Goal: Task Accomplishment & Management: Use online tool/utility

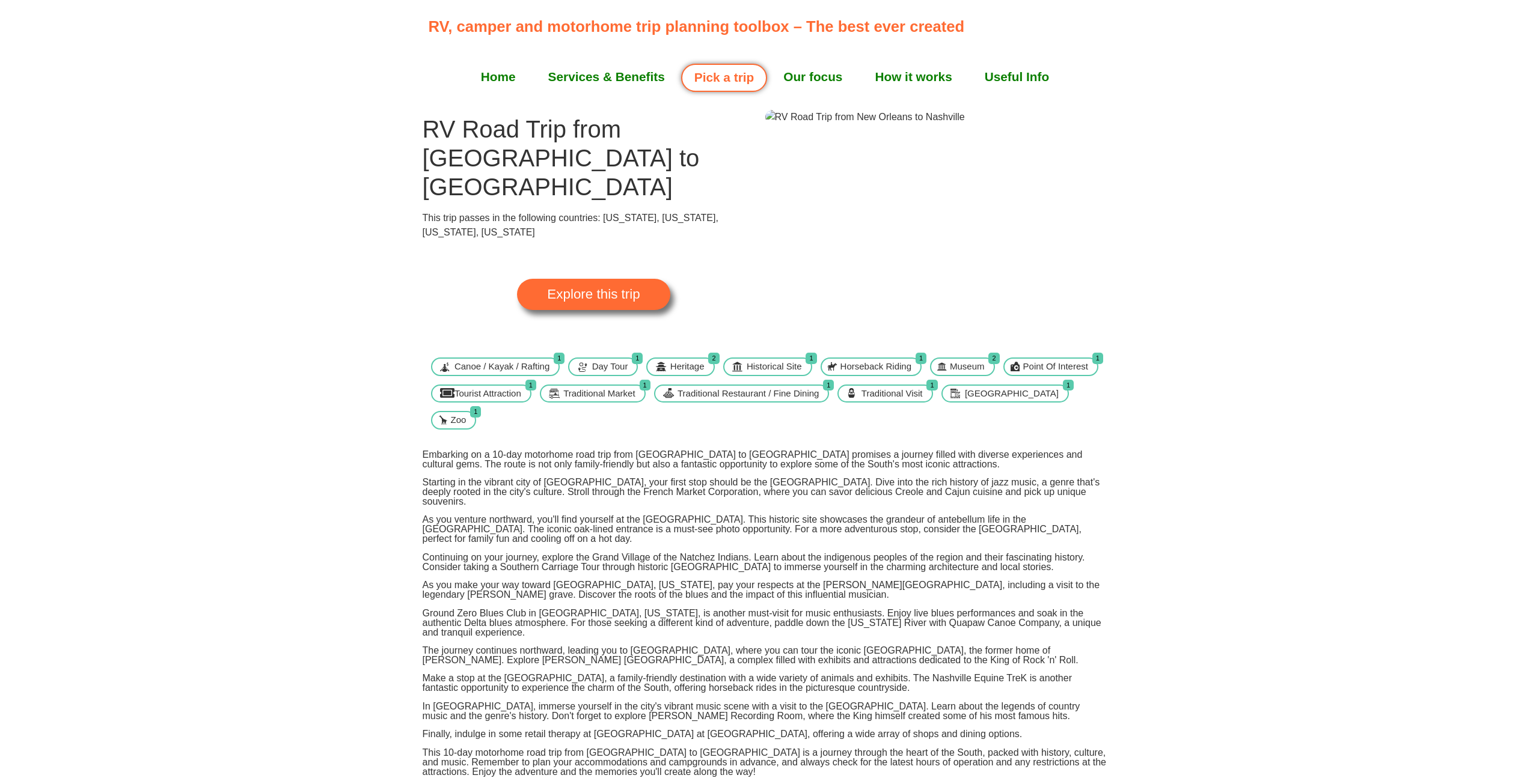
click at [607, 288] on span "Explore this trip" at bounding box center [593, 295] width 92 height 13
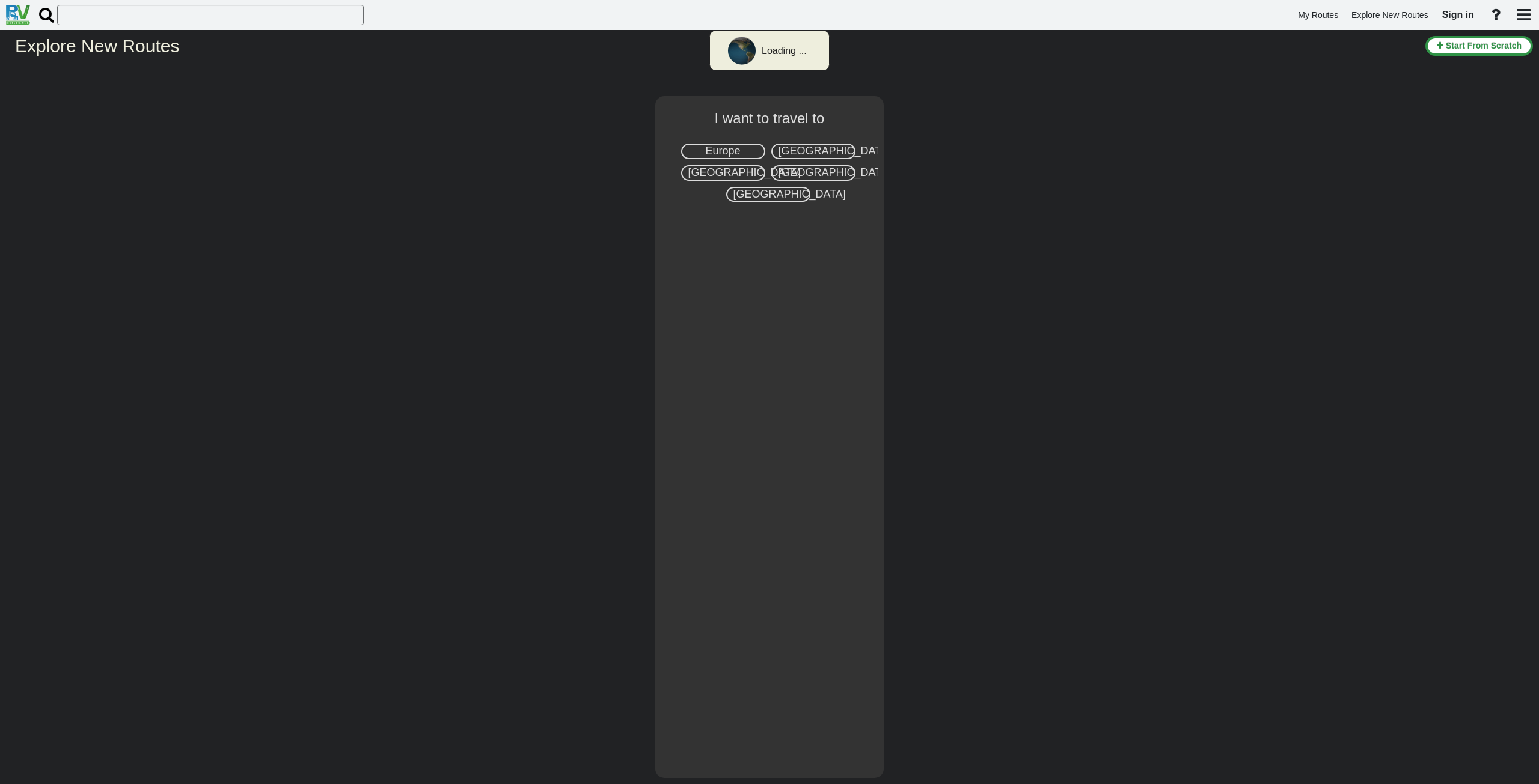
select select "number:2"
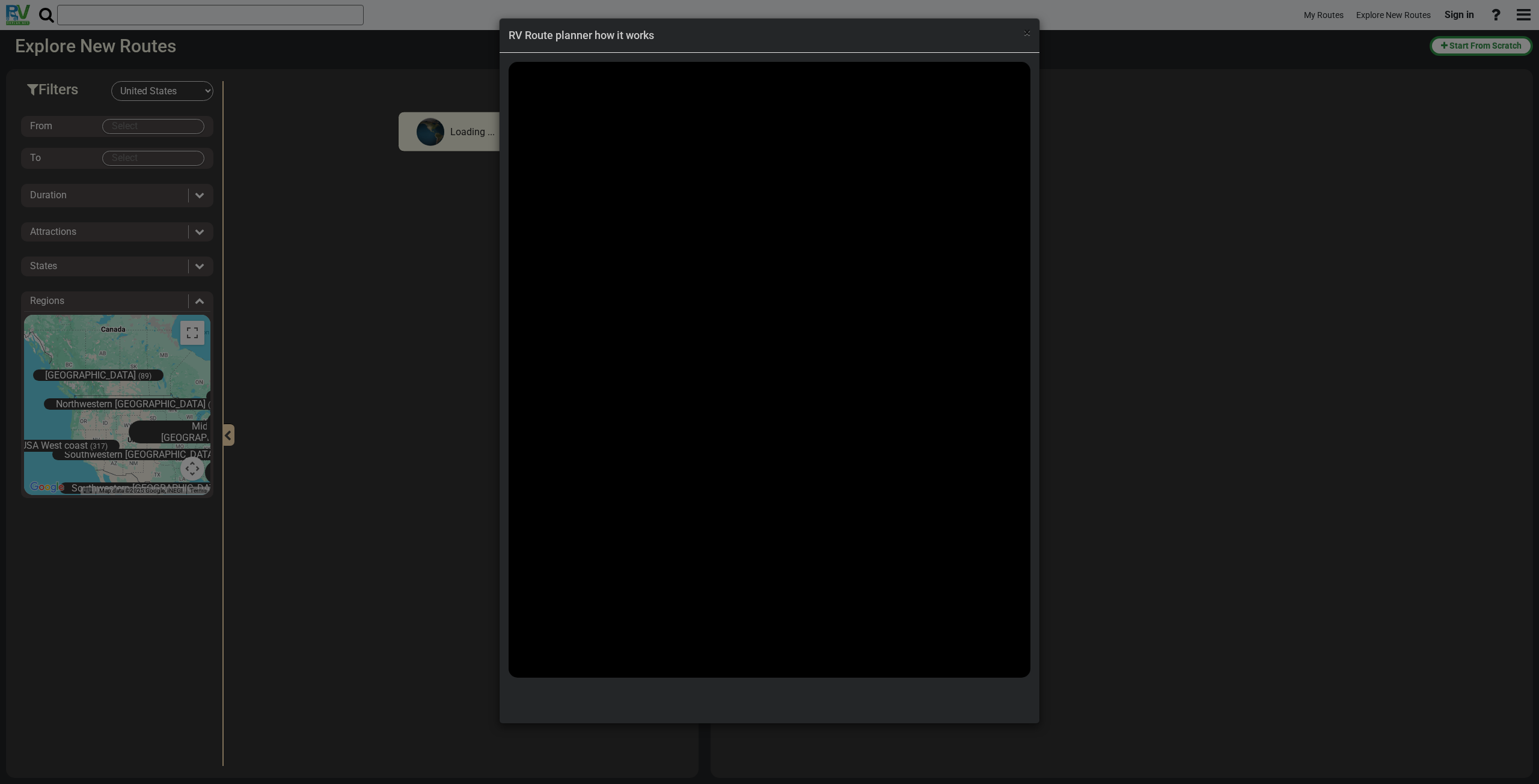
click at [1026, 32] on span "×" at bounding box center [1026, 32] width 6 height 14
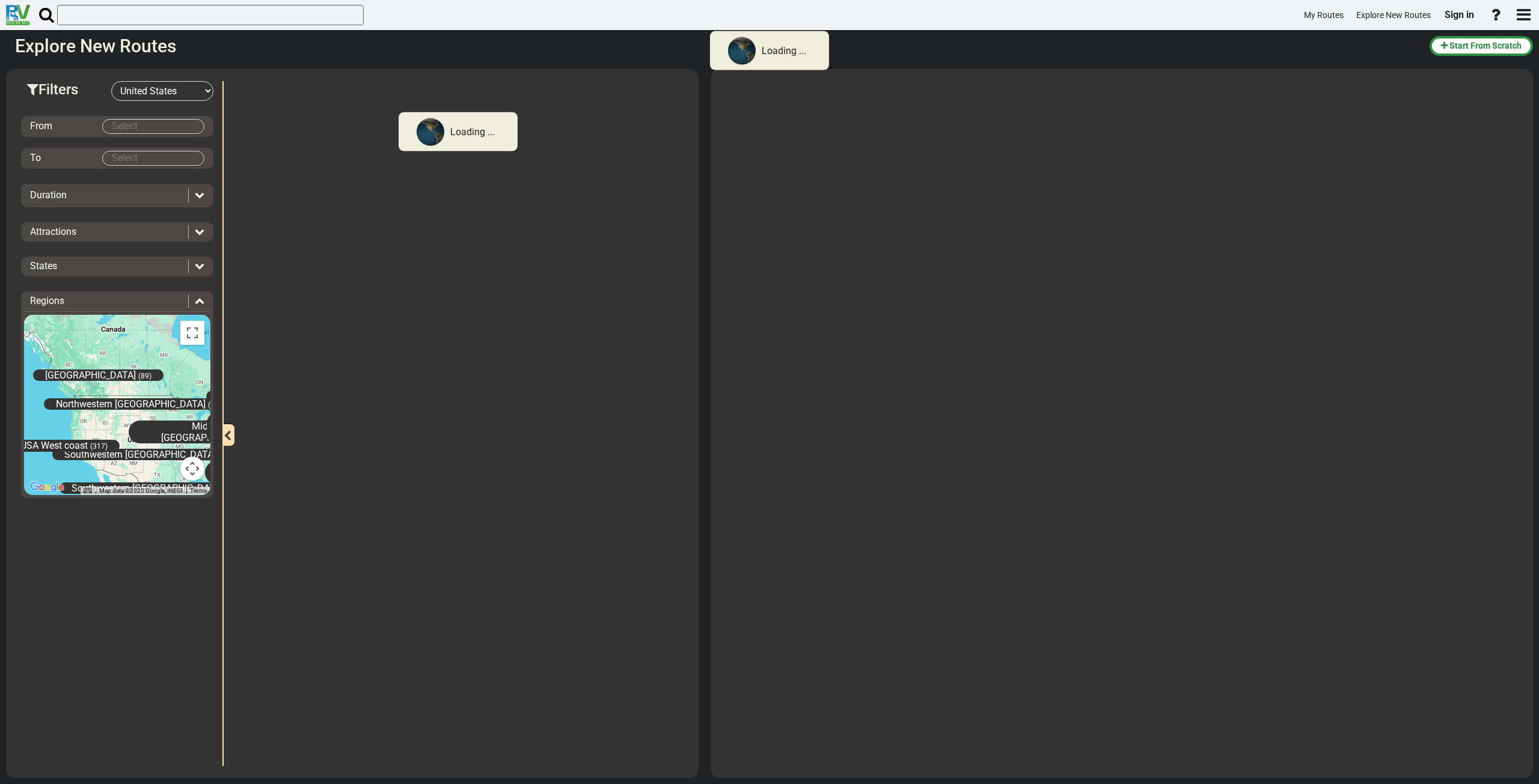
click at [162, 125] on body "Loading ... My Routes Explore New Routes Sign in × Name" at bounding box center [769, 392] width 1539 height 784
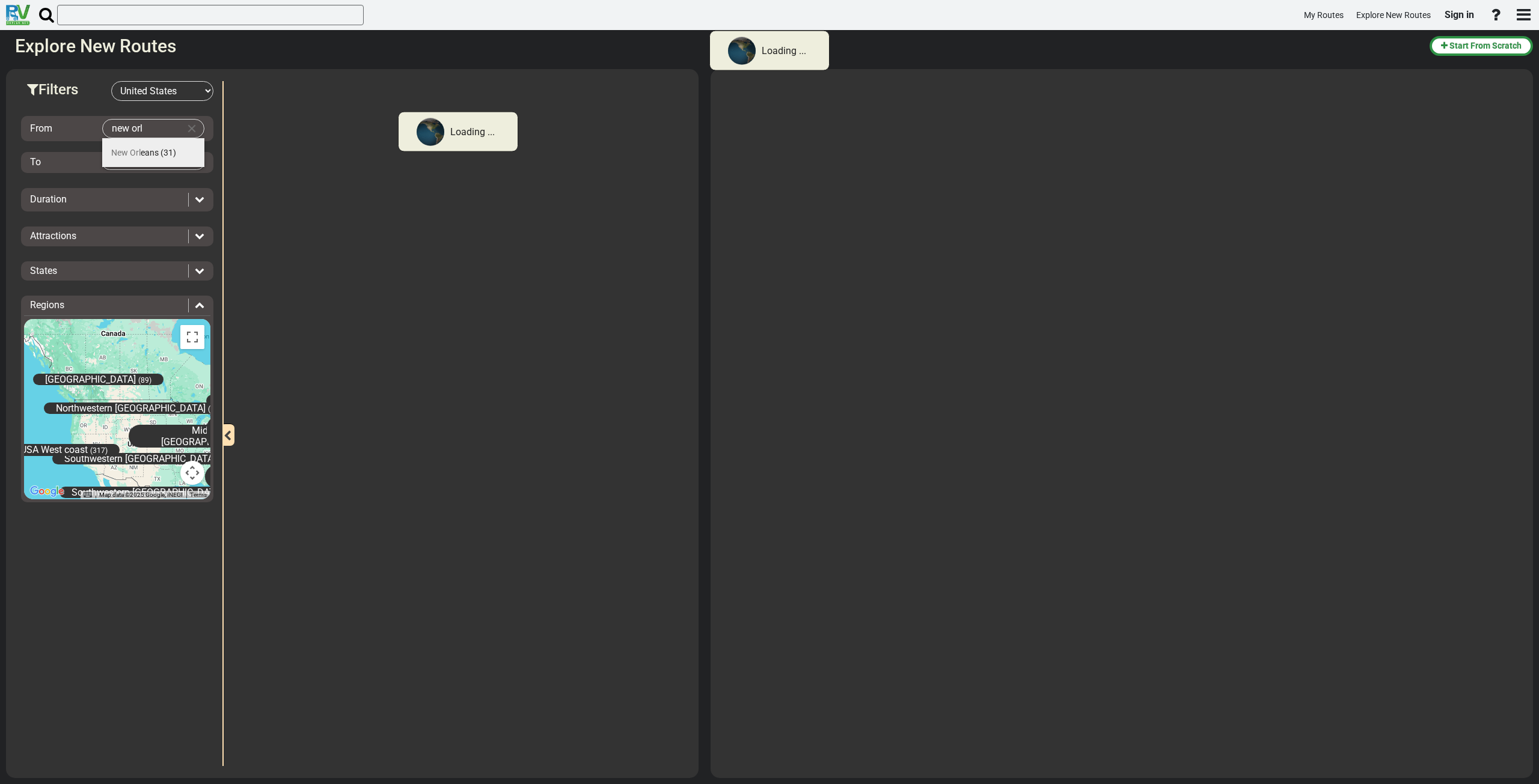
click at [141, 146] on li "New Orl eans (31)" at bounding box center [153, 153] width 103 height 29
type input "[GEOGRAPHIC_DATA]"
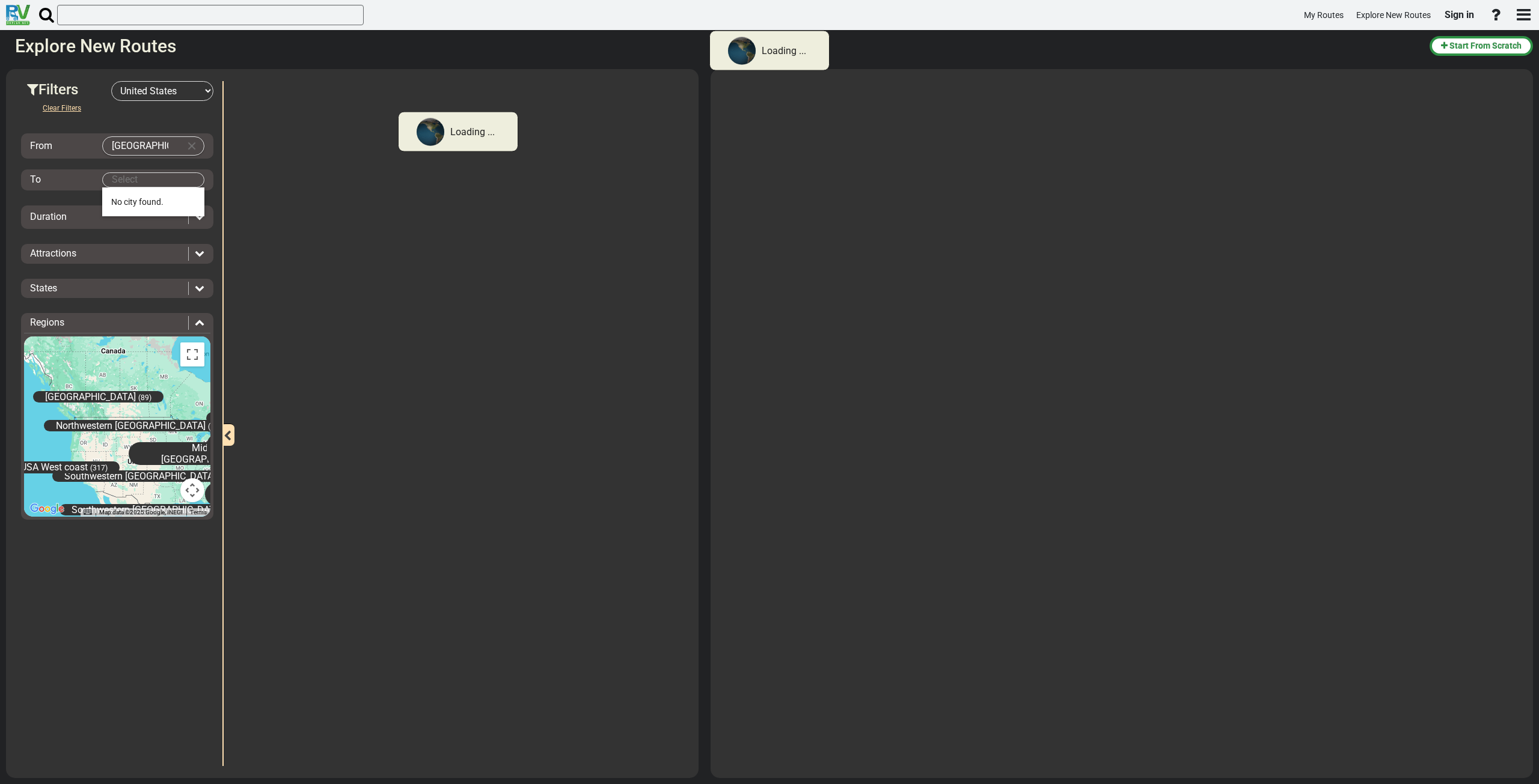
click at [136, 181] on body "Loading ... My Routes Explore New Routes Sign in × Name" at bounding box center [769, 392] width 1539 height 784
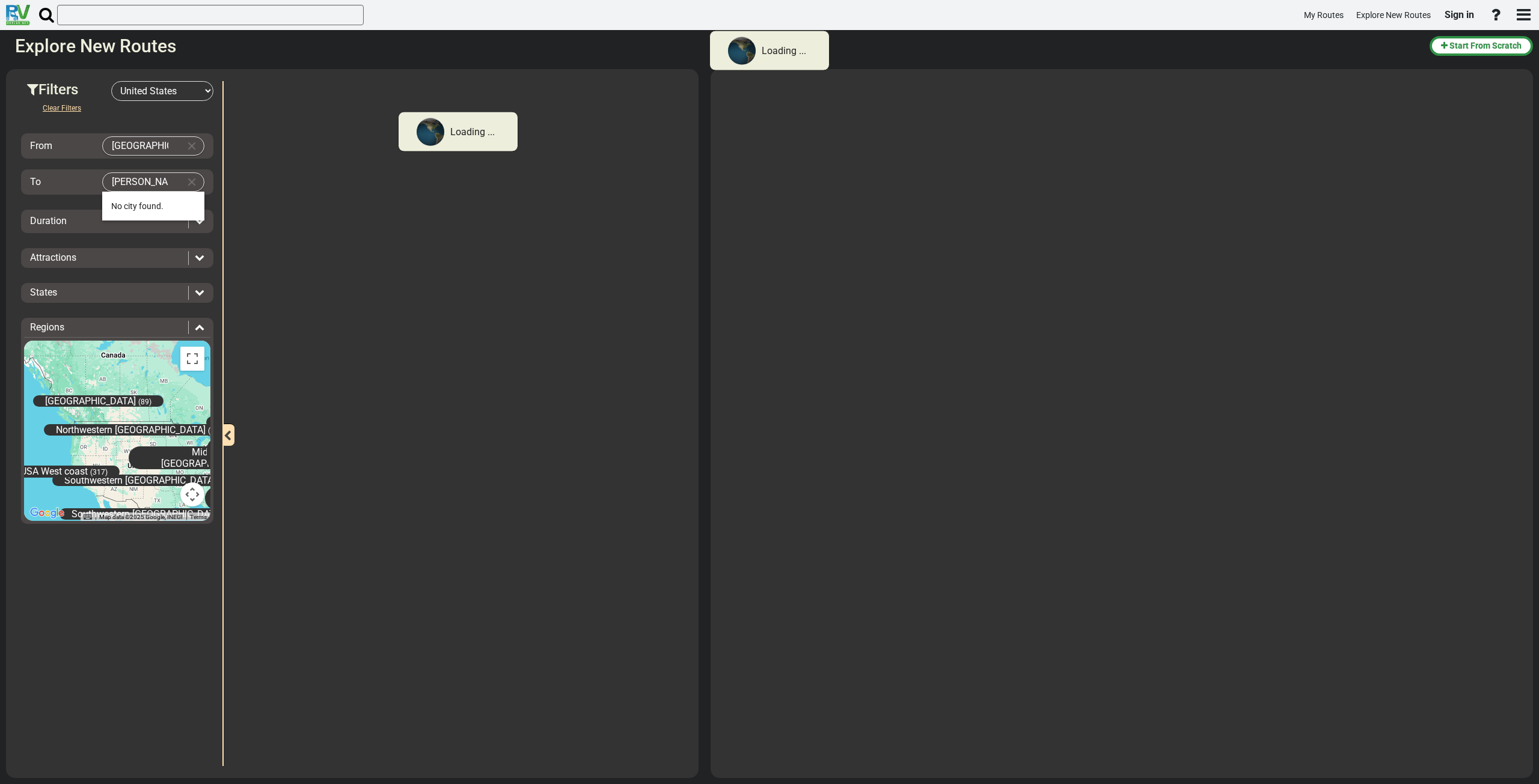
type input "[PERSON_NAME]"
click at [191, 181] on md-icon "Clear Input" at bounding box center [191, 182] width 13 height 13
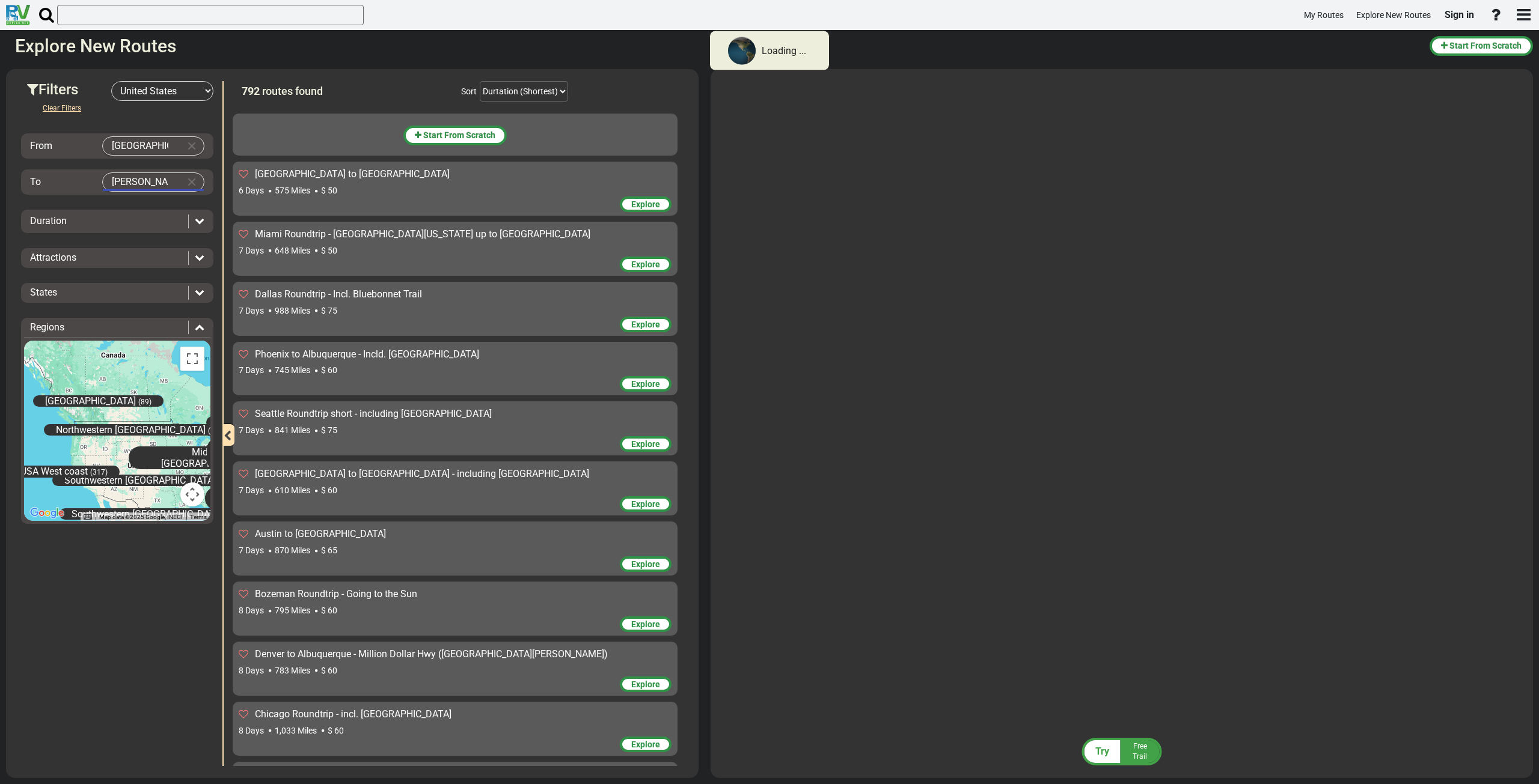
click at [161, 184] on input "[PERSON_NAME]" at bounding box center [140, 182] width 77 height 18
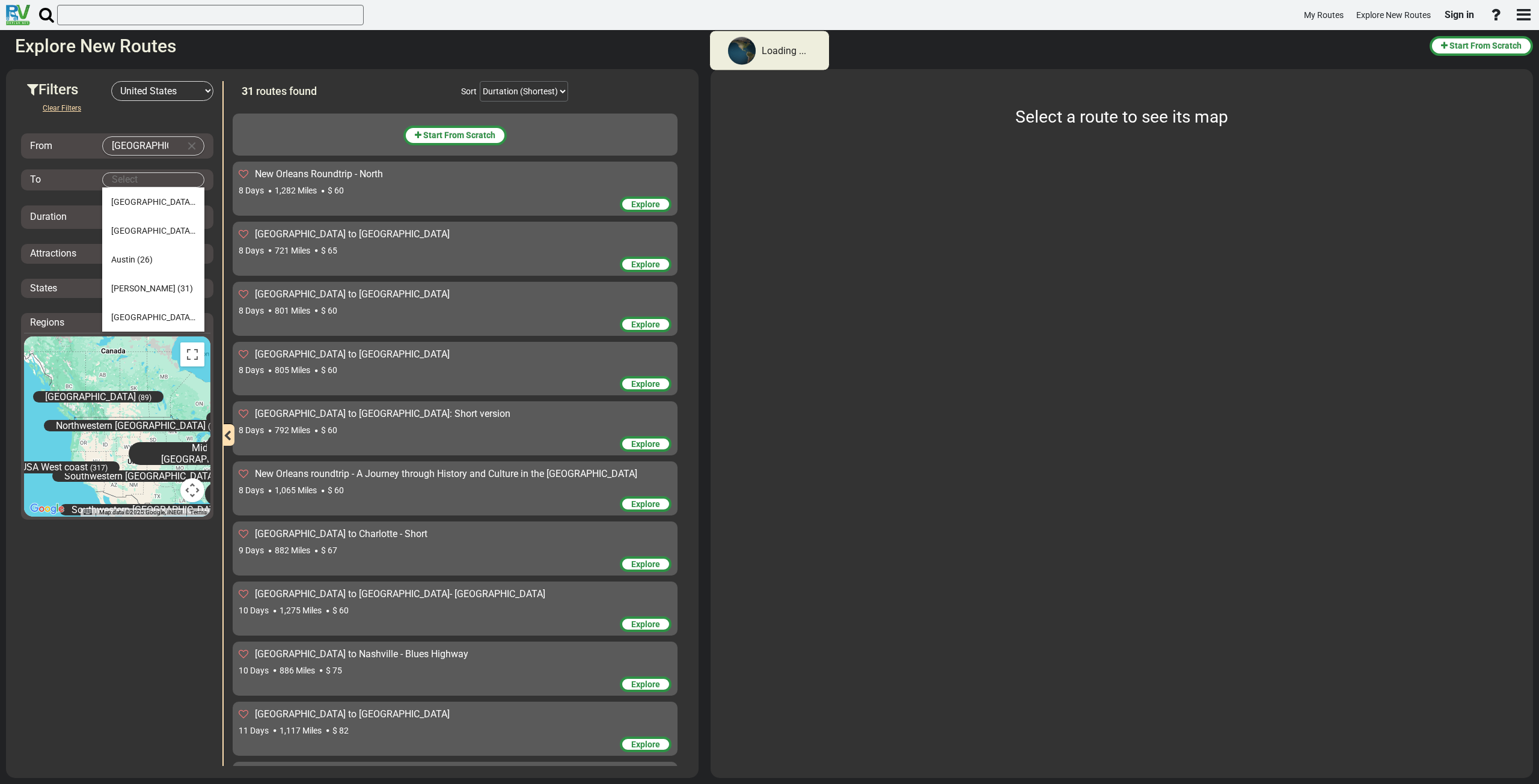
scroll to position [535, 0]
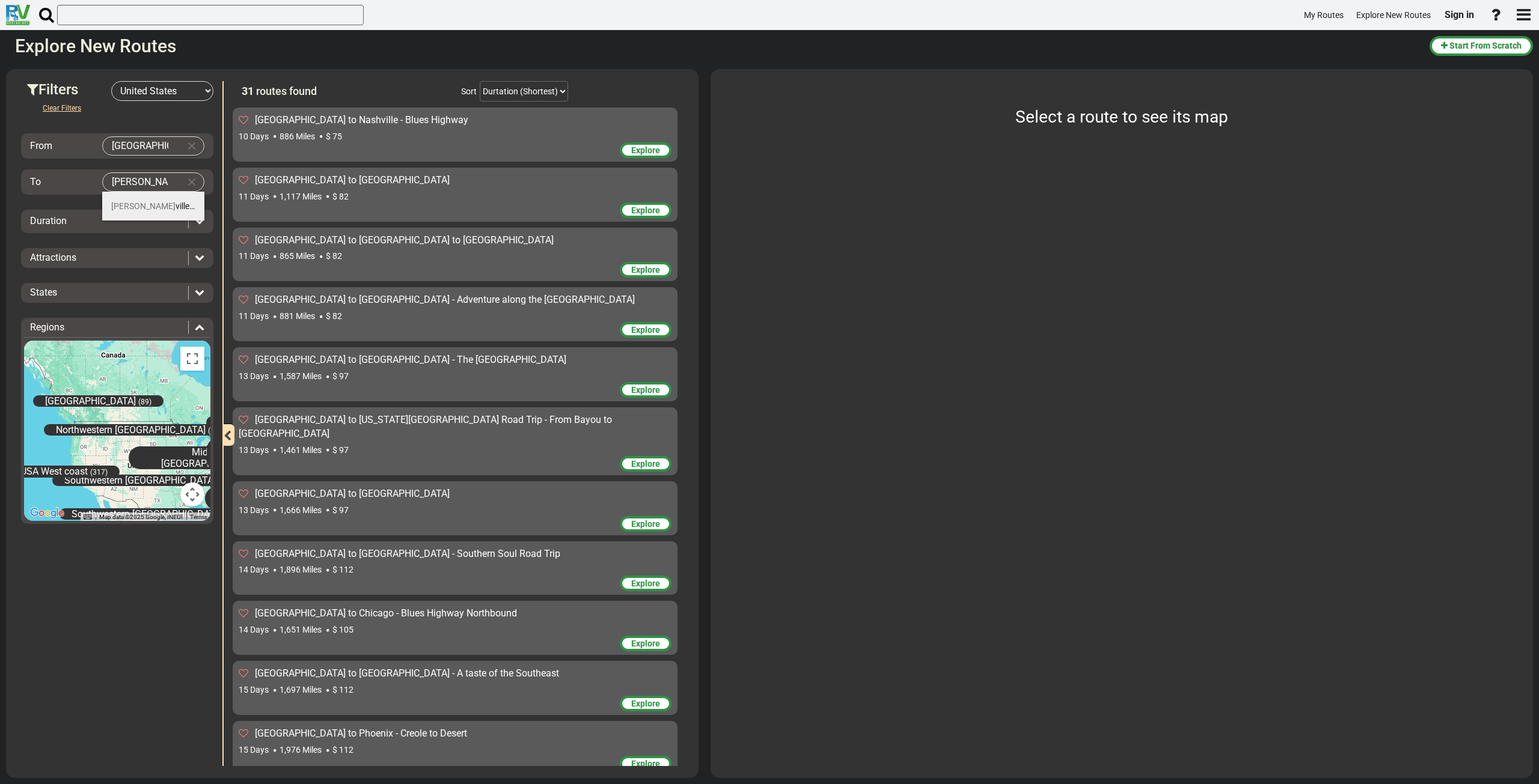
click at [138, 206] on span "[PERSON_NAME] ville" at bounding box center [153, 206] width 84 height 9
type input "[GEOGRAPHIC_DATA]"
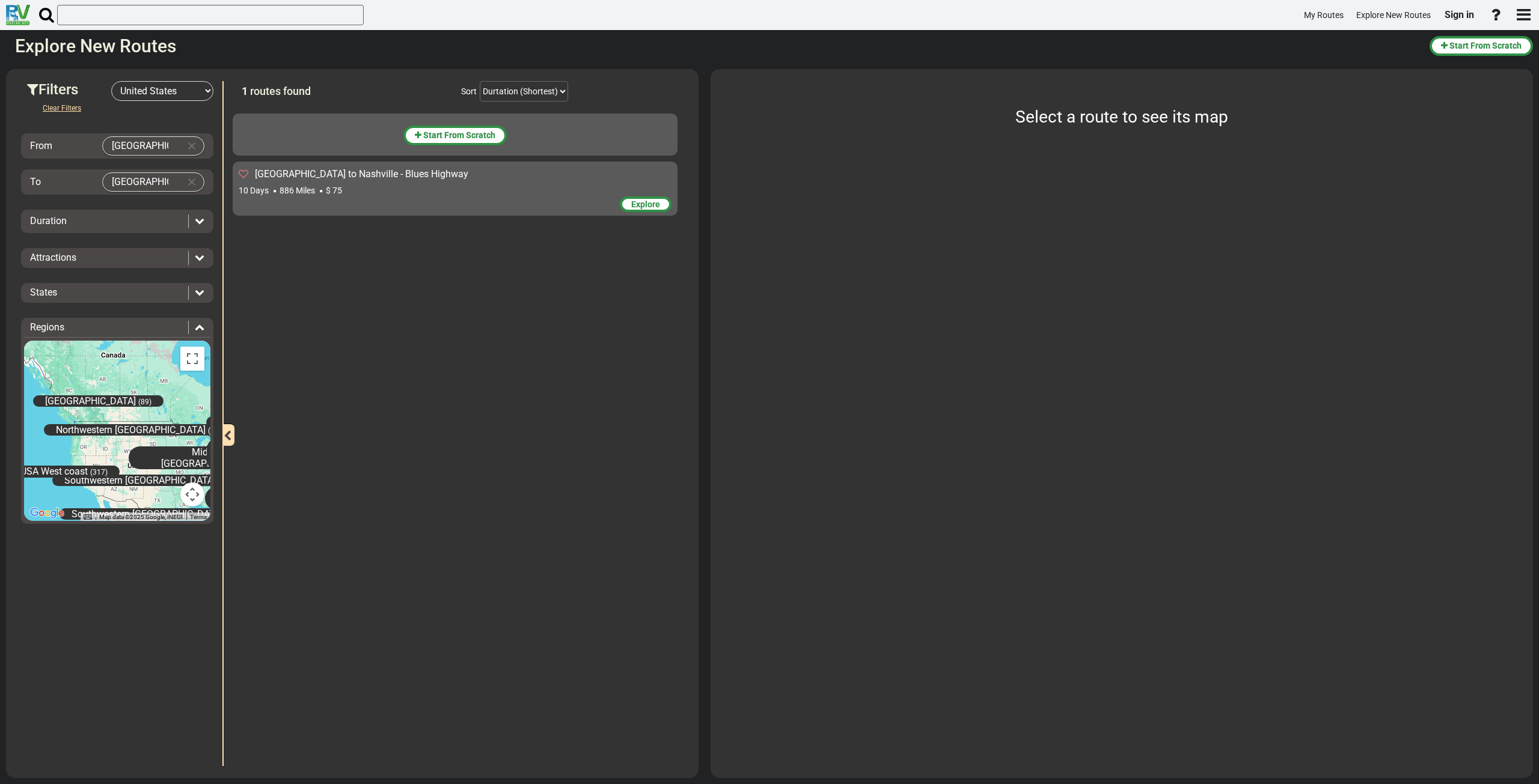
scroll to position [0, 0]
click at [644, 200] on span "Explore" at bounding box center [646, 204] width 29 height 9
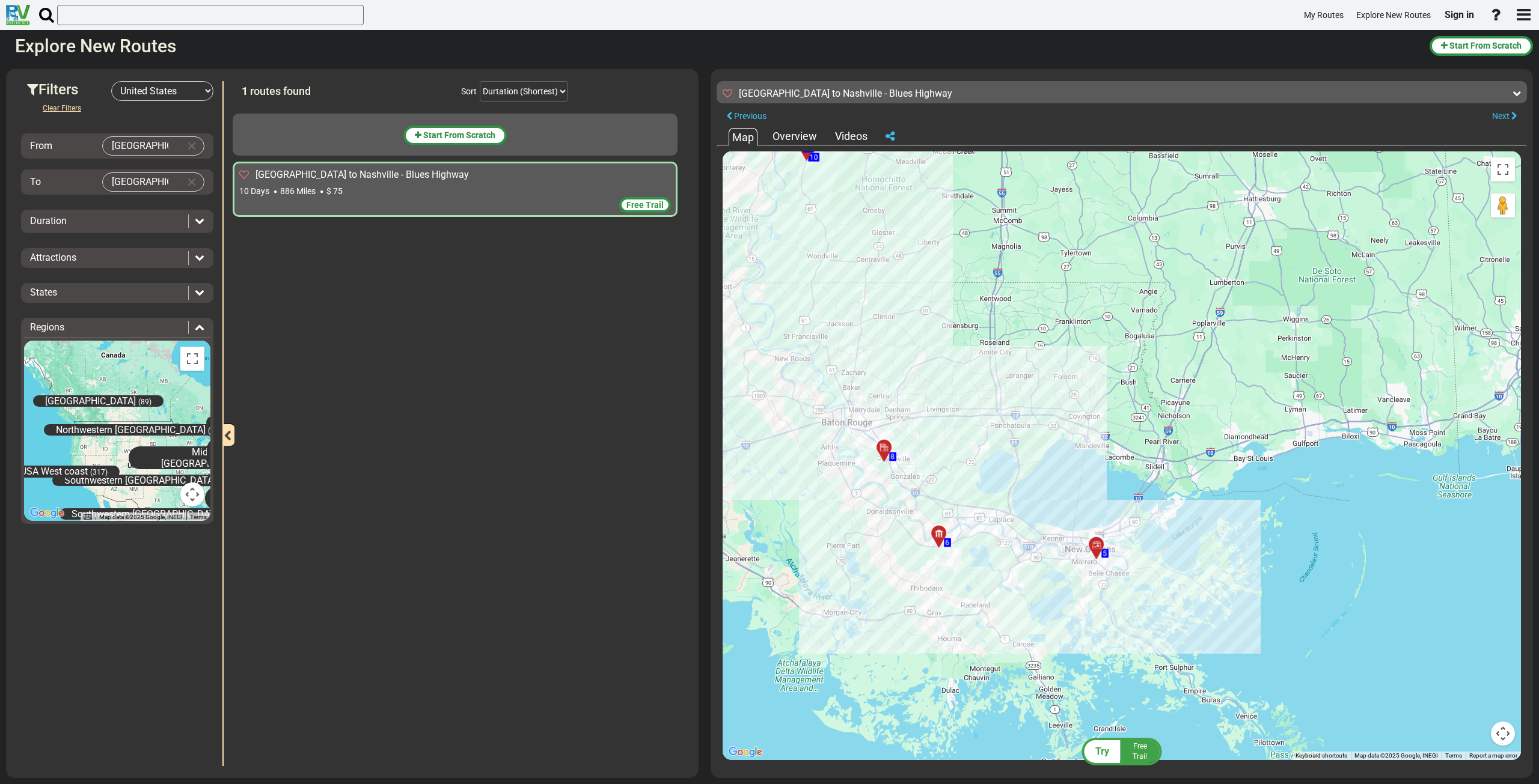
drag, startPoint x: 1011, startPoint y: 587, endPoint x: 954, endPoint y: 451, distance: 147.5
click at [940, 403] on div "To activate drag with keyboard, press Alt + Enter. Once in keyboard drag state,…" at bounding box center [1122, 456] width 799 height 609
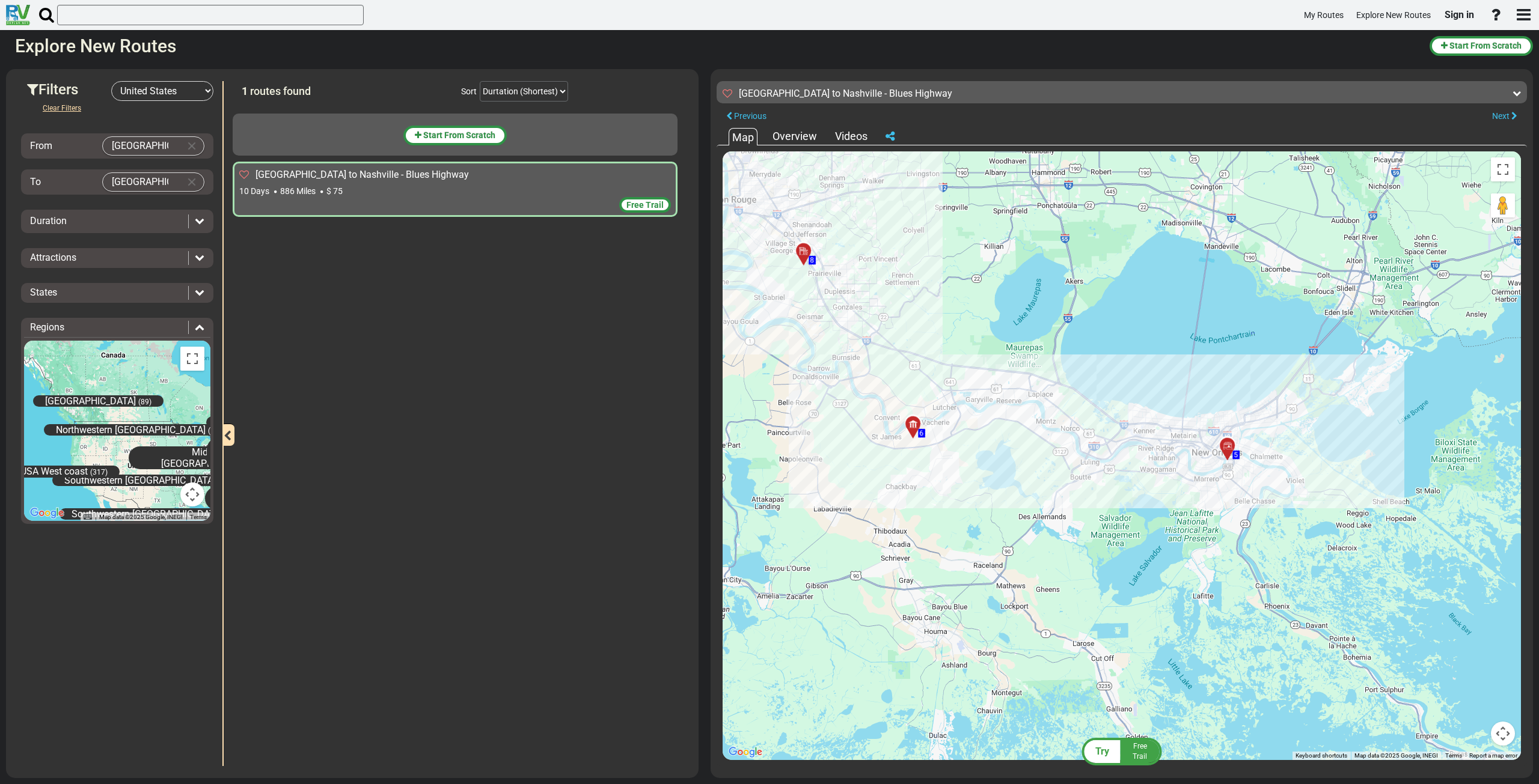
click at [1228, 446] on div at bounding box center [1231, 451] width 20 height 19
click at [909, 430] on div at bounding box center [918, 429] width 20 height 19
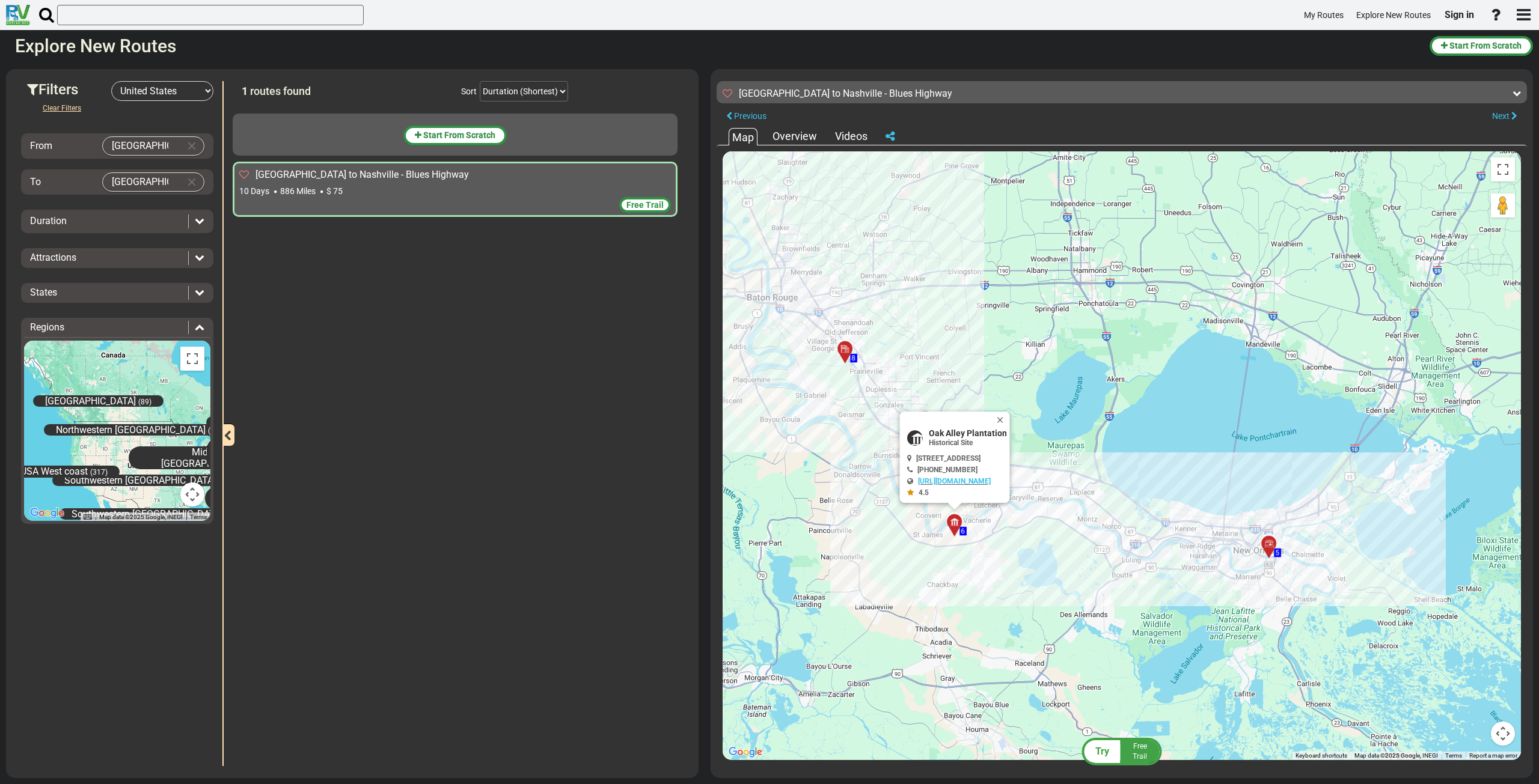
drag, startPoint x: 796, startPoint y: 401, endPoint x: 855, endPoint y: 469, distance: 90.0
click at [847, 520] on div "To activate drag with keyboard, press Alt + Enter. Once in keyboard drag state,…" at bounding box center [1122, 456] width 799 height 609
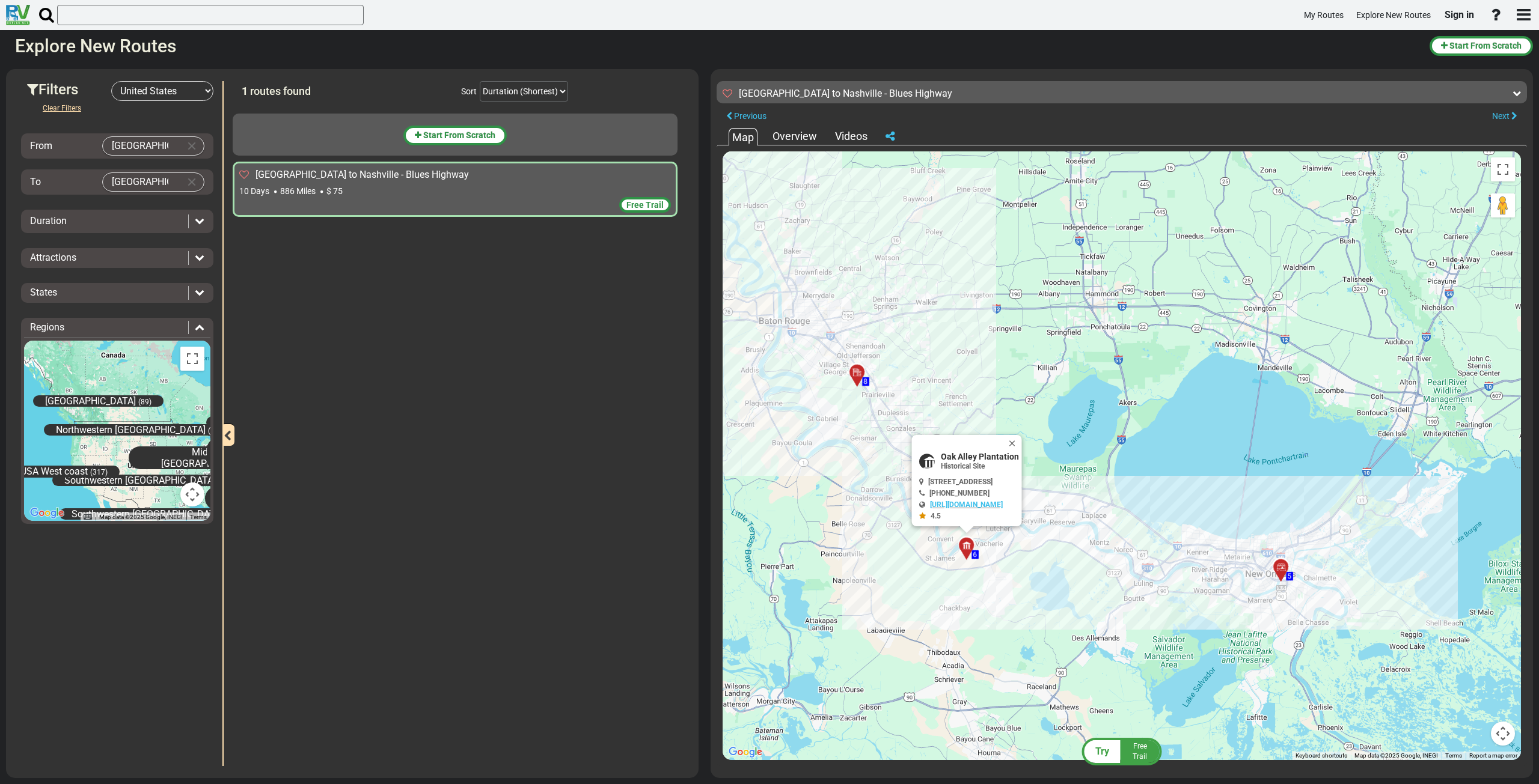
click at [859, 371] on icon at bounding box center [857, 373] width 12 height 9
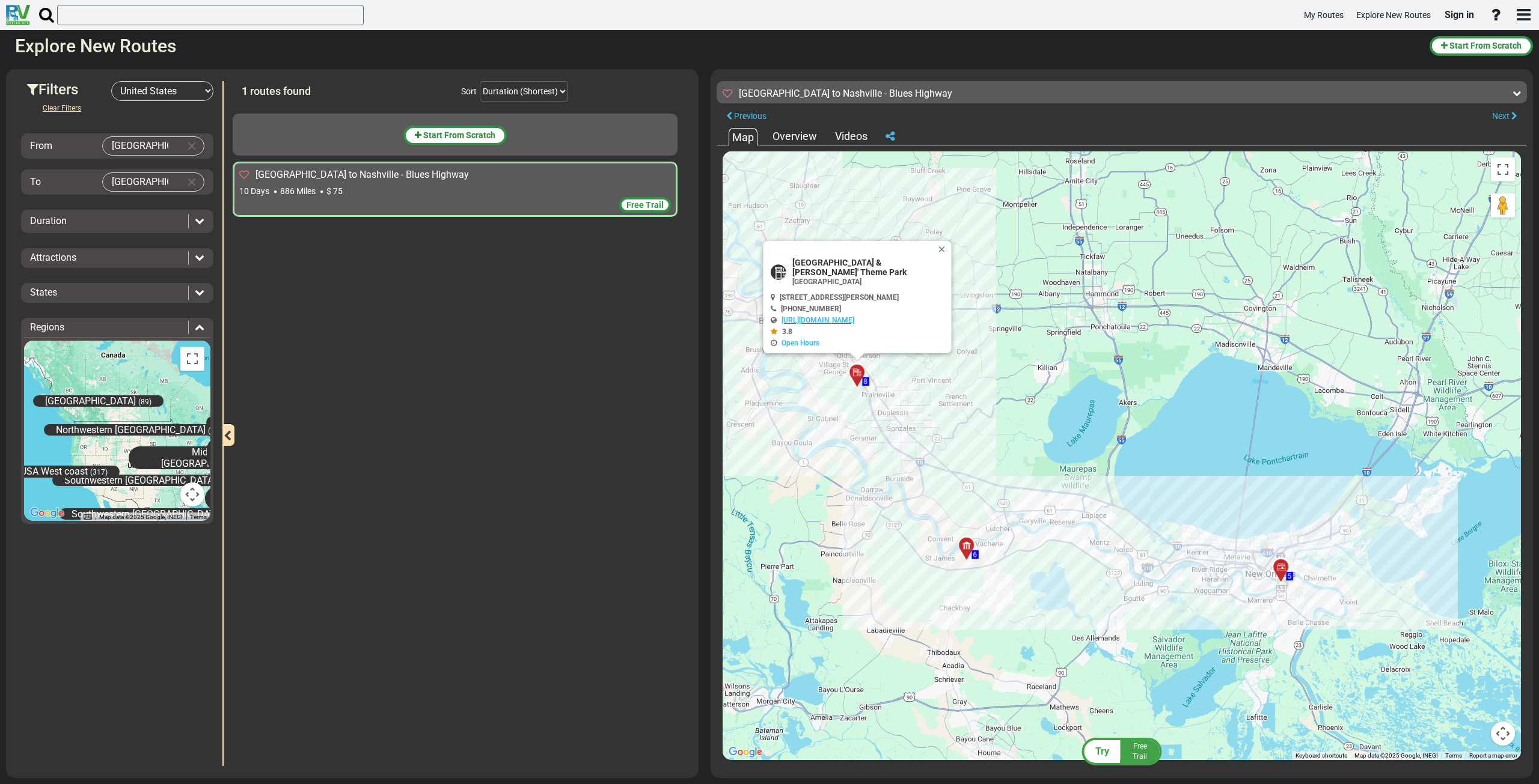
click at [794, 136] on div "Overview" at bounding box center [794, 136] width 50 height 16
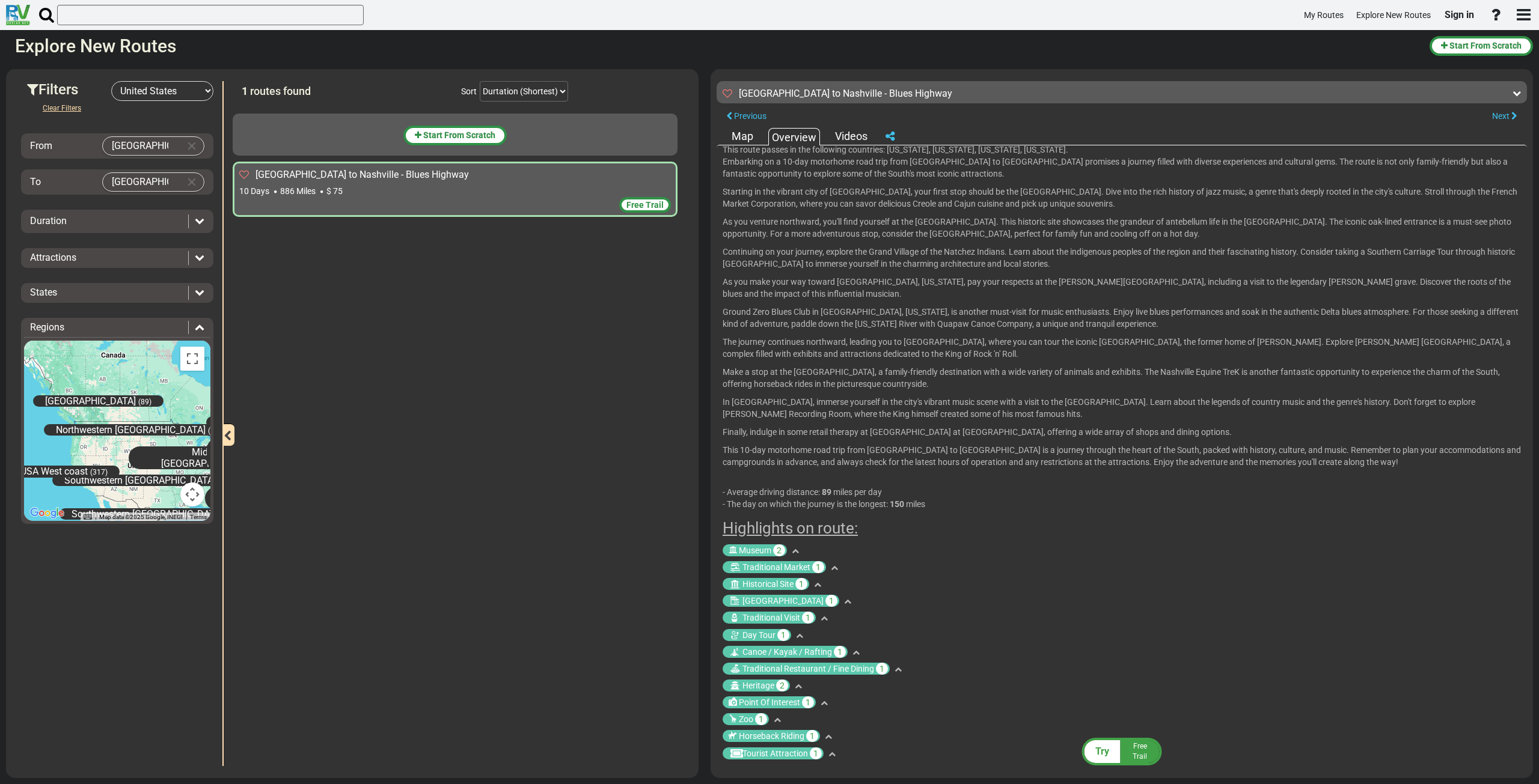
scroll to position [12, 0]
click at [856, 130] on div "Videos" at bounding box center [852, 136] width 39 height 16
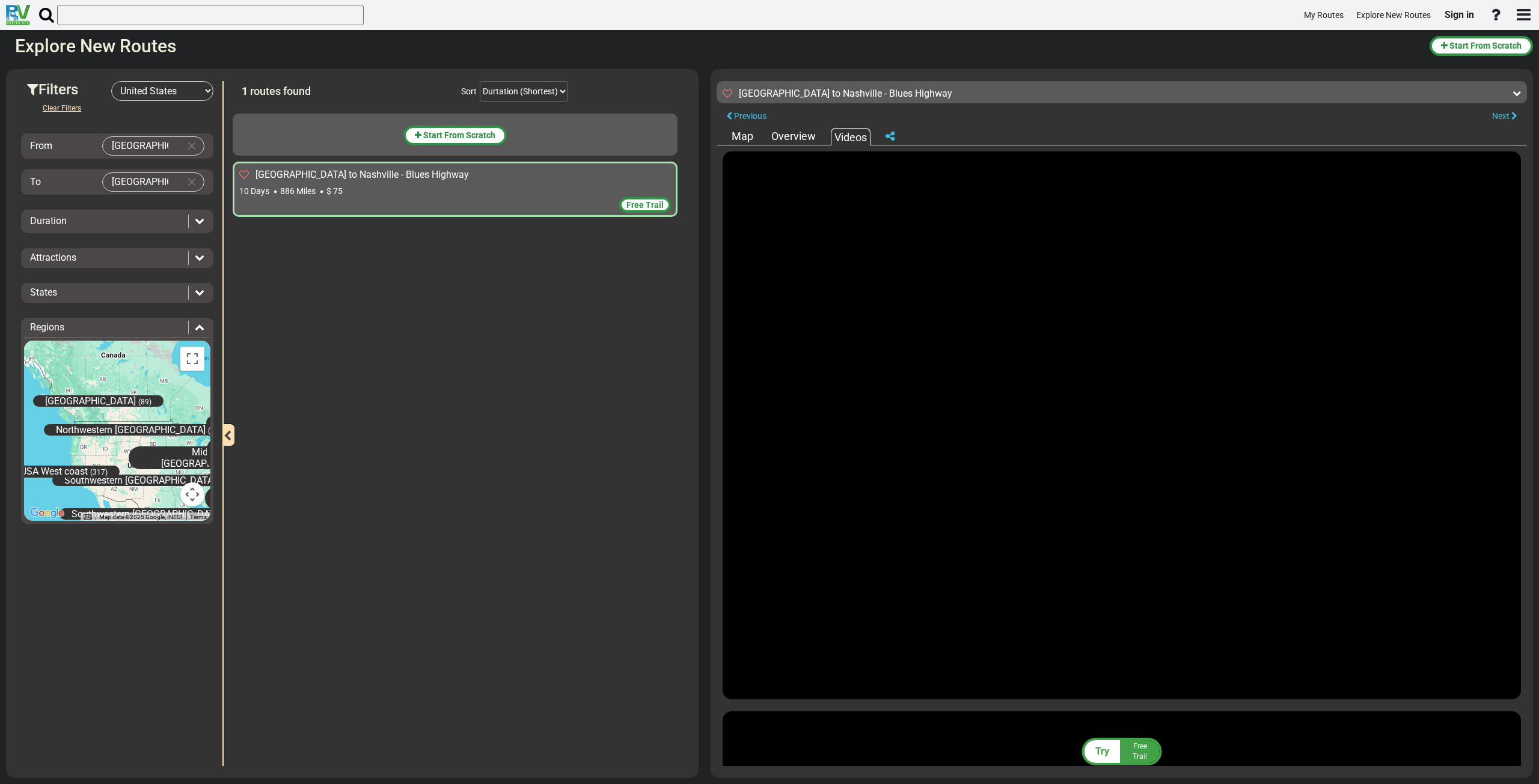
click at [740, 134] on div "Map" at bounding box center [742, 136] width 28 height 16
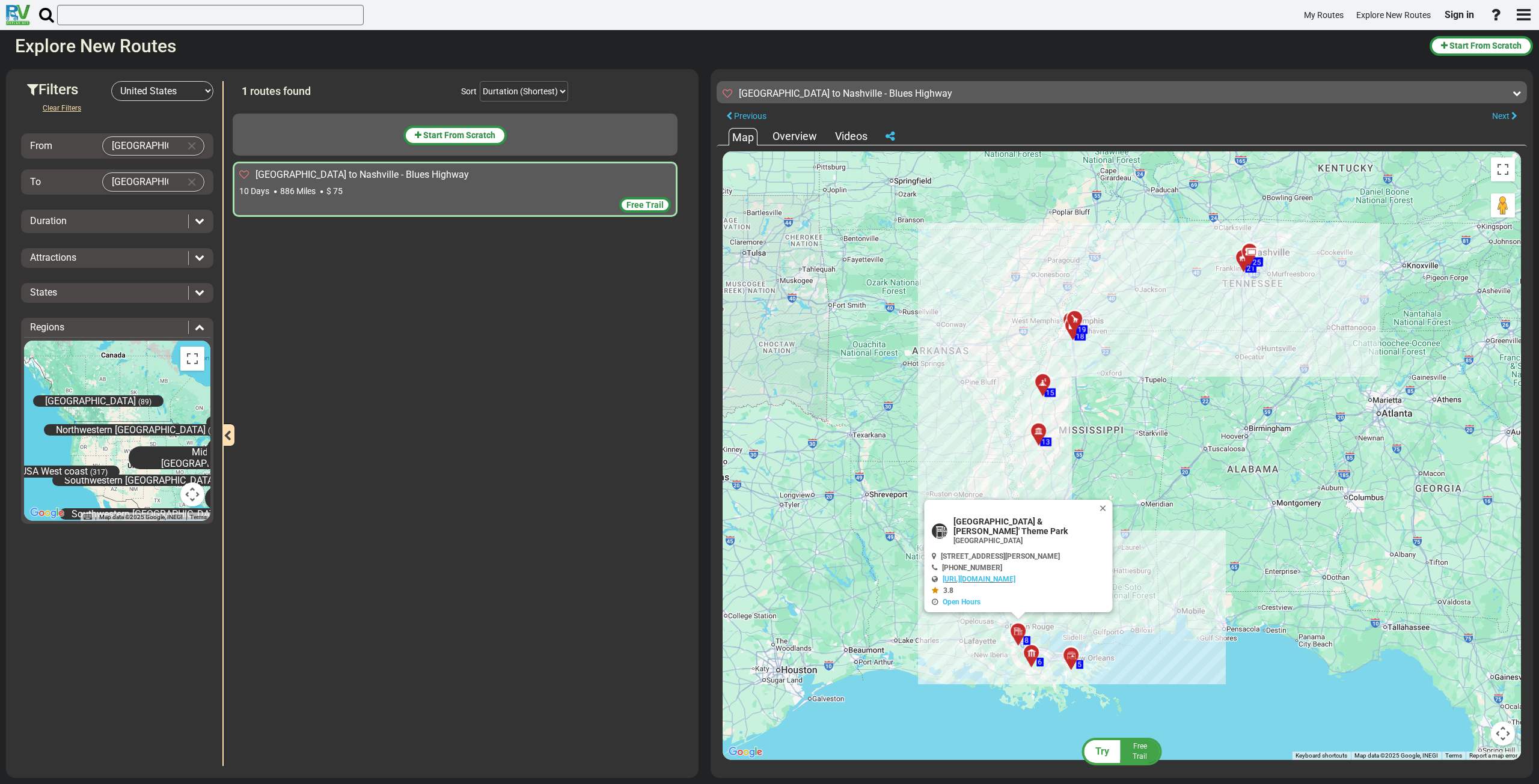
click at [1036, 382] on div at bounding box center [1042, 383] width 15 height 9
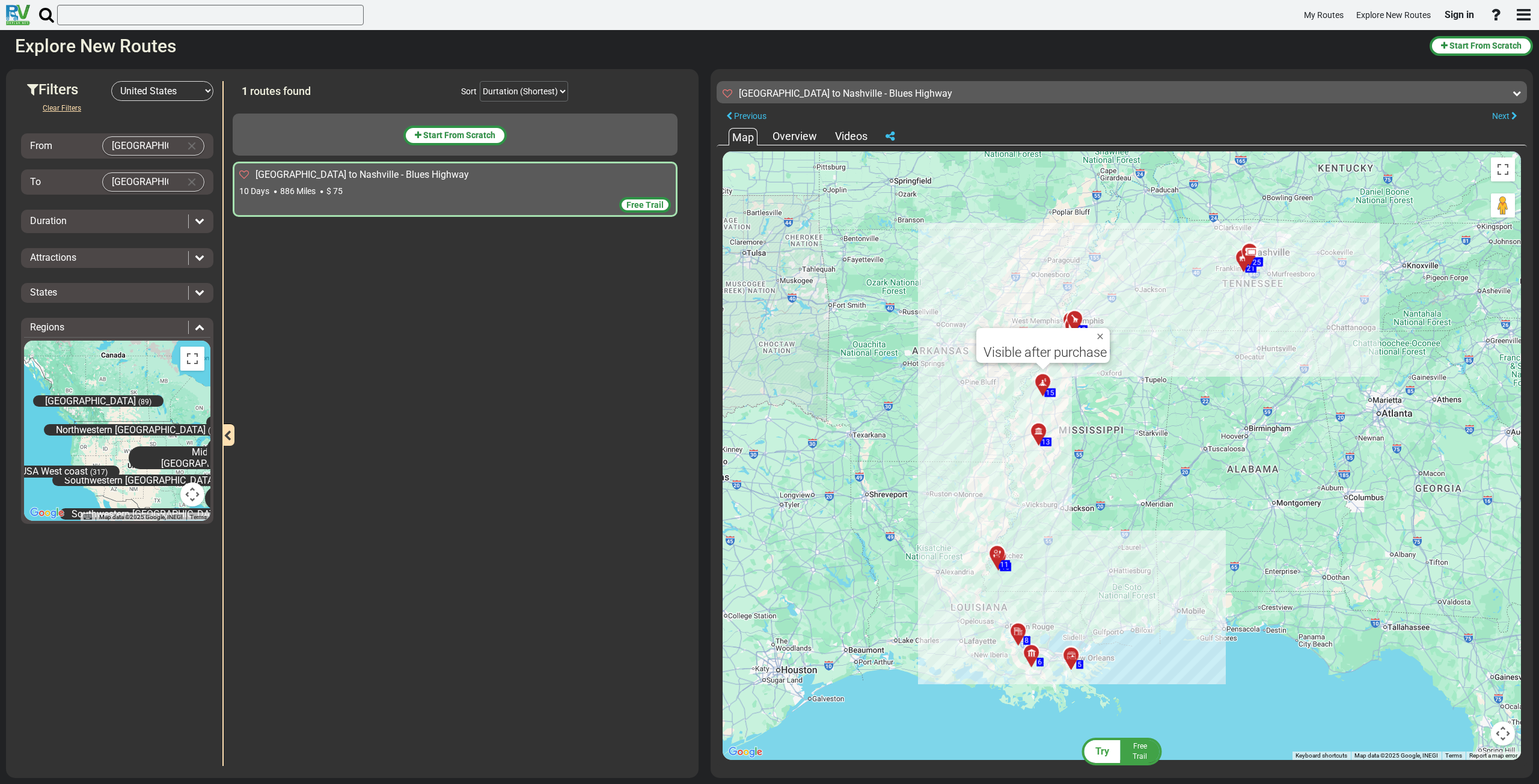
click at [1047, 378] on icon at bounding box center [1043, 383] width 12 height 9
click at [1039, 426] on div "13" at bounding box center [1038, 431] width 21 height 21
click at [996, 550] on icon at bounding box center [997, 554] width 12 height 9
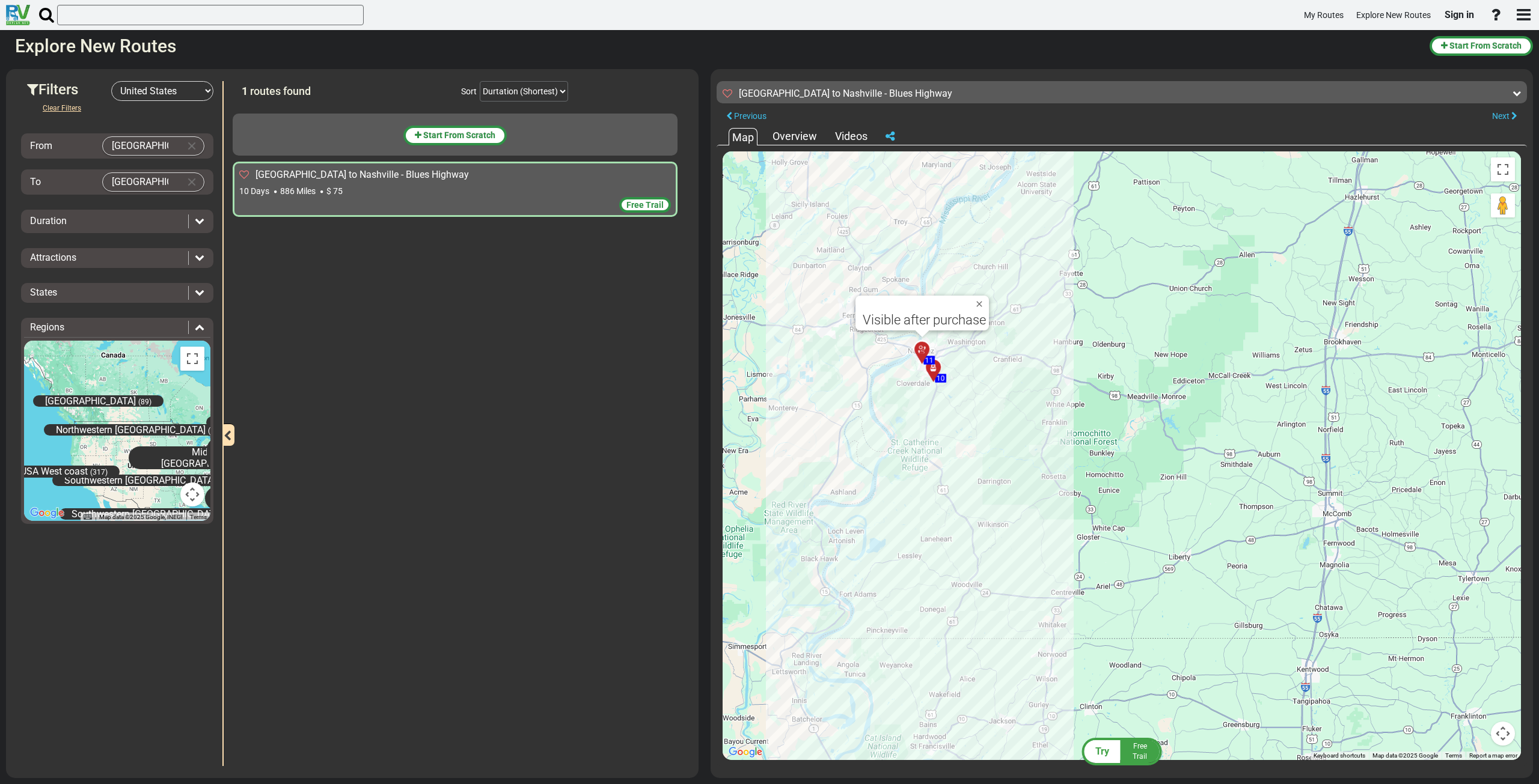
drag, startPoint x: 1143, startPoint y: 550, endPoint x: 1101, endPoint y: 403, distance: 152.9
click at [1101, 402] on div "To activate drag with keyboard, press Alt + Enter. Once in keyboard drag state,…" at bounding box center [1122, 456] width 799 height 609
drag, startPoint x: 1098, startPoint y: 749, endPoint x: 1130, endPoint y: 757, distance: 33.0
click at [1098, 750] on span "Try" at bounding box center [1102, 752] width 14 height 11
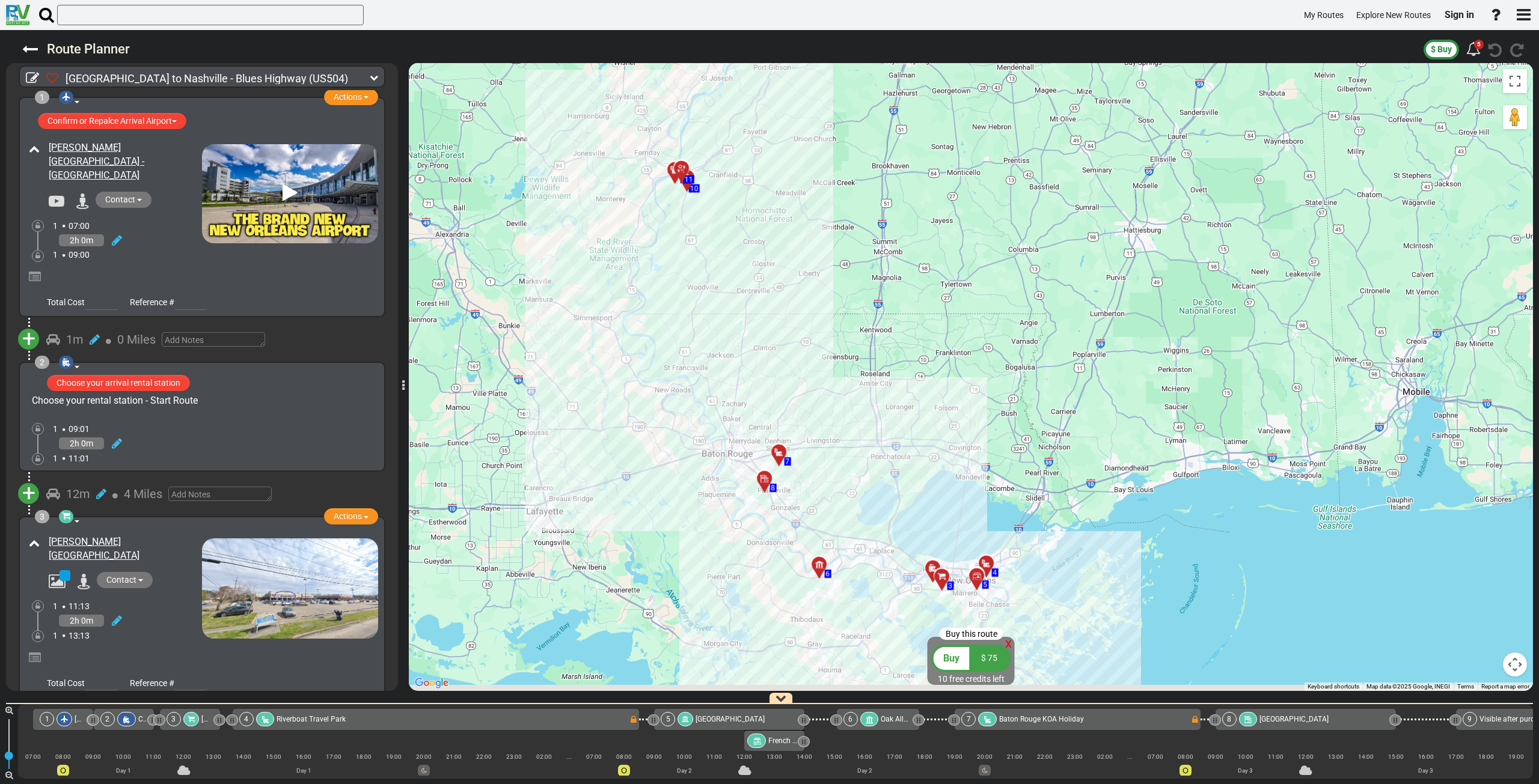
drag, startPoint x: 792, startPoint y: 573, endPoint x: 801, endPoint y: 411, distance: 162.2
click at [812, 391] on div "To activate drag with keyboard, press Alt + Enter. Once in keyboard drag state,…" at bounding box center [971, 377] width 1124 height 628
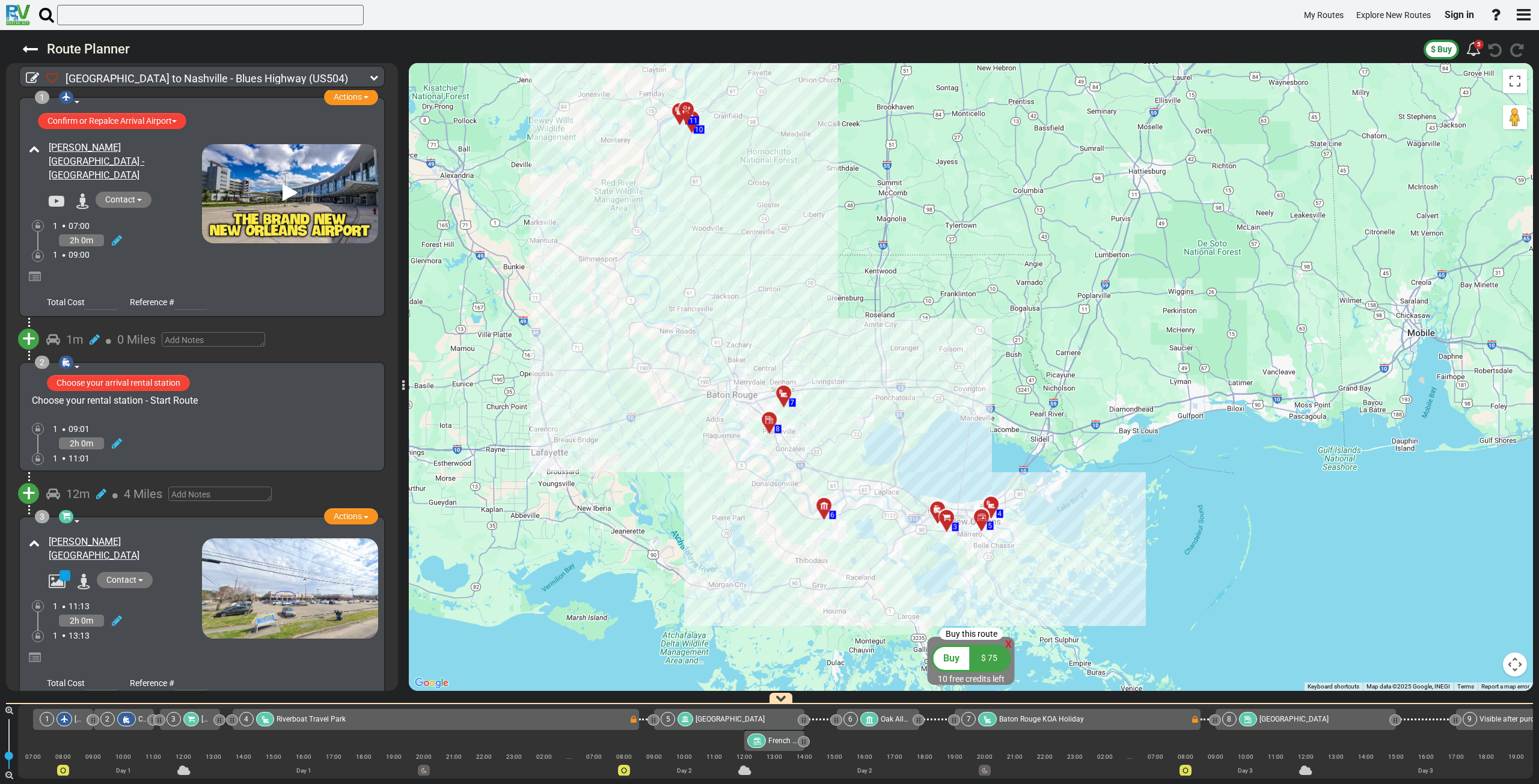
click at [769, 419] on icon at bounding box center [769, 420] width 12 height 9
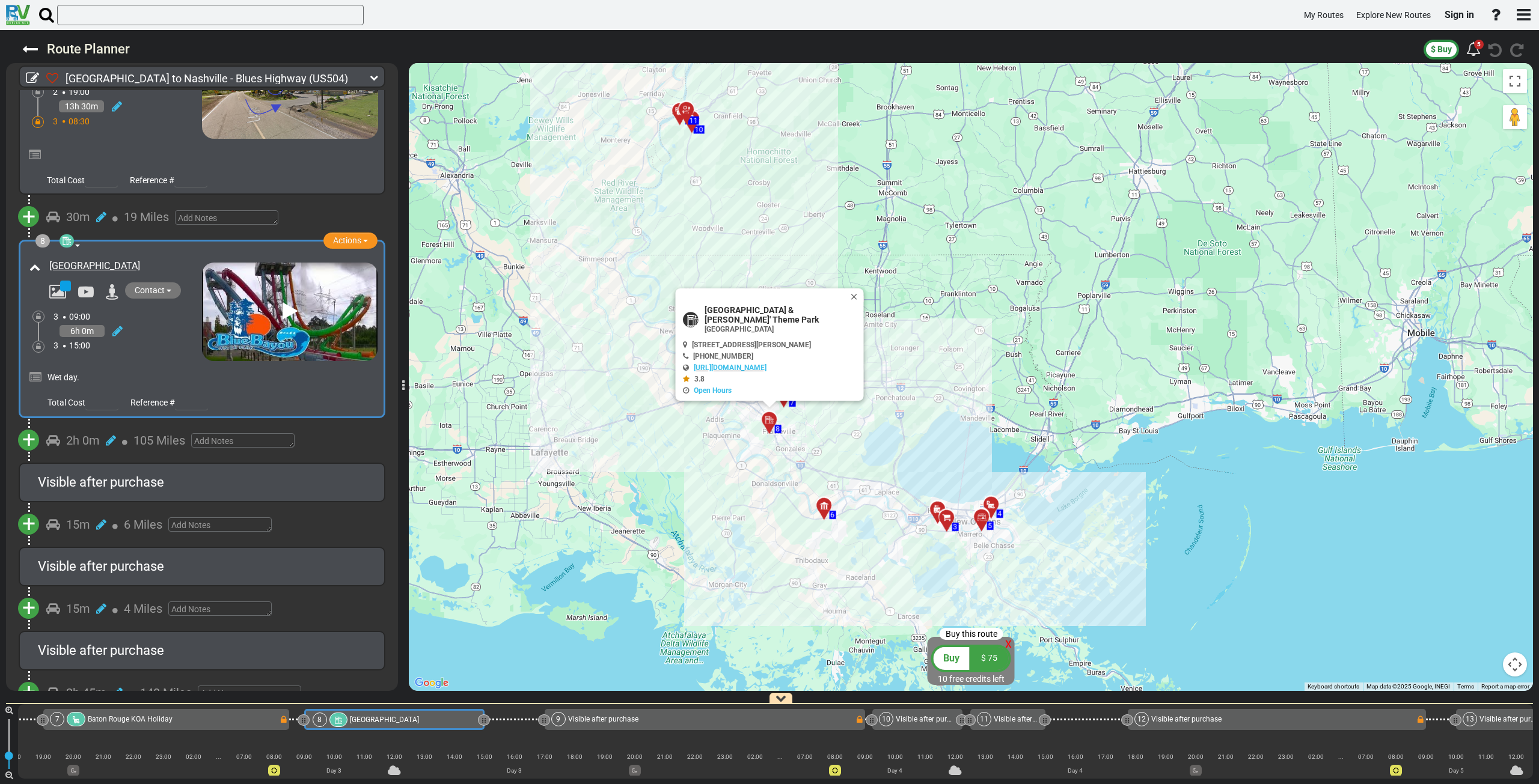
scroll to position [0, 957]
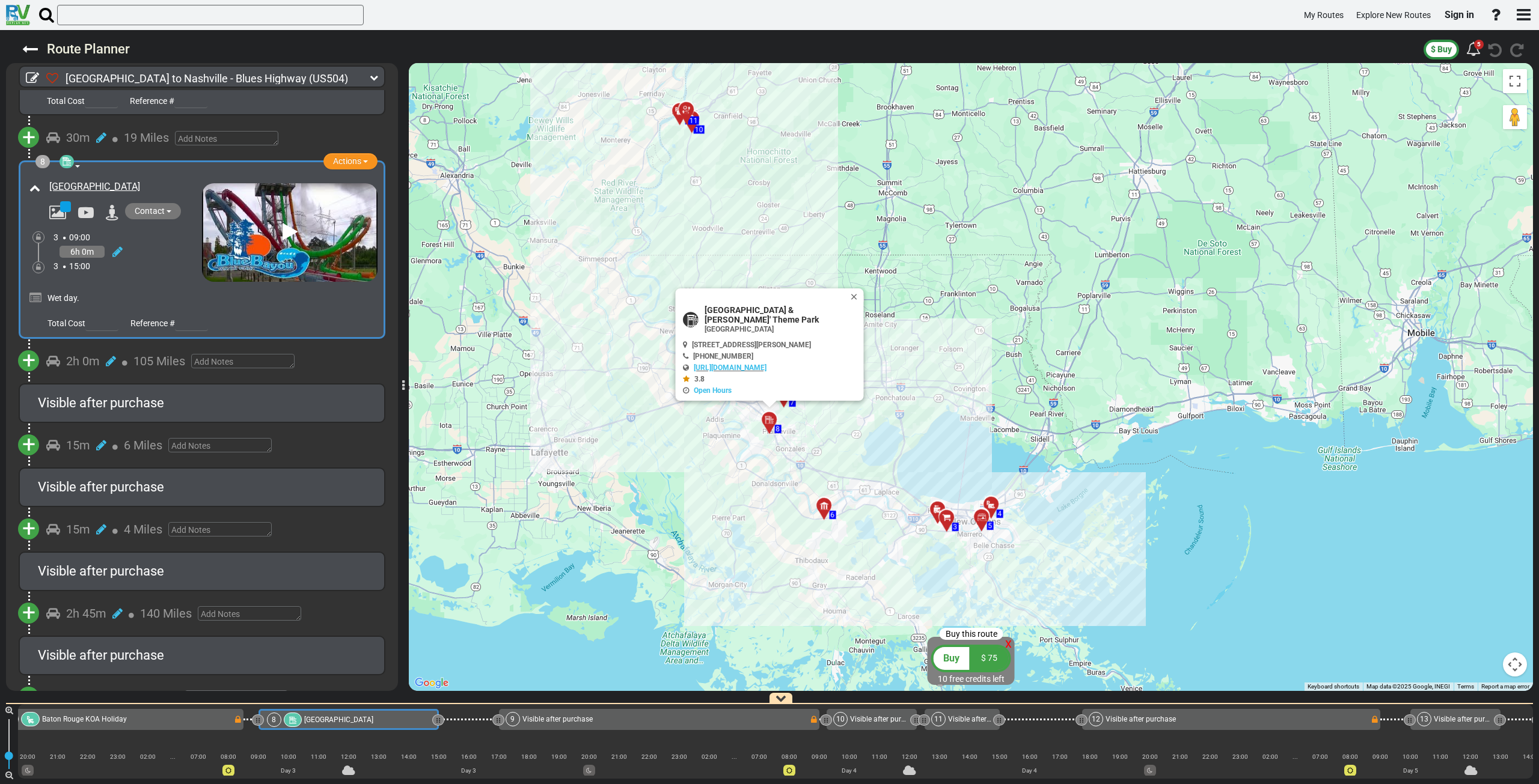
click at [831, 216] on div "To activate drag with keyboard, press Alt + Enter. Once in keyboard drag state,…" at bounding box center [971, 377] width 1124 height 628
click at [855, 293] on button "Close" at bounding box center [857, 297] width 14 height 16
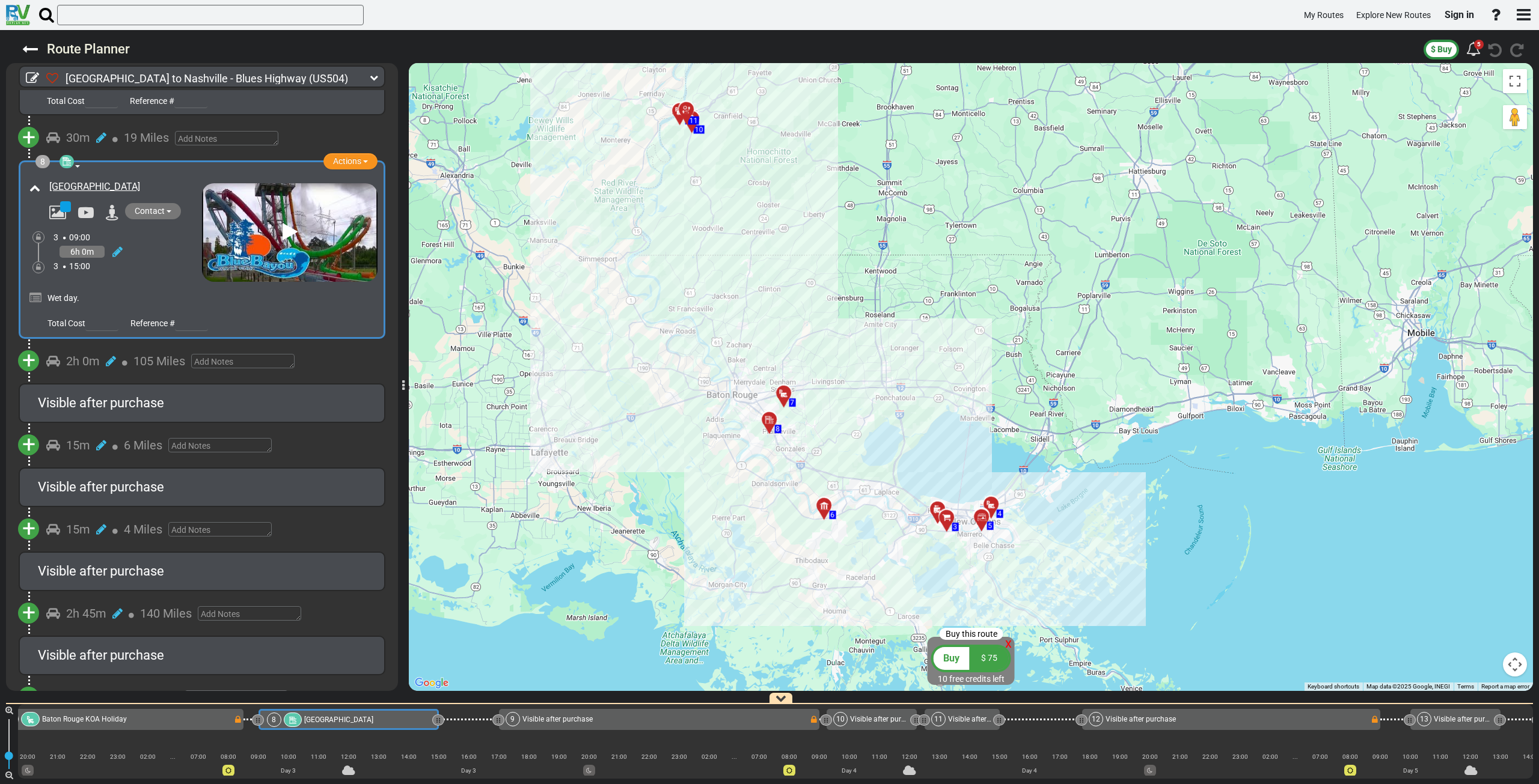
click at [784, 394] on div at bounding box center [788, 398] width 20 height 19
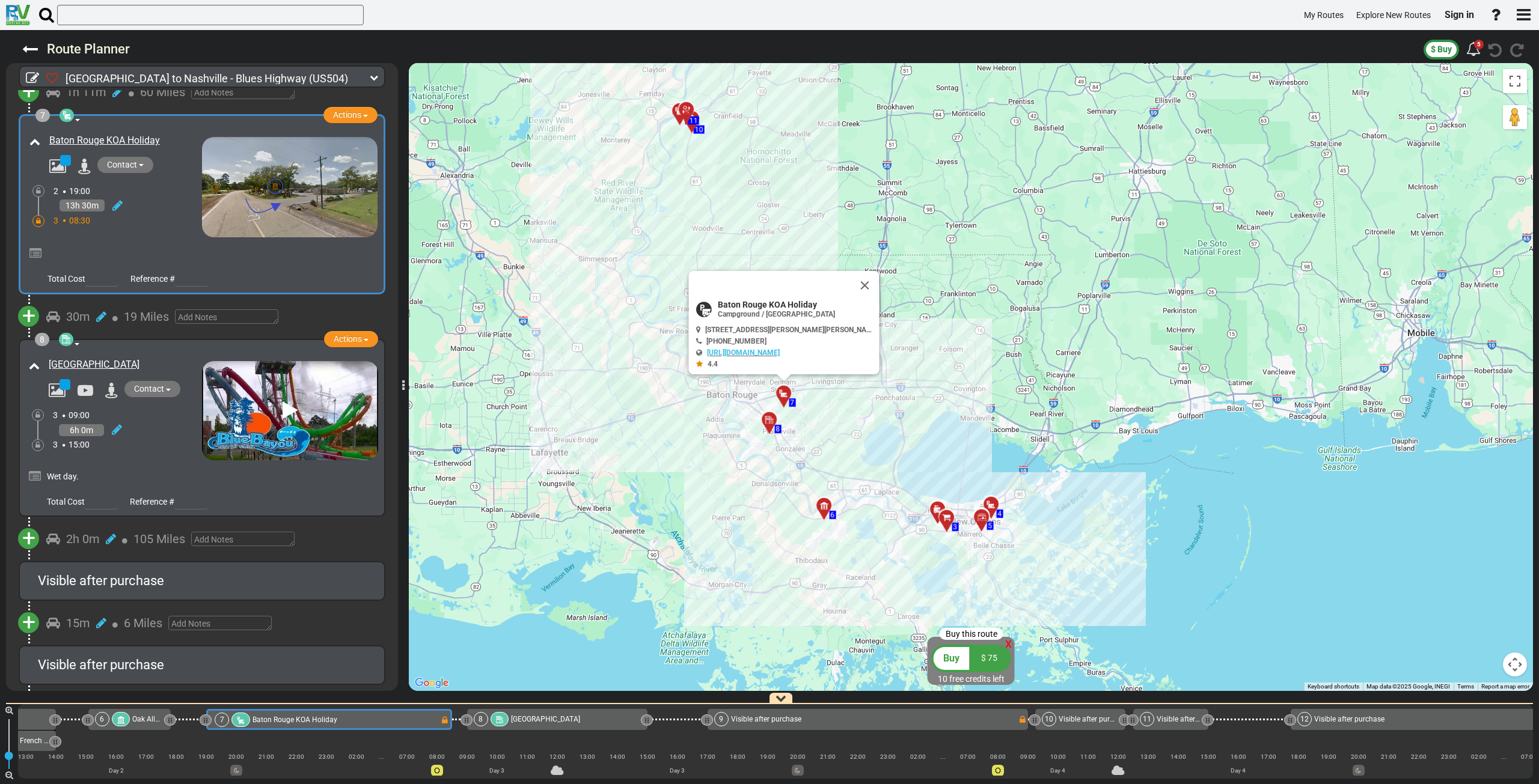
scroll to position [0, 696]
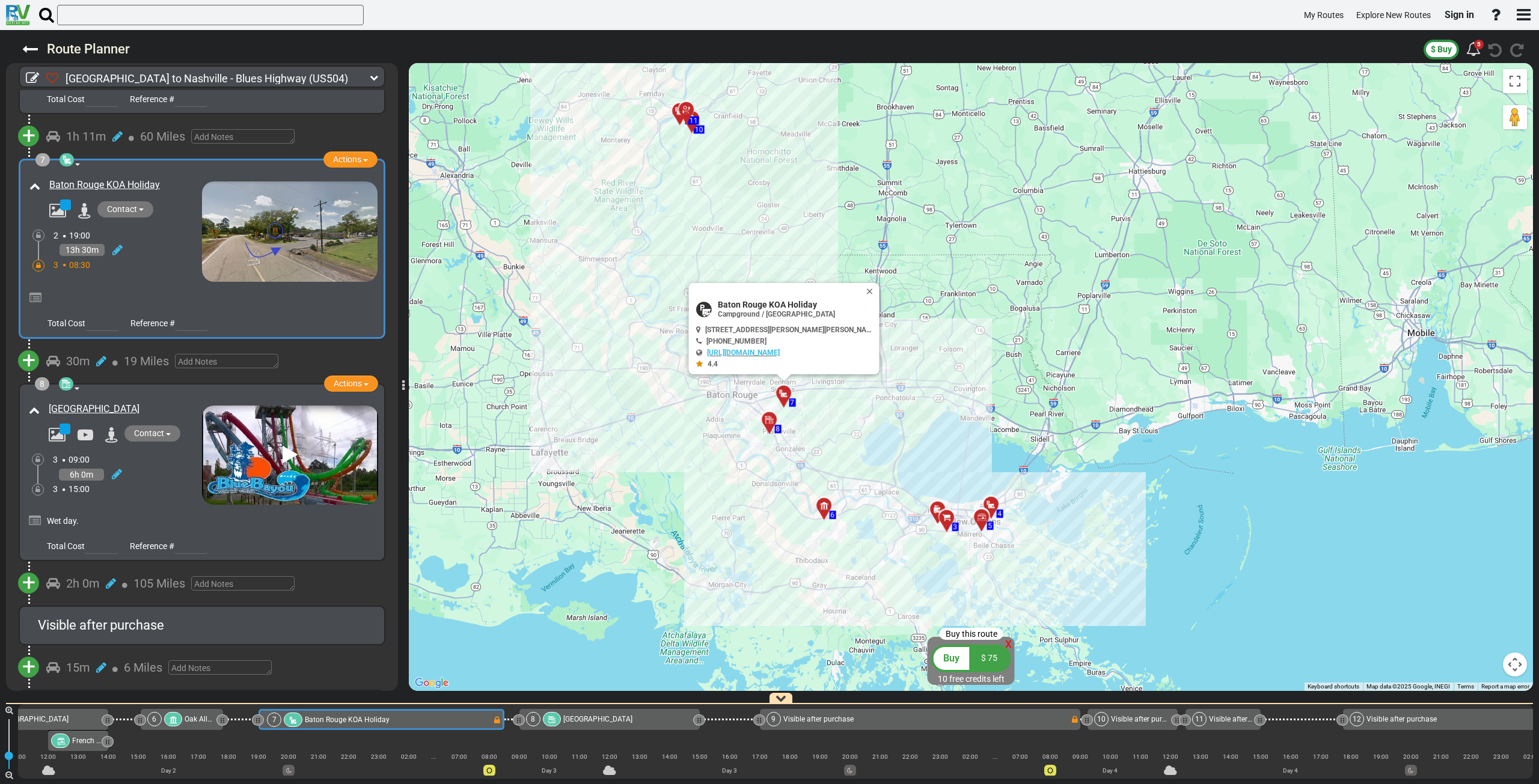
click at [779, 210] on div "To activate drag with keyboard, press Alt + Enter. Once in keyboard drag state,…" at bounding box center [971, 377] width 1124 height 628
click at [869, 293] on button "Close" at bounding box center [872, 291] width 14 height 16
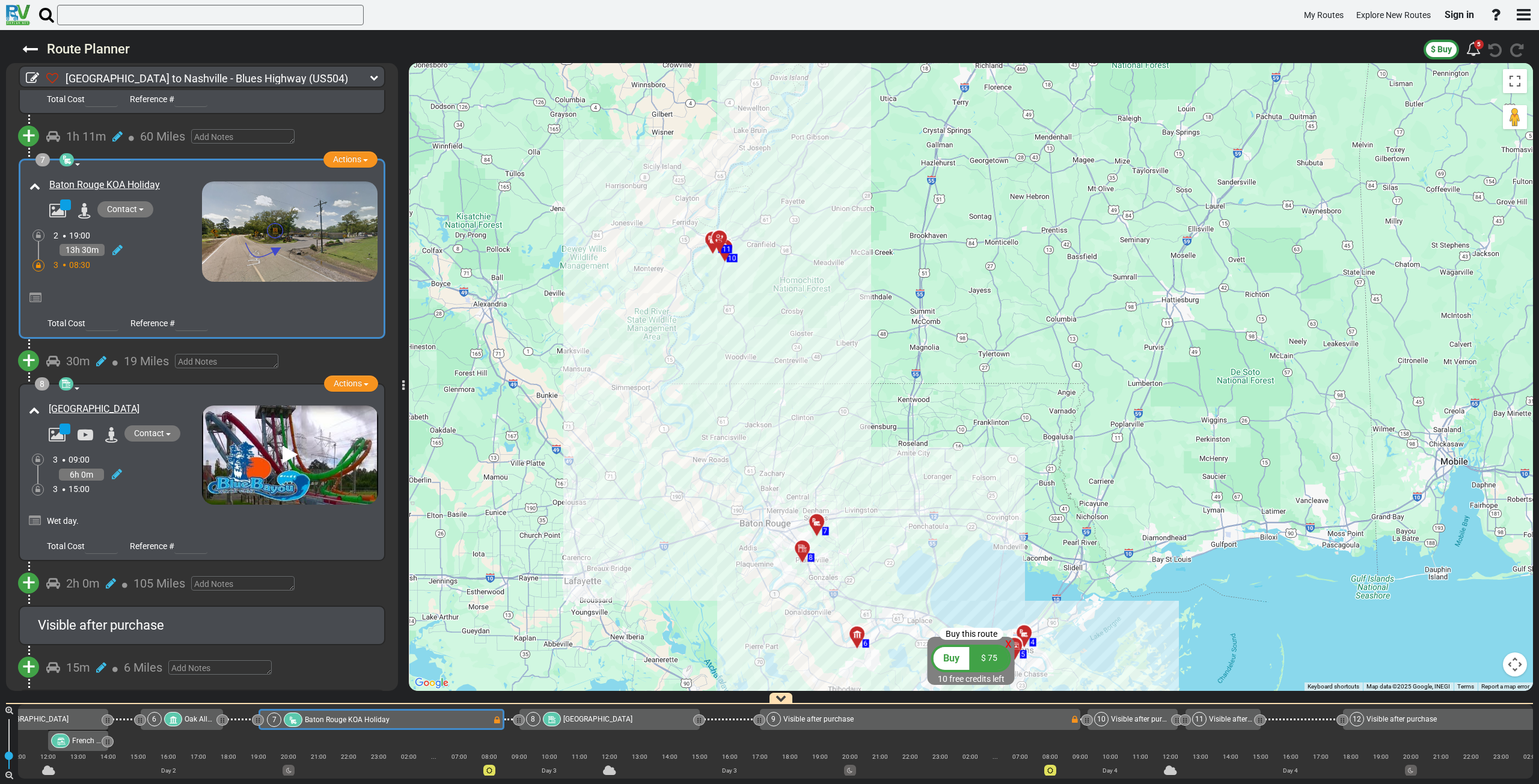
drag, startPoint x: 783, startPoint y: 218, endPoint x: 818, endPoint y: 348, distance: 134.6
click at [818, 348] on div "To activate drag with keyboard, press Alt + Enter. Once in keyboard drag state,…" at bounding box center [971, 377] width 1124 height 628
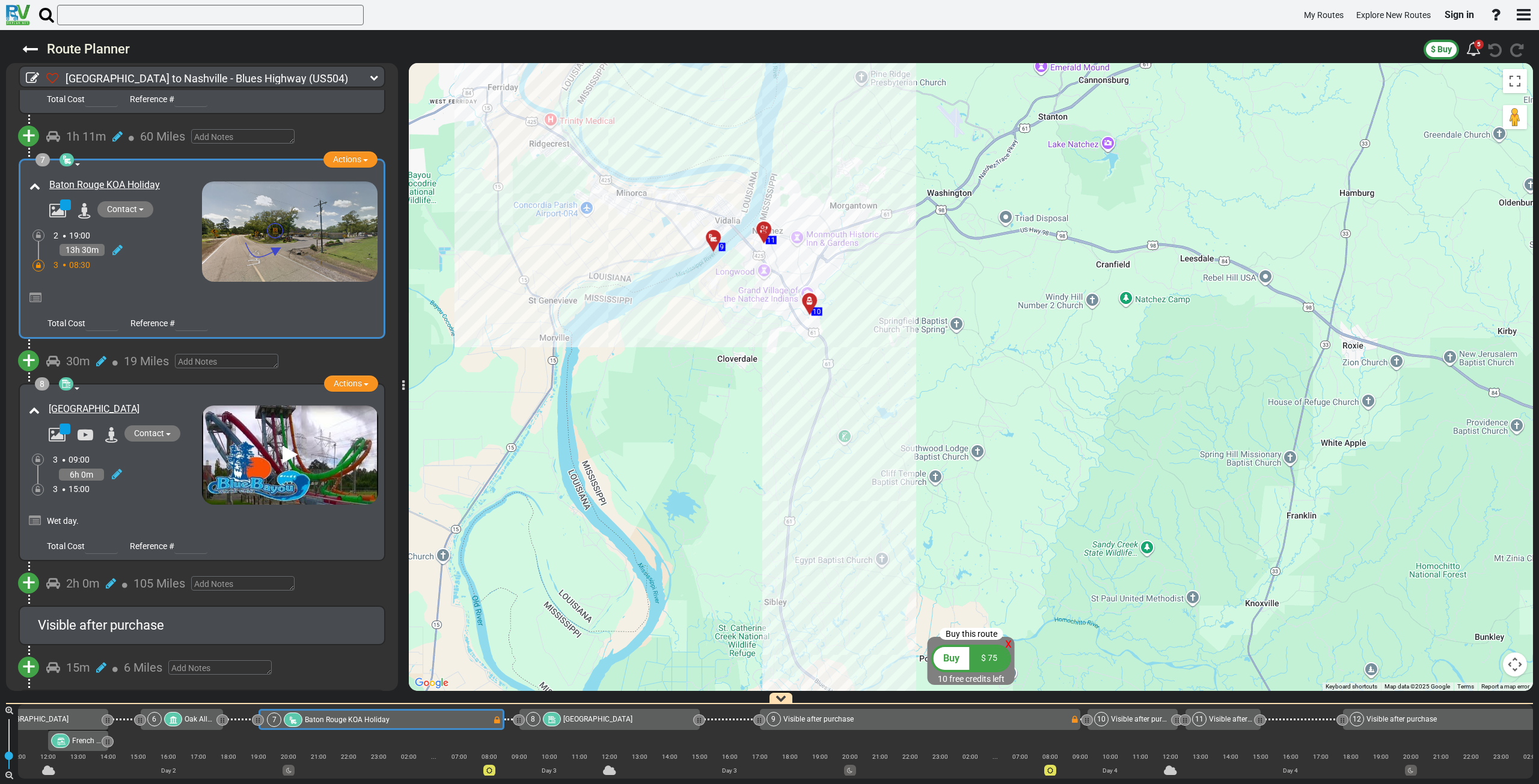
click at [708, 243] on div at bounding box center [718, 242] width 20 height 19
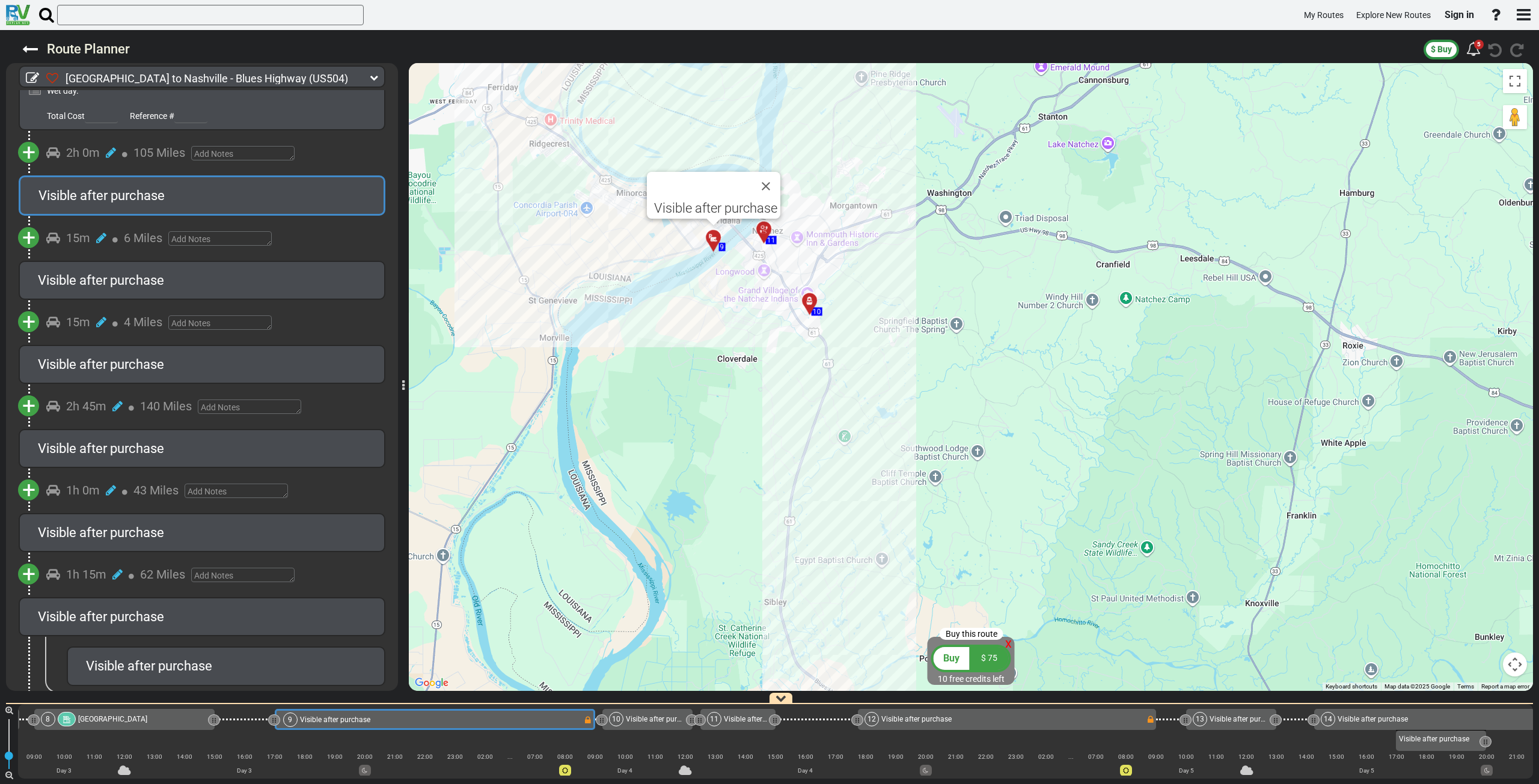
scroll to position [0, 0]
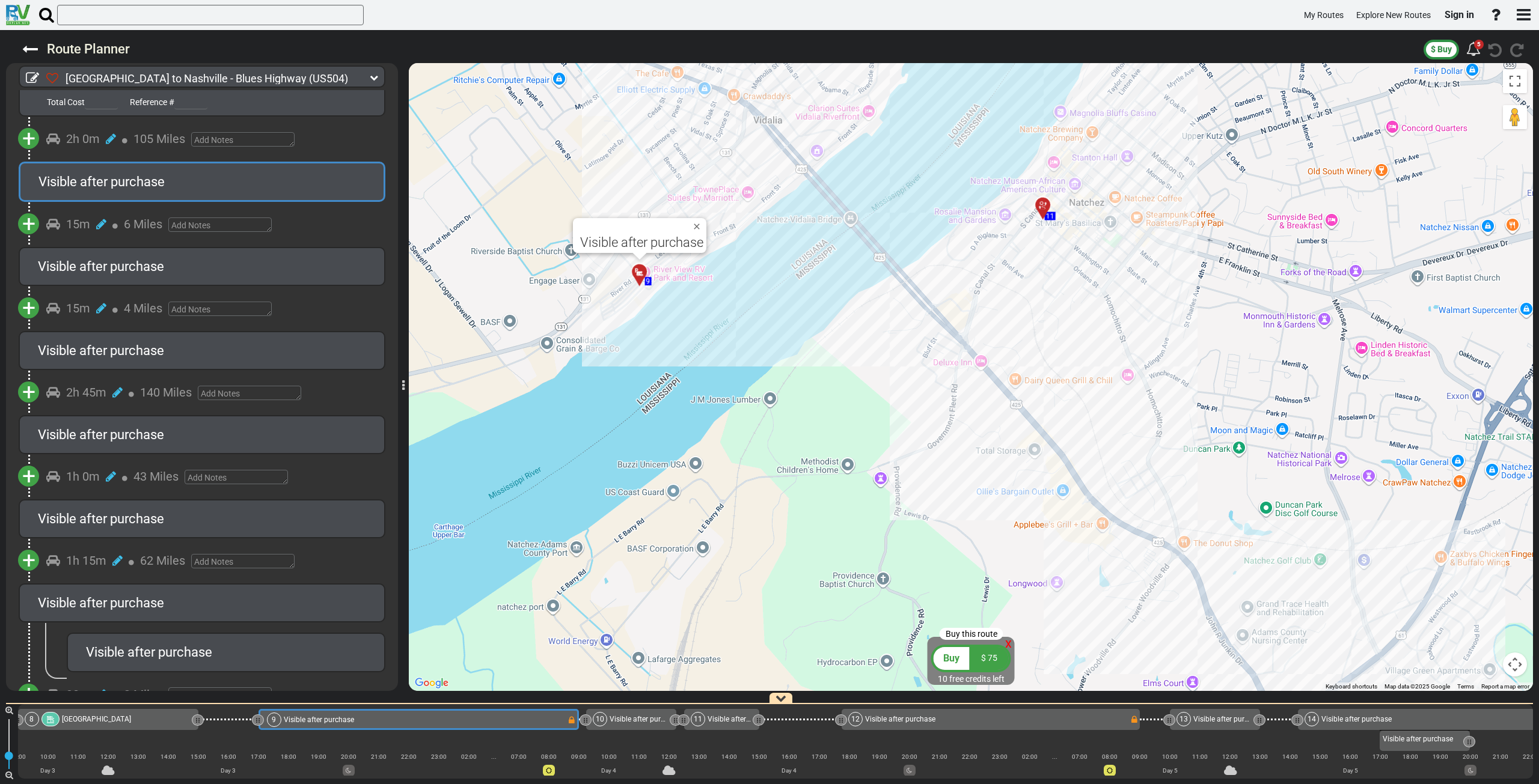
drag, startPoint x: 671, startPoint y: 257, endPoint x: 632, endPoint y: 315, distance: 69.9
click at [632, 315] on div "To activate drag with keyboard, press Alt + Enter. Once in keyboard drag state,…" at bounding box center [971, 377] width 1124 height 628
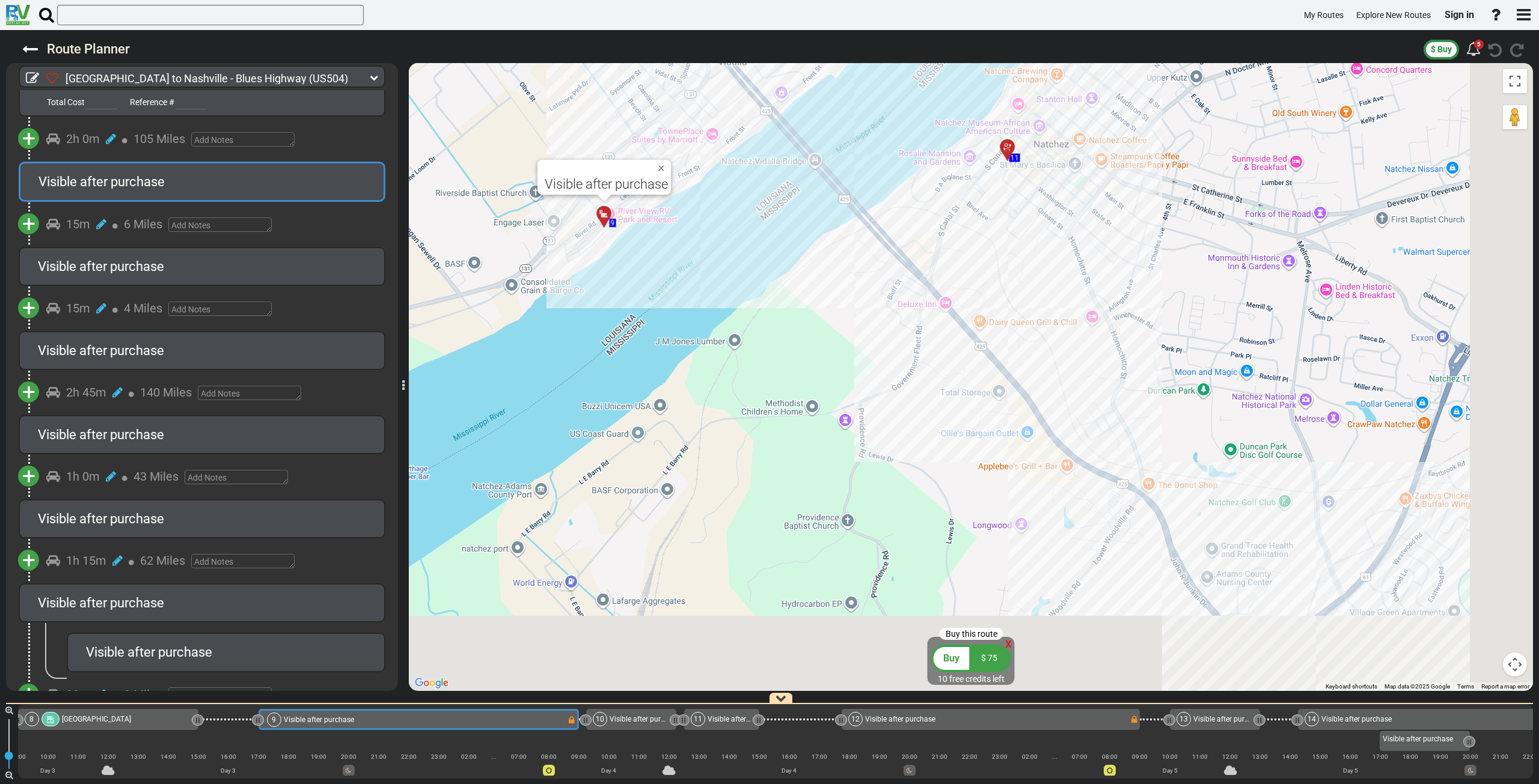
drag, startPoint x: 941, startPoint y: 424, endPoint x: 736, endPoint y: 212, distance: 294.9
click at [736, 212] on div "To activate drag with keyboard, press Alt + Enter. Once in keyboard drag state,…" at bounding box center [971, 377] width 1124 height 628
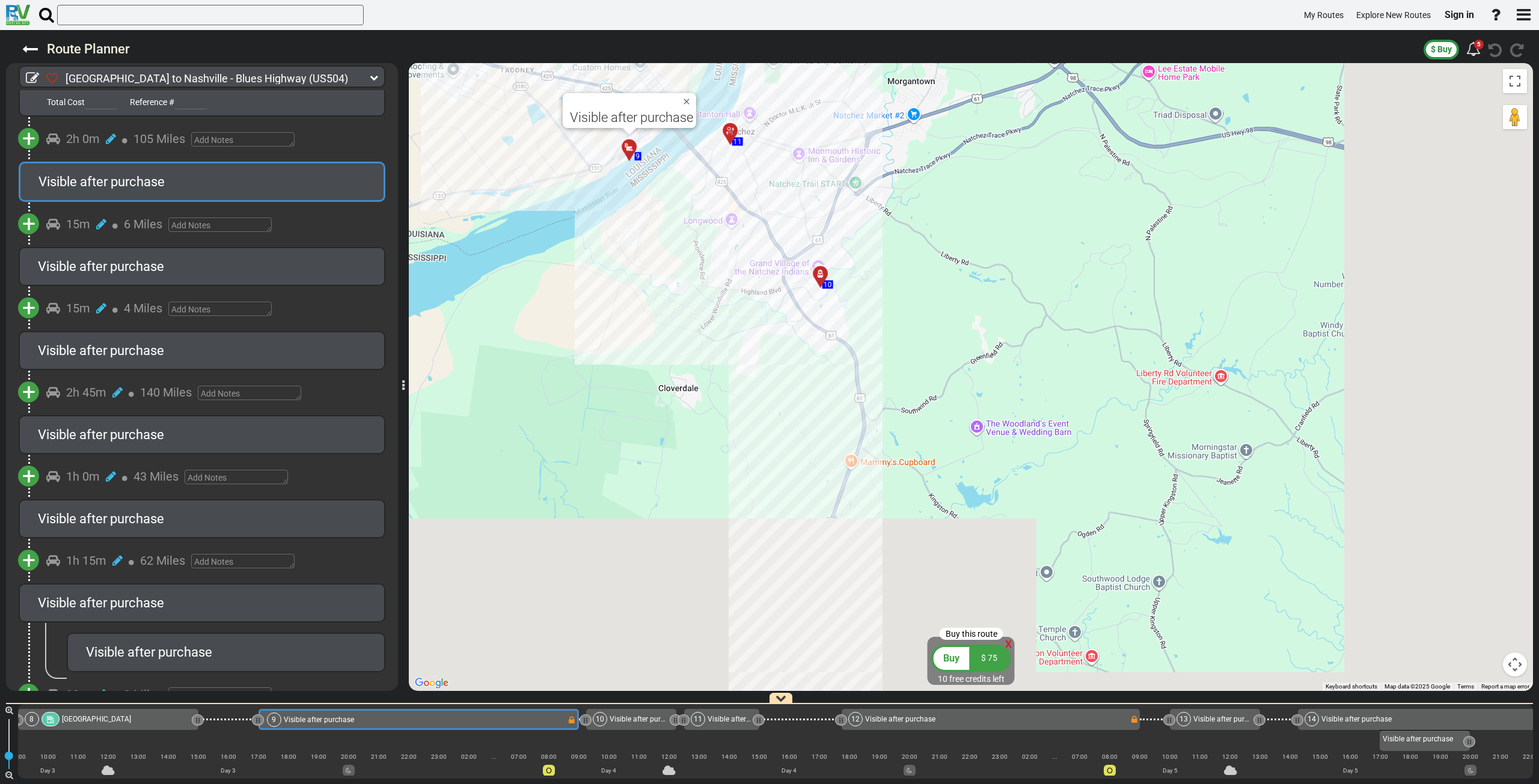
drag, startPoint x: 996, startPoint y: 482, endPoint x: 892, endPoint y: 304, distance: 206.2
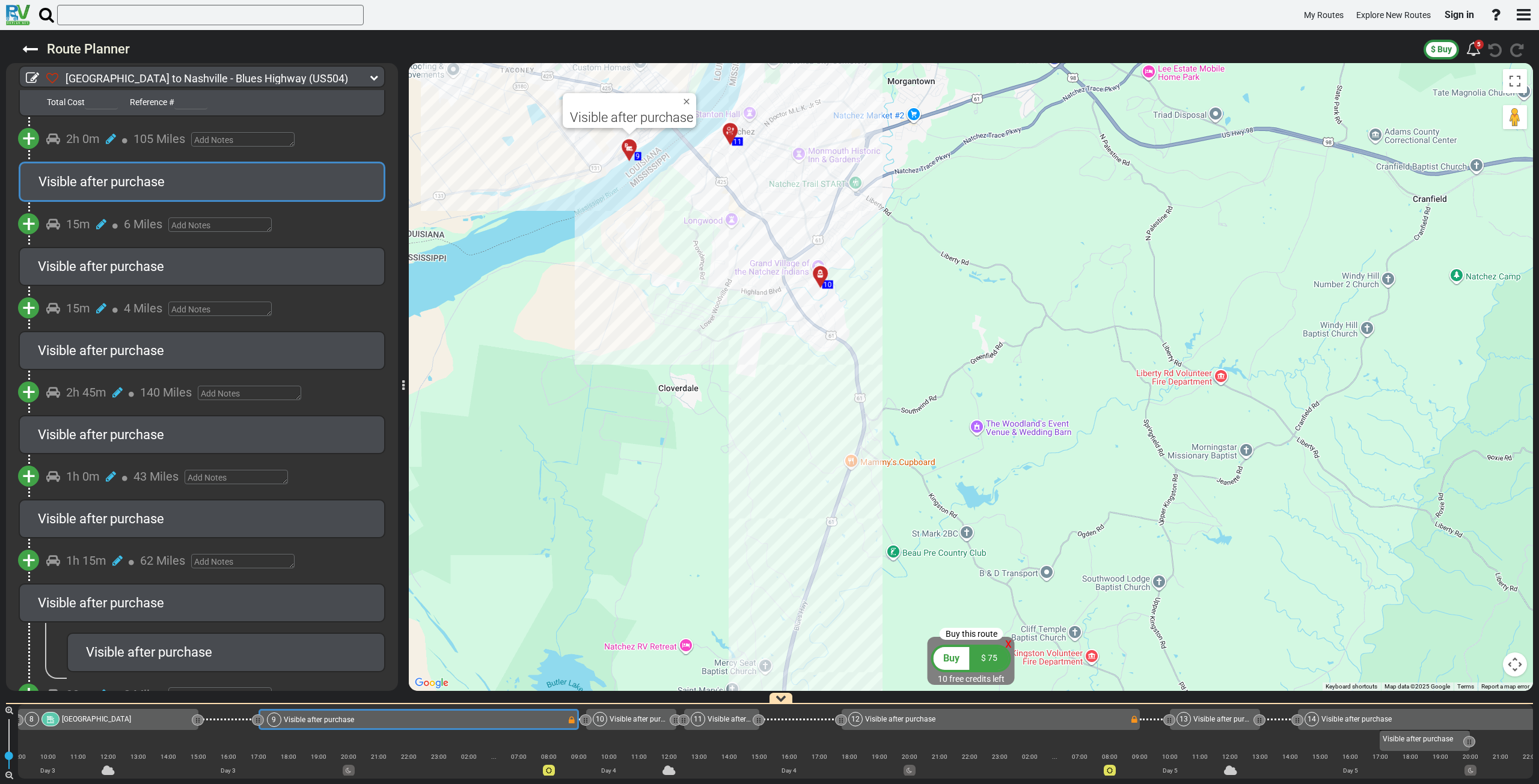
click at [892, 304] on div "To activate drag with keyboard, press Alt + Enter. Once in keyboard drag state,…" at bounding box center [971, 377] width 1124 height 628
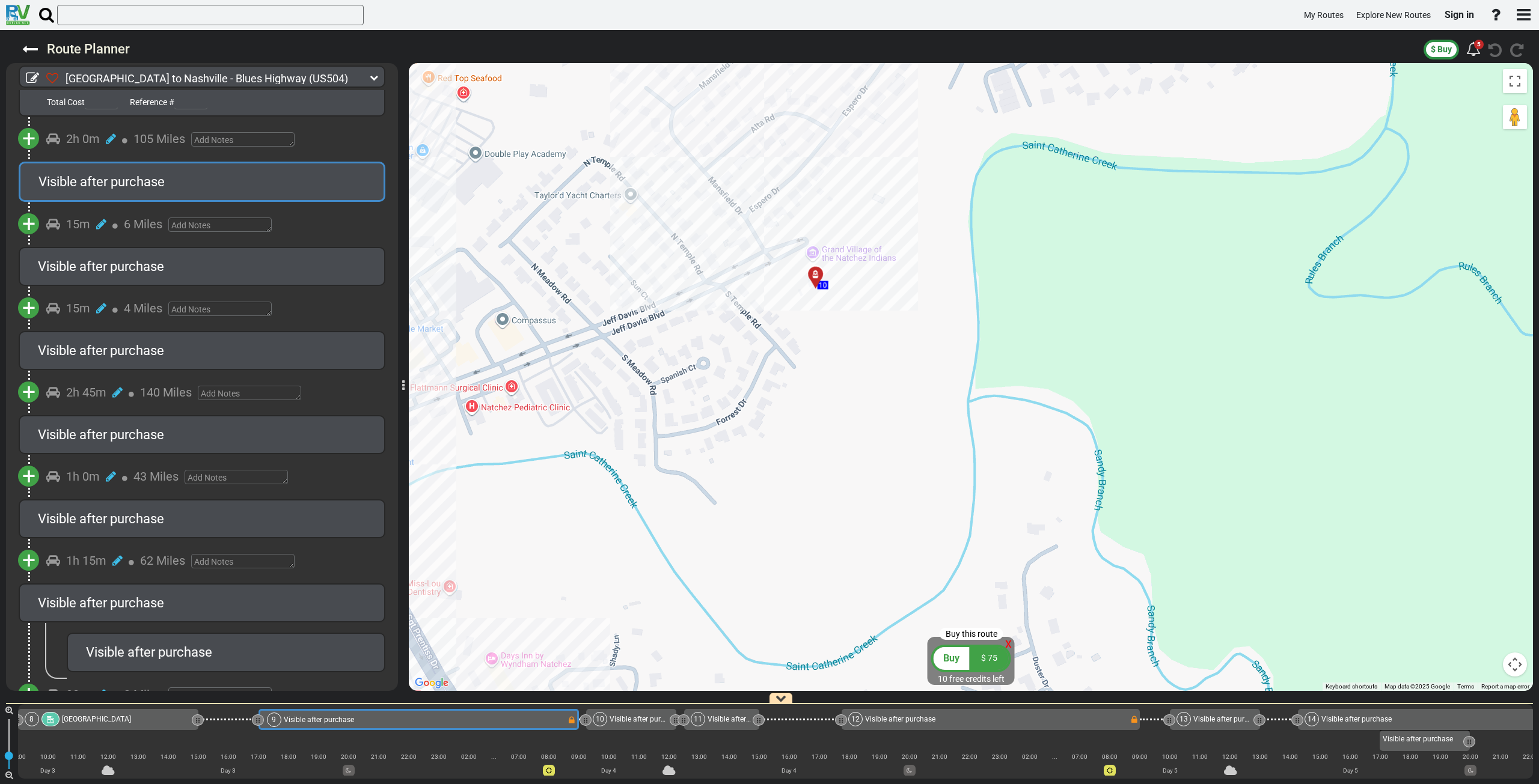
click at [814, 278] on div at bounding box center [820, 279] width 20 height 19
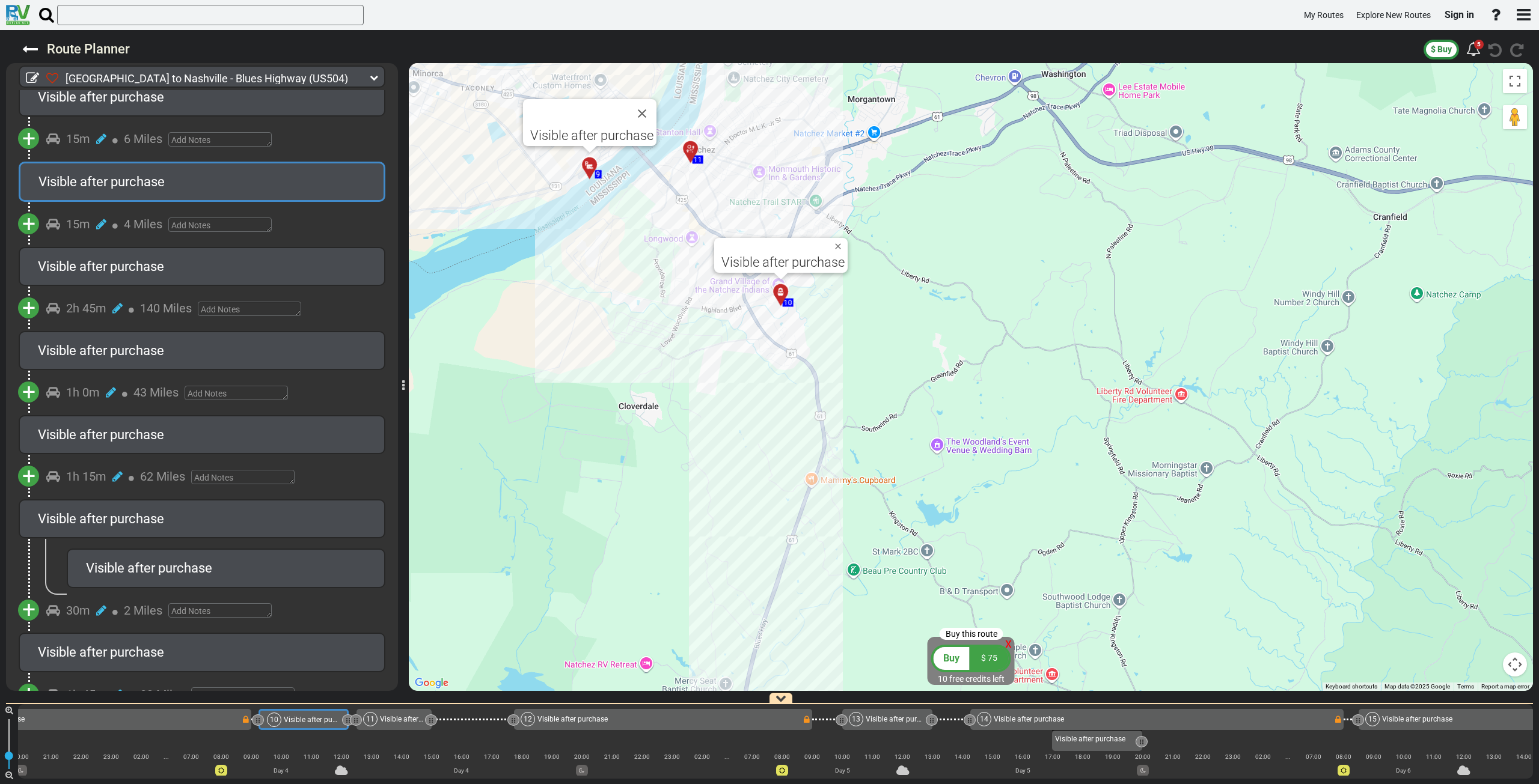
click at [690, 153] on div at bounding box center [695, 153] width 20 height 19
click at [733, 203] on div "To activate drag with keyboard, press Alt + Enter. Once in keyboard drag state,…" at bounding box center [971, 377] width 1124 height 628
drag, startPoint x: 842, startPoint y: 244, endPoint x: 816, endPoint y: 222, distance: 34.1
click at [842, 244] on button "Close" at bounding box center [840, 246] width 14 height 16
click at [646, 113] on button "Close" at bounding box center [642, 113] width 29 height 29
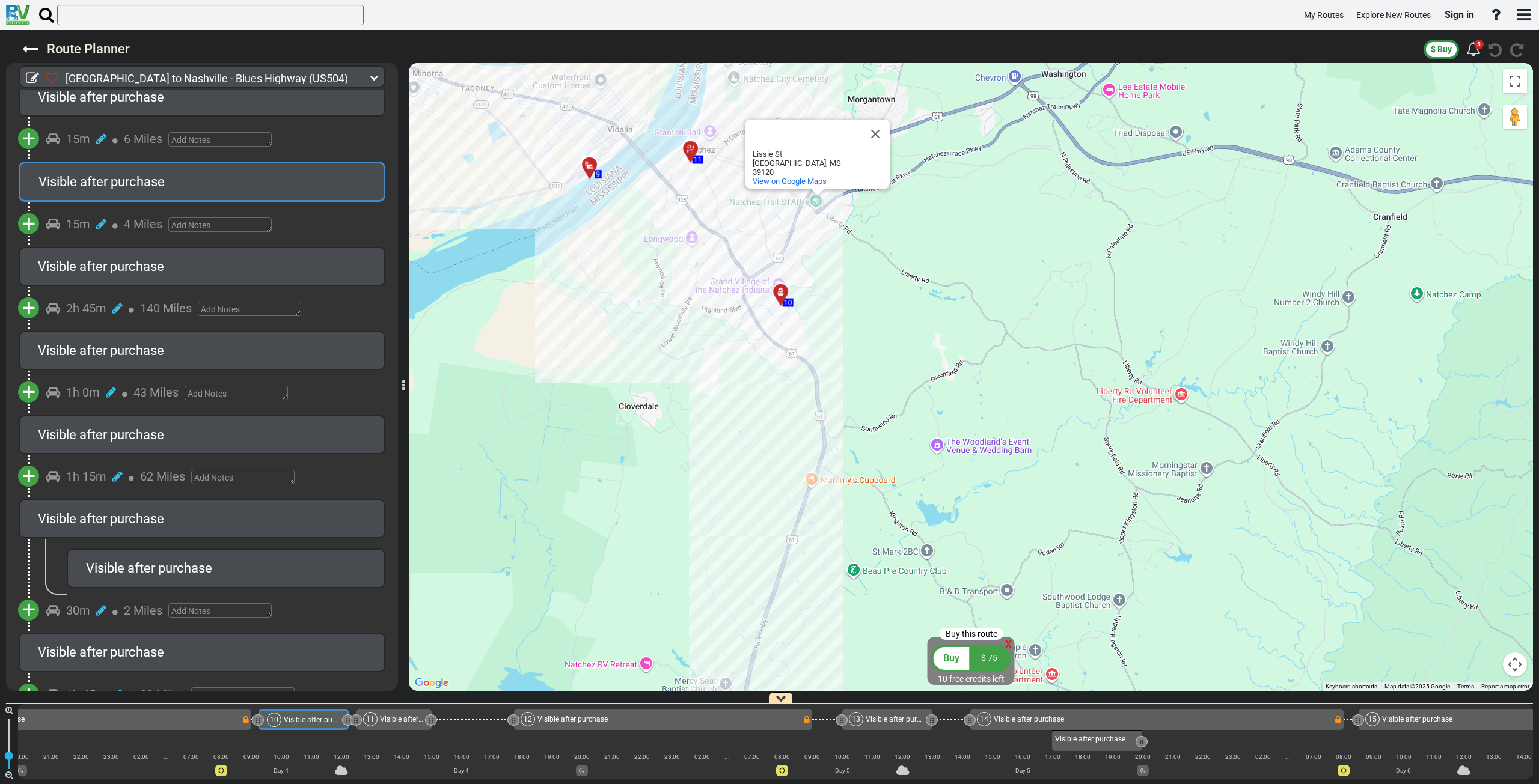
drag, startPoint x: 758, startPoint y: 226, endPoint x: 815, endPoint y: 345, distance: 131.9
click at [815, 345] on div "To activate drag with keyboard, press Alt + Enter. Once in keyboard drag state,…" at bounding box center [971, 377] width 1124 height 628
click at [702, 339] on div "To activate drag with keyboard, press Alt + Enter. Once in keyboard drag state,…" at bounding box center [971, 377] width 1124 height 628
click at [869, 145] on button "Close" at bounding box center [875, 134] width 29 height 29
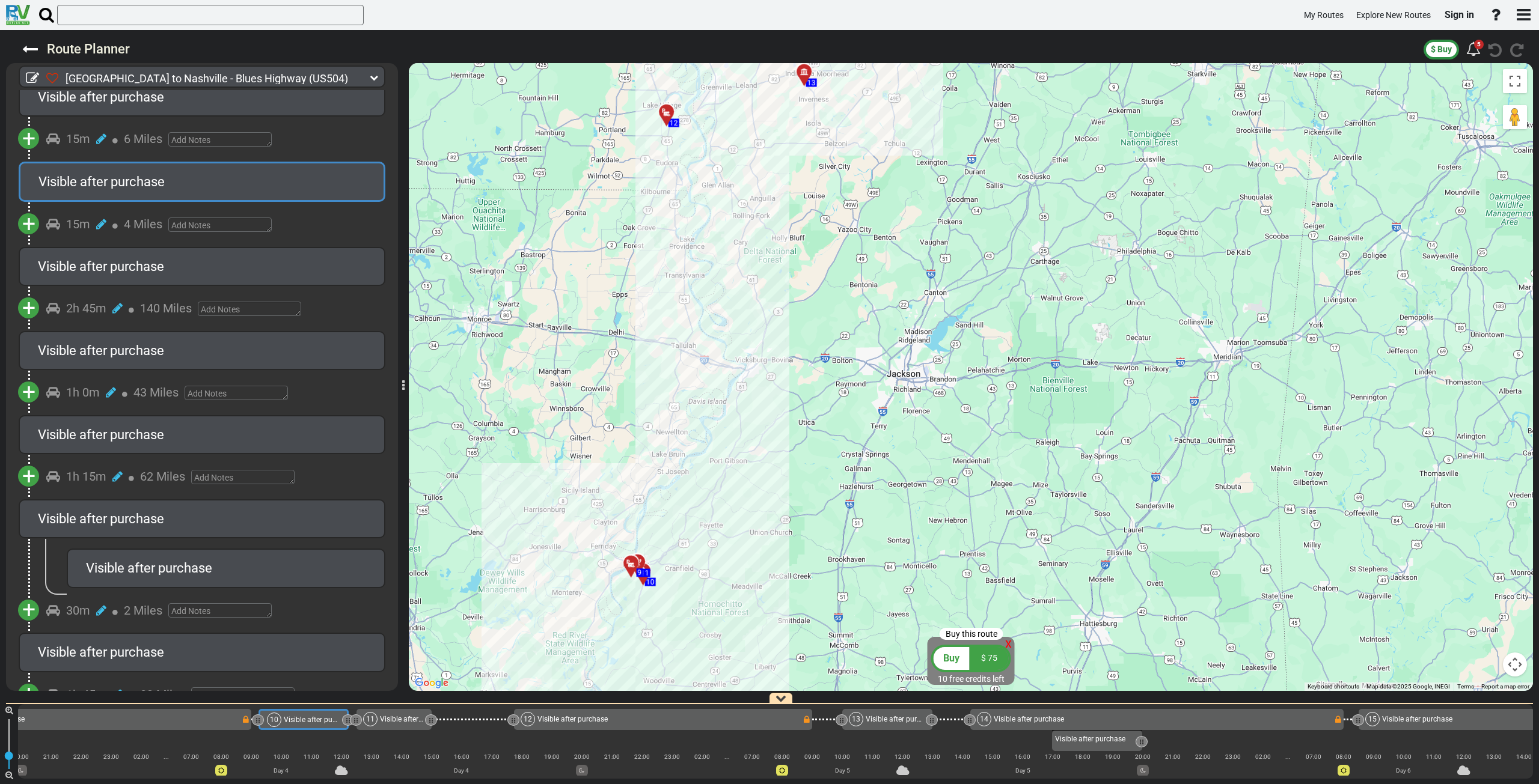
drag, startPoint x: 728, startPoint y: 263, endPoint x: 700, endPoint y: 505, distance: 243.6
click at [700, 505] on div "To activate drag with keyboard, press Alt + Enter. Once in keyboard drag state,…" at bounding box center [971, 377] width 1124 height 628
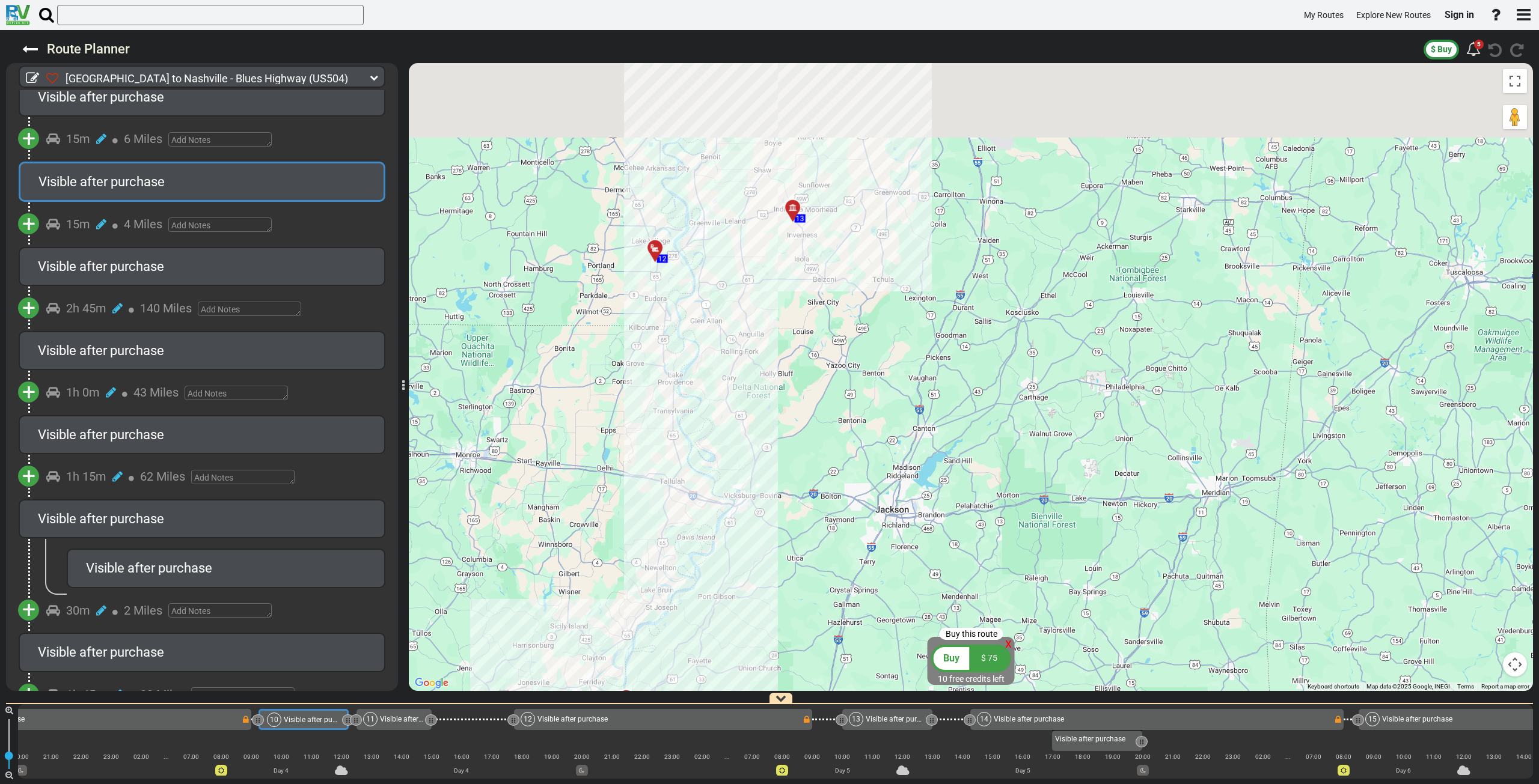
drag, startPoint x: 739, startPoint y: 279, endPoint x: 719, endPoint y: 522, distance: 243.8
click at [719, 522] on div "To activate drag with keyboard, press Alt + Enter. Once in keyboard drag state,…" at bounding box center [971, 377] width 1124 height 628
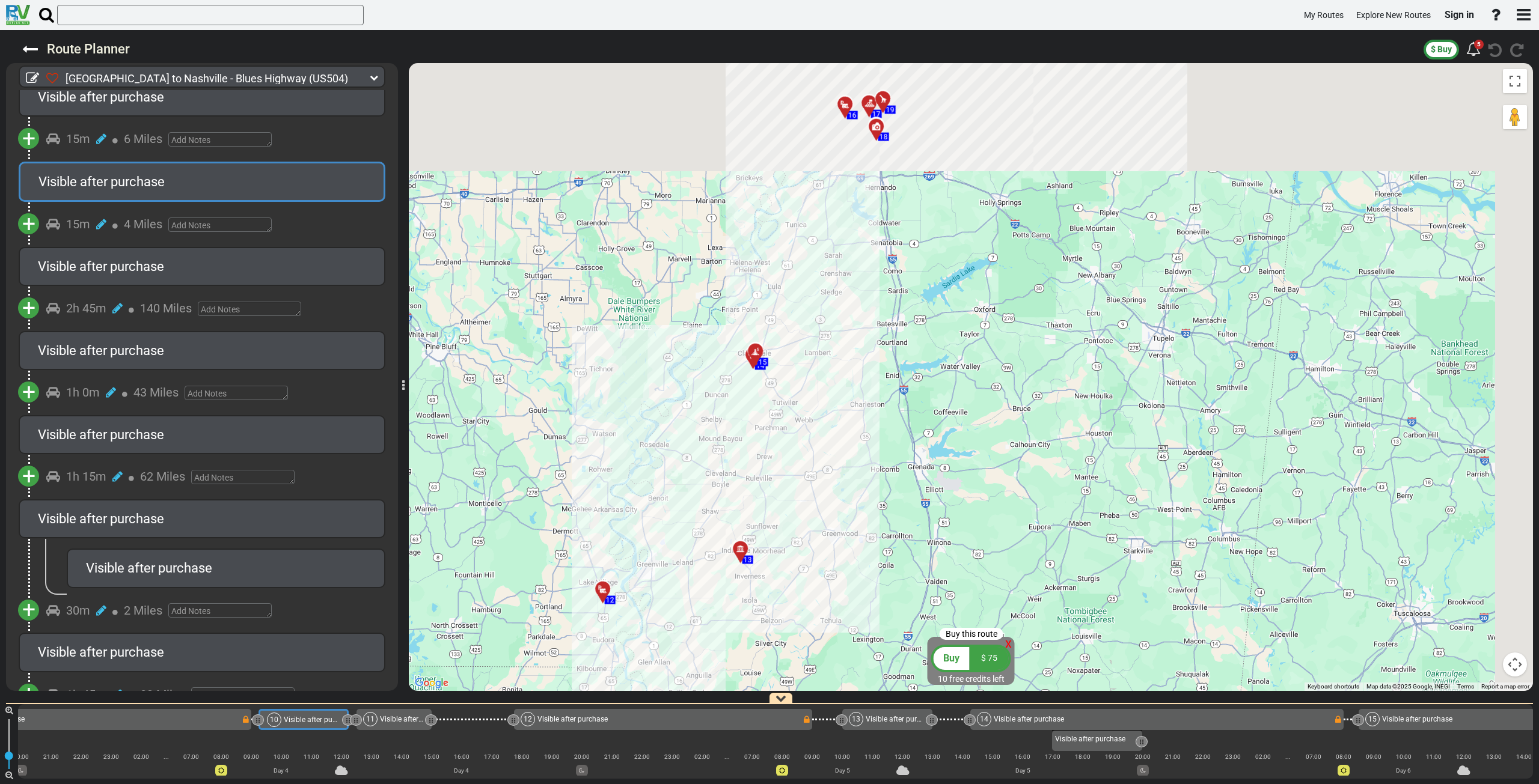
drag, startPoint x: 873, startPoint y: 342, endPoint x: 826, endPoint y: 534, distance: 197.7
click at [826, 550] on div "To activate drag with keyboard, press Alt + Enter. Once in keyboard drag state,…" at bounding box center [971, 377] width 1124 height 628
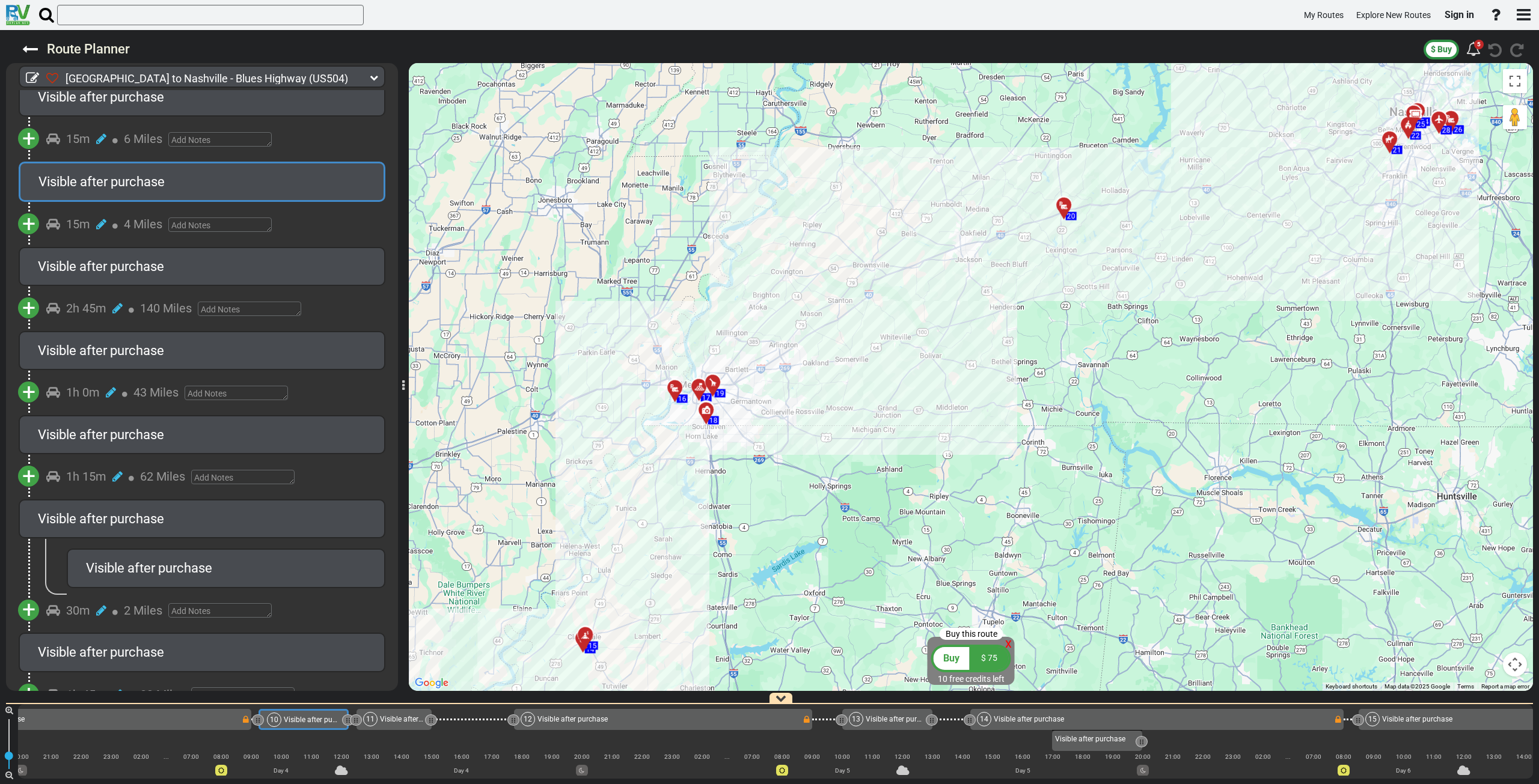
drag, startPoint x: 826, startPoint y: 378, endPoint x: 675, endPoint y: 570, distance: 244.3
click at [675, 570] on div "To activate drag with keyboard, press Alt + Enter. Once in keyboard drag state,…" at bounding box center [971, 377] width 1124 height 628
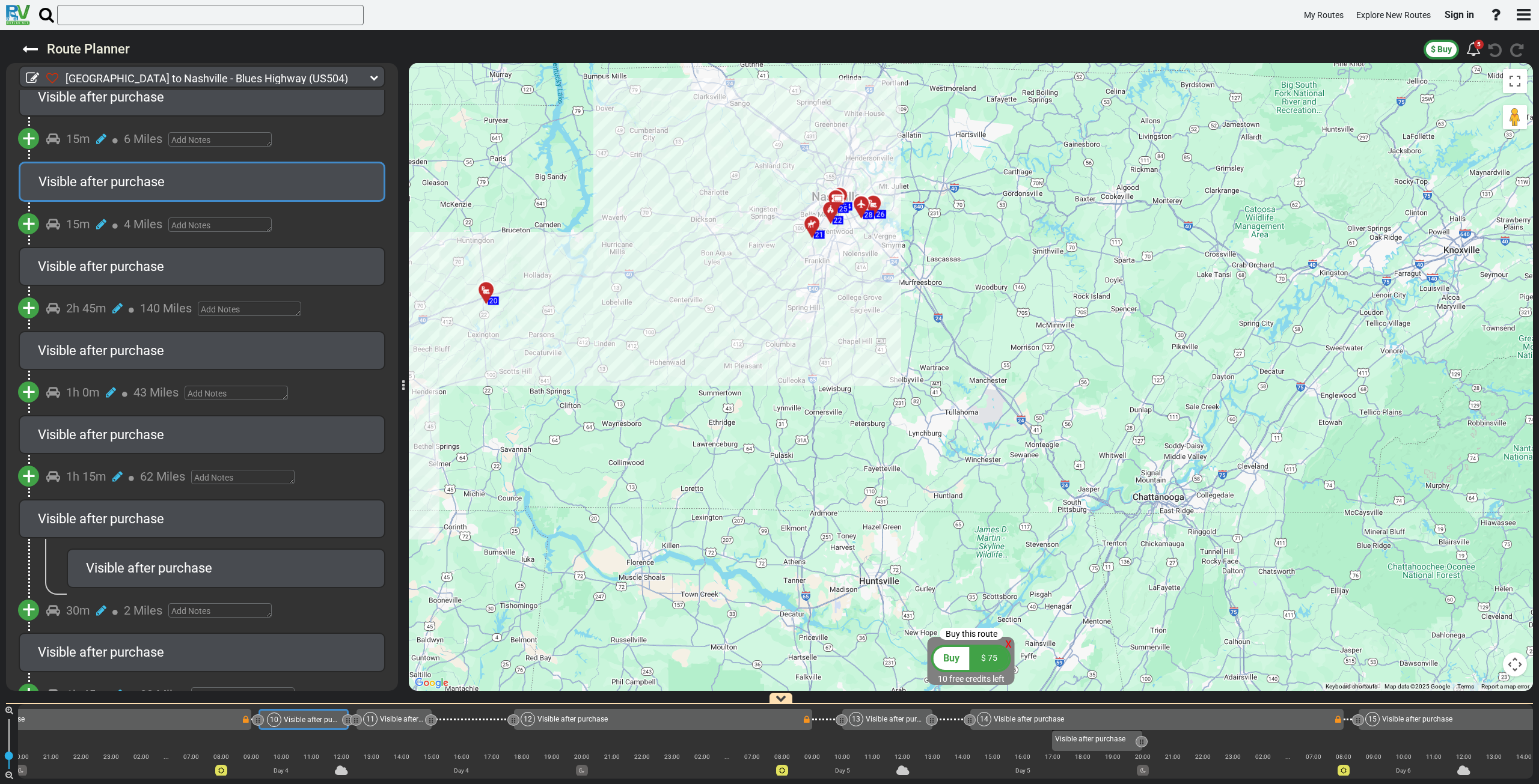
drag, startPoint x: 728, startPoint y: 483, endPoint x: 520, endPoint y: 475, distance: 208.2
click at [520, 475] on div "To activate drag with keyboard, press Alt + Enter. Once in keyboard drag state,…" at bounding box center [971, 377] width 1124 height 628
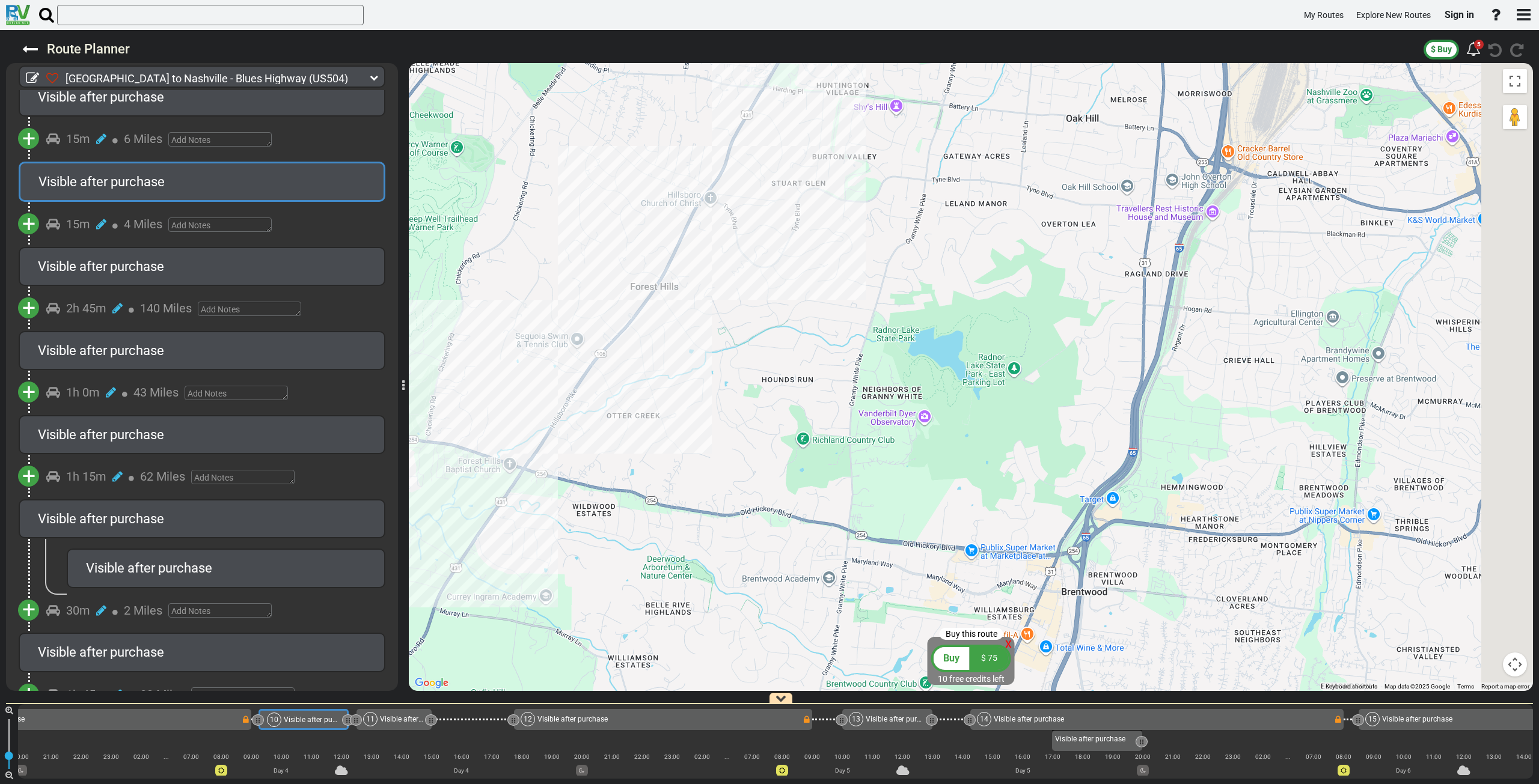
drag, startPoint x: 869, startPoint y: 322, endPoint x: 586, endPoint y: 425, distance: 301.2
click at [586, 425] on div "To activate drag with keyboard, press Alt + Enter. Once in keyboard drag state,…" at bounding box center [971, 377] width 1124 height 628
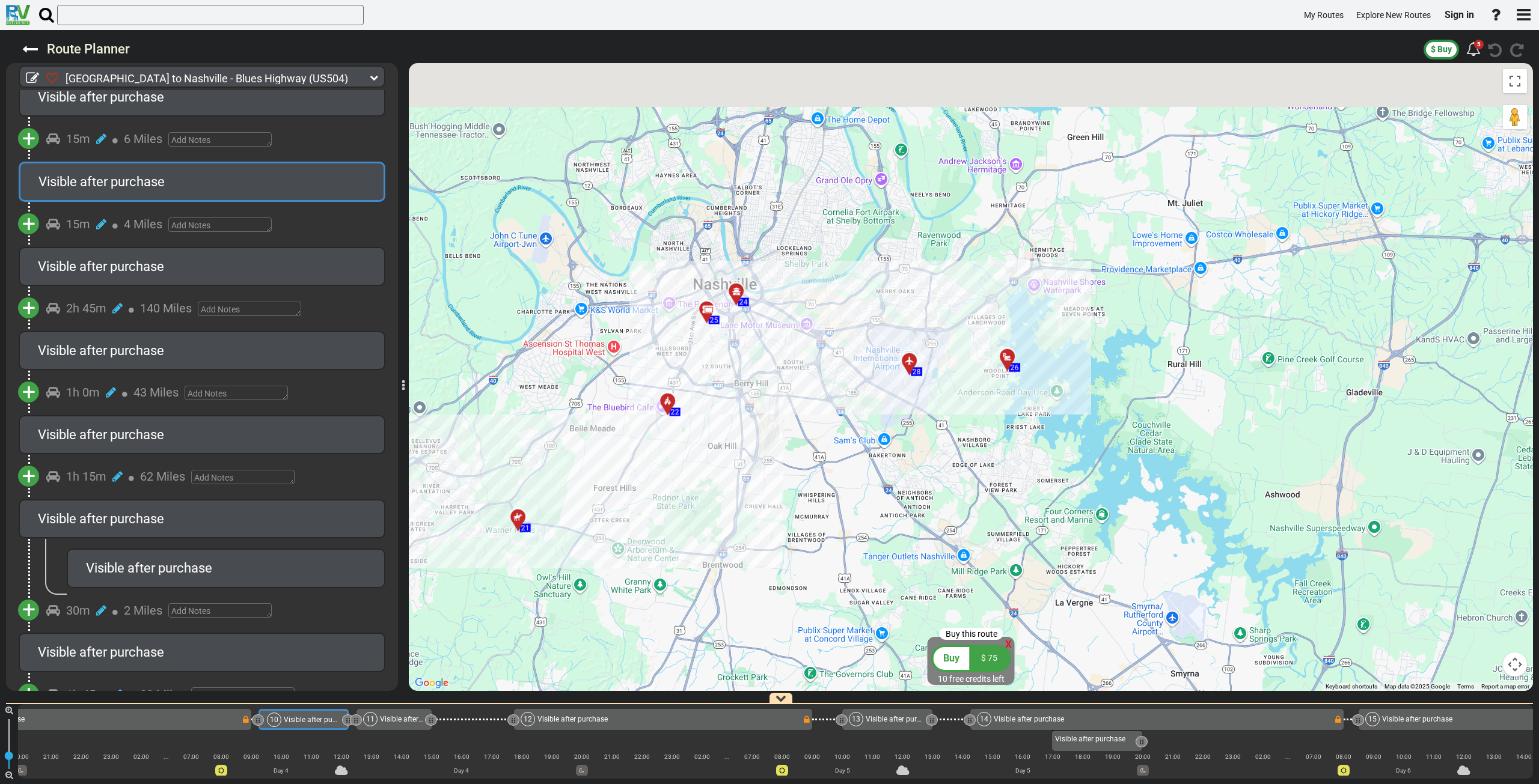
drag, startPoint x: 844, startPoint y: 339, endPoint x: 722, endPoint y: 533, distance: 229.2
click at [722, 534] on div "To activate drag with keyboard, press Alt + Enter. Once in keyboard drag state,…" at bounding box center [971, 377] width 1124 height 628
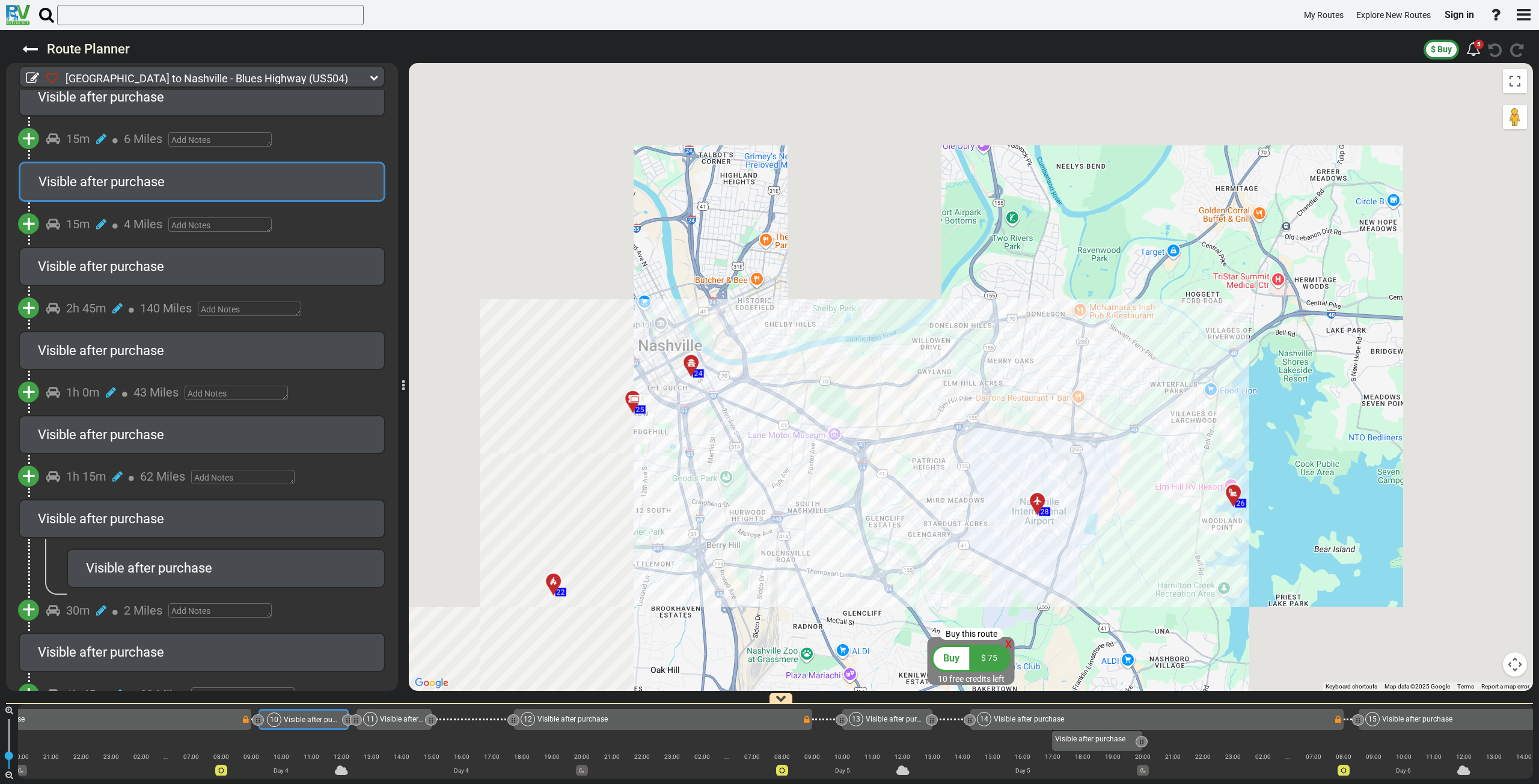
drag, startPoint x: 762, startPoint y: 221, endPoint x: 694, endPoint y: 429, distance: 218.8
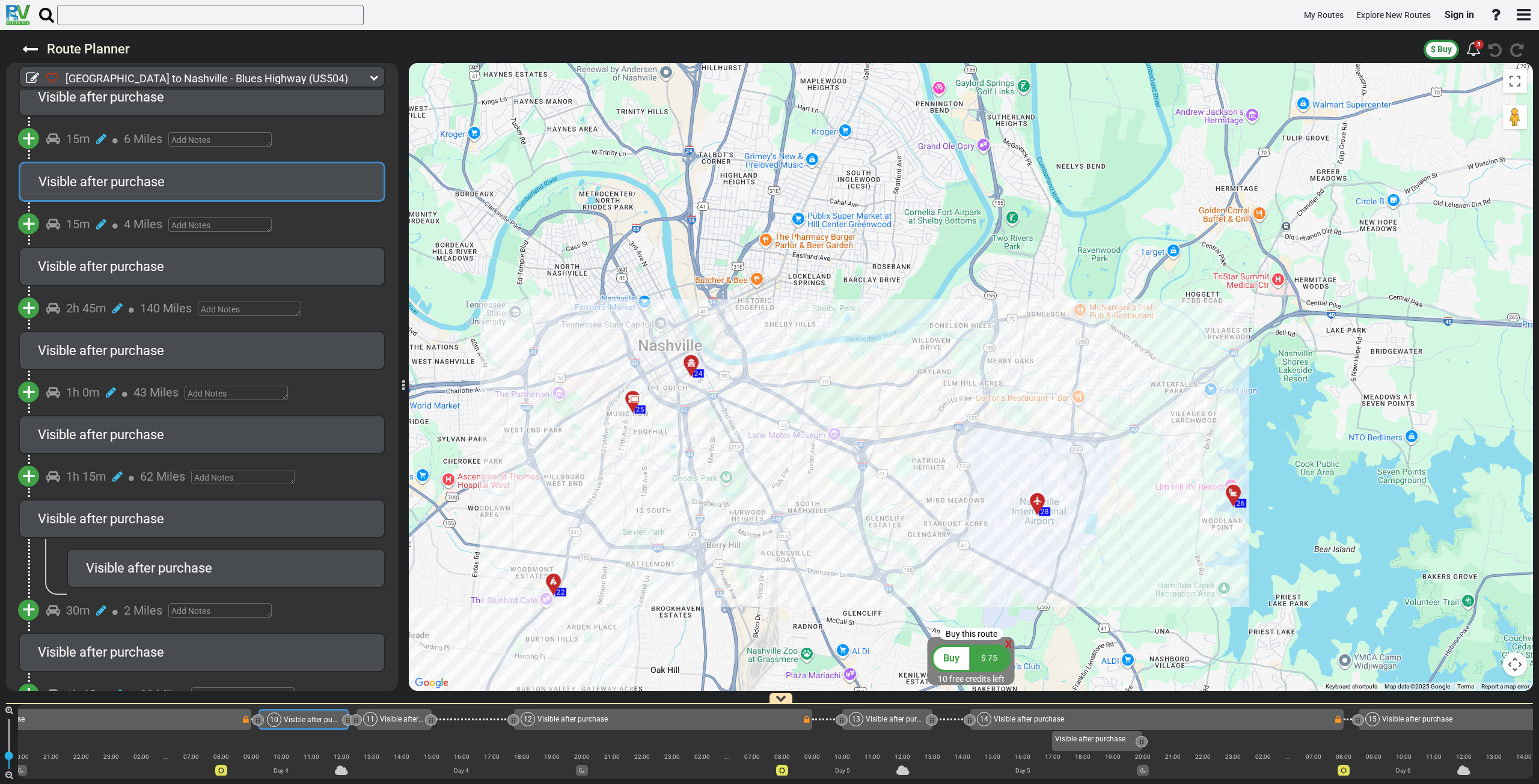
click at [694, 429] on div "To activate drag with keyboard, press Alt + Enter. Once in keyboard drag state,…" at bounding box center [971, 377] width 1124 height 628
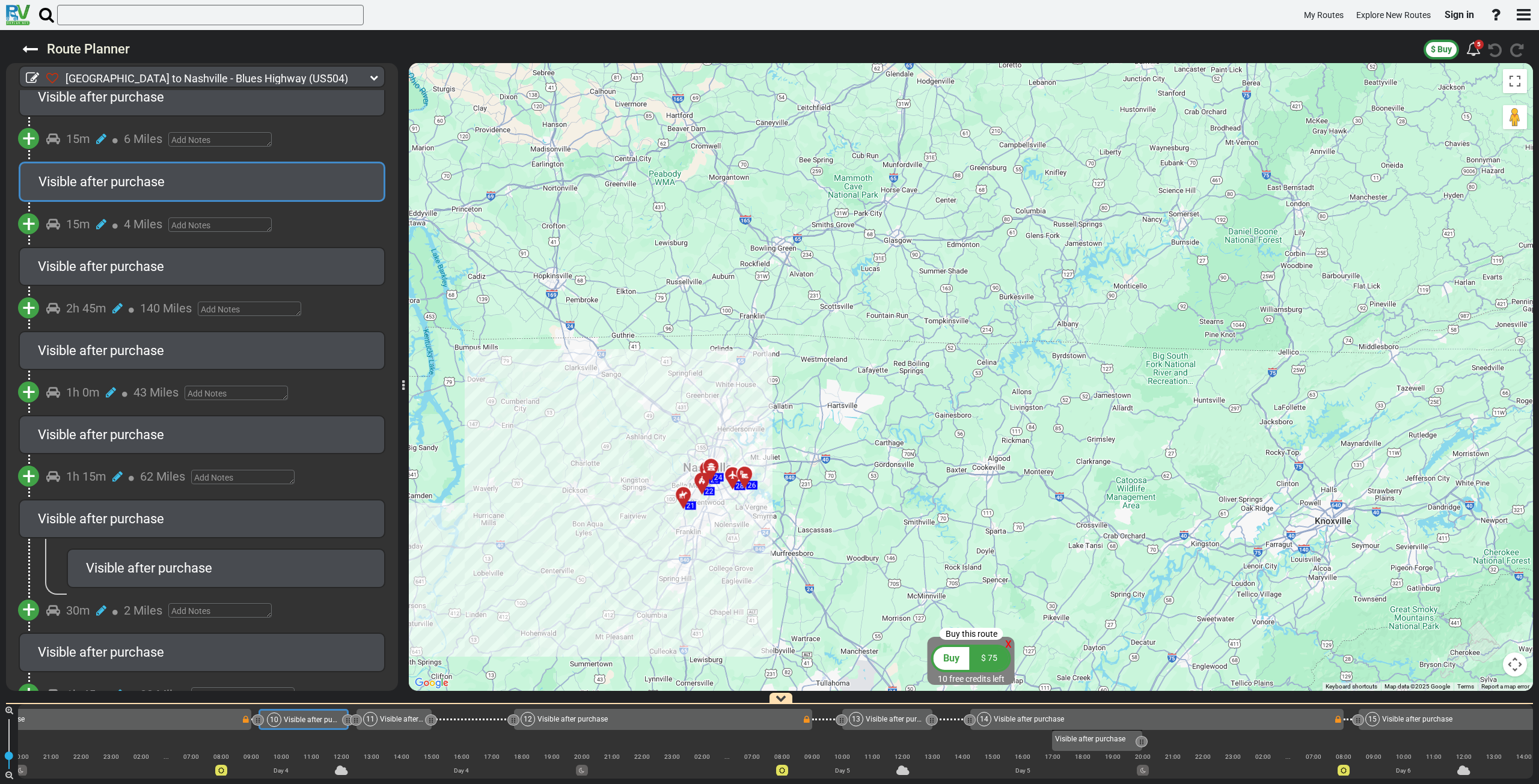
drag, startPoint x: 767, startPoint y: 472, endPoint x: 707, endPoint y: 333, distance: 151.4
click at [707, 333] on div "To activate drag with keyboard, press Alt + Enter. Once in keyboard drag state,…" at bounding box center [971, 377] width 1124 height 628
click at [24, 49] on icon at bounding box center [30, 49] width 16 height 16
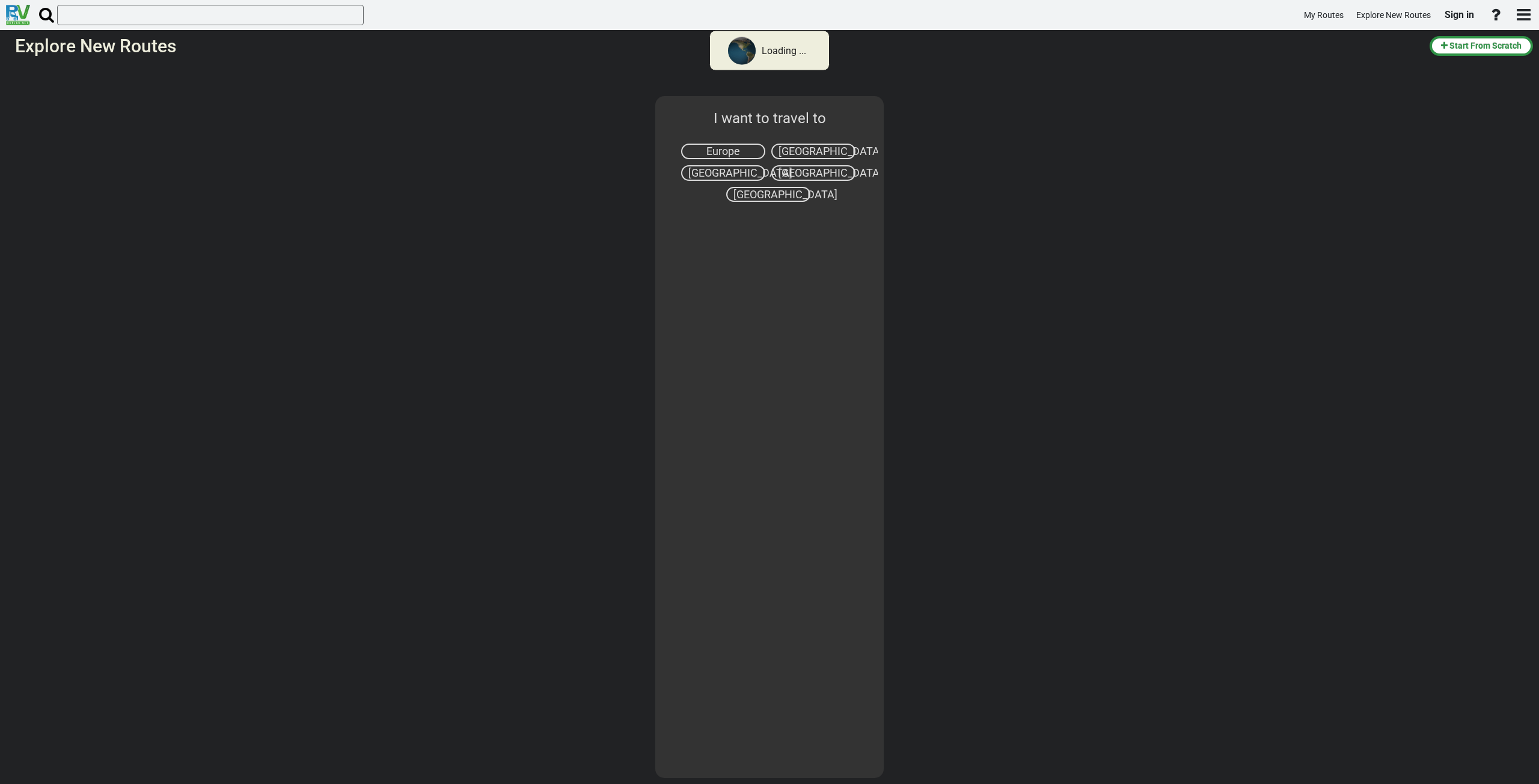
select select "number:2"
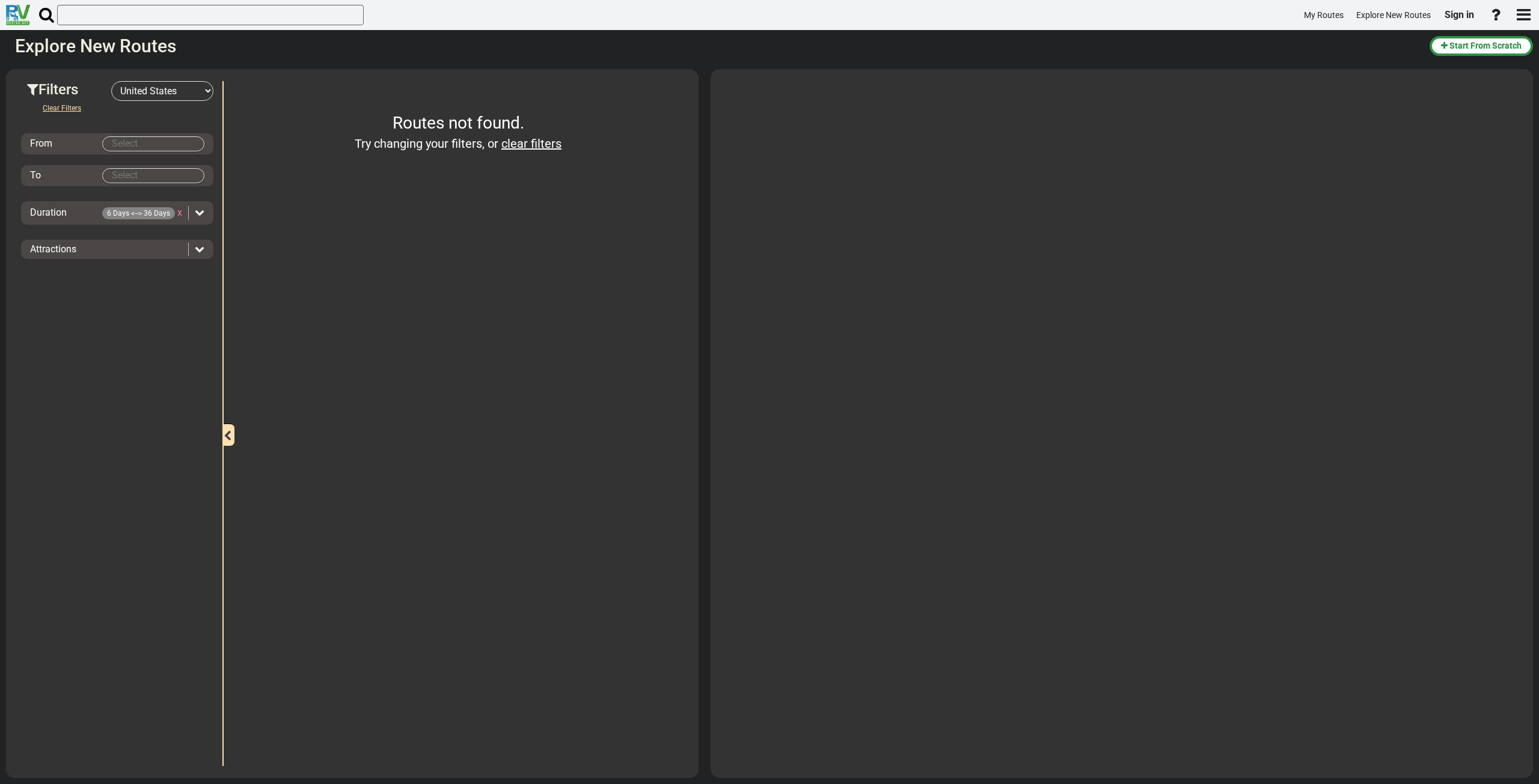
click at [151, 145] on input "Select" at bounding box center [153, 143] width 101 height 14
type input "[GEOGRAPHIC_DATA]"
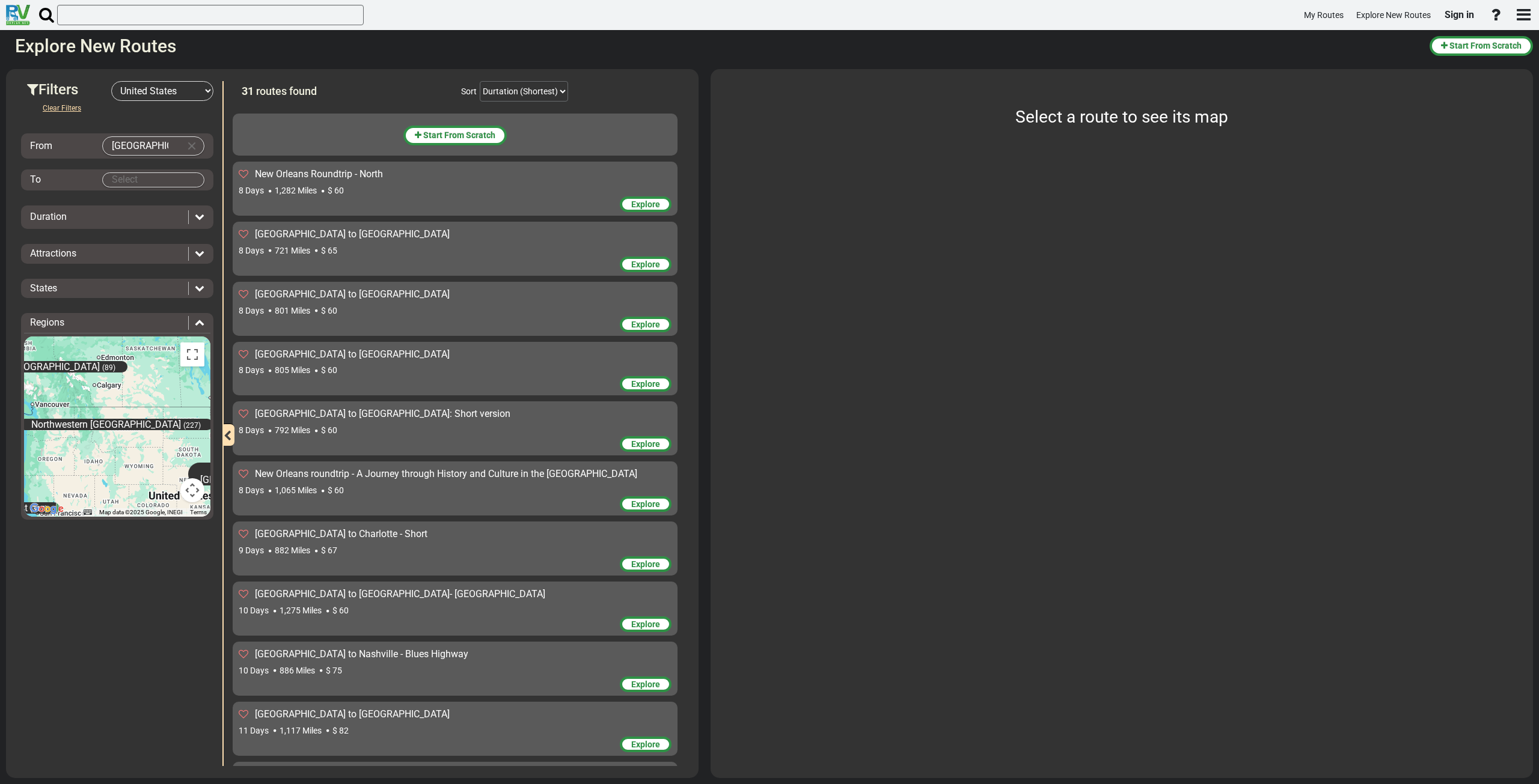
click at [168, 181] on body "My Routes Explore New Routes Sign in ×" at bounding box center [769, 392] width 1539 height 784
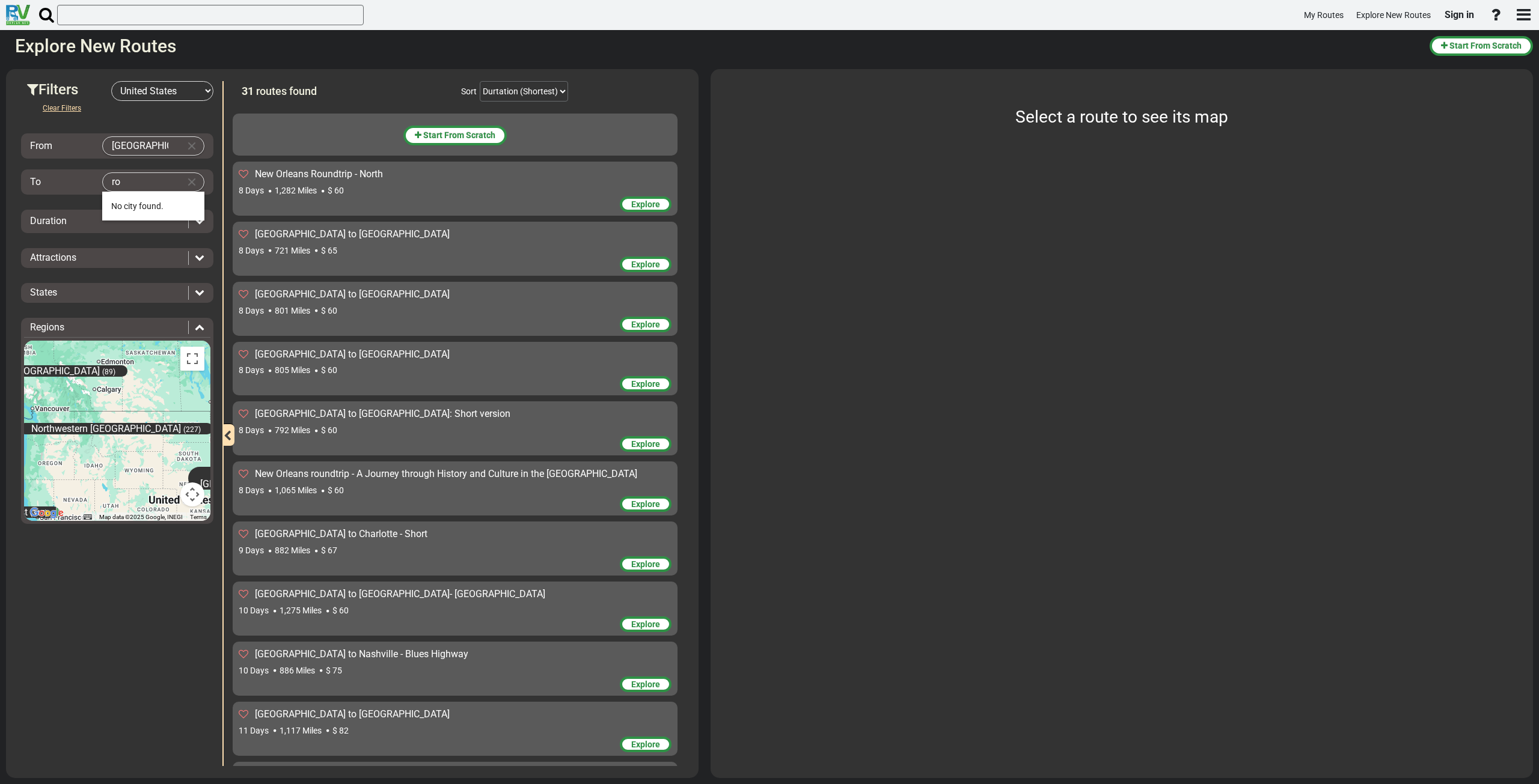
type input "r"
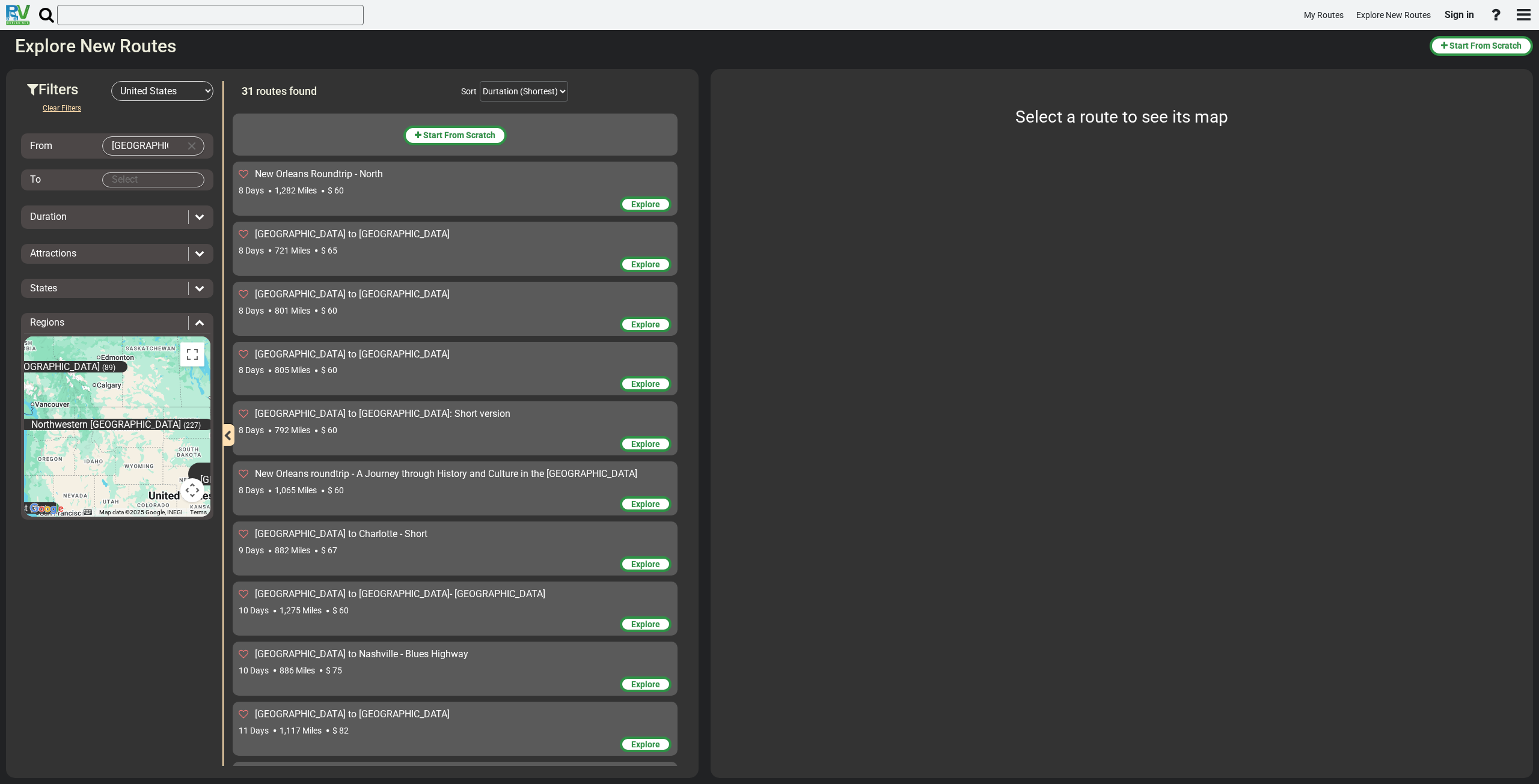
click at [635, 320] on span "Explore" at bounding box center [646, 324] width 29 height 9
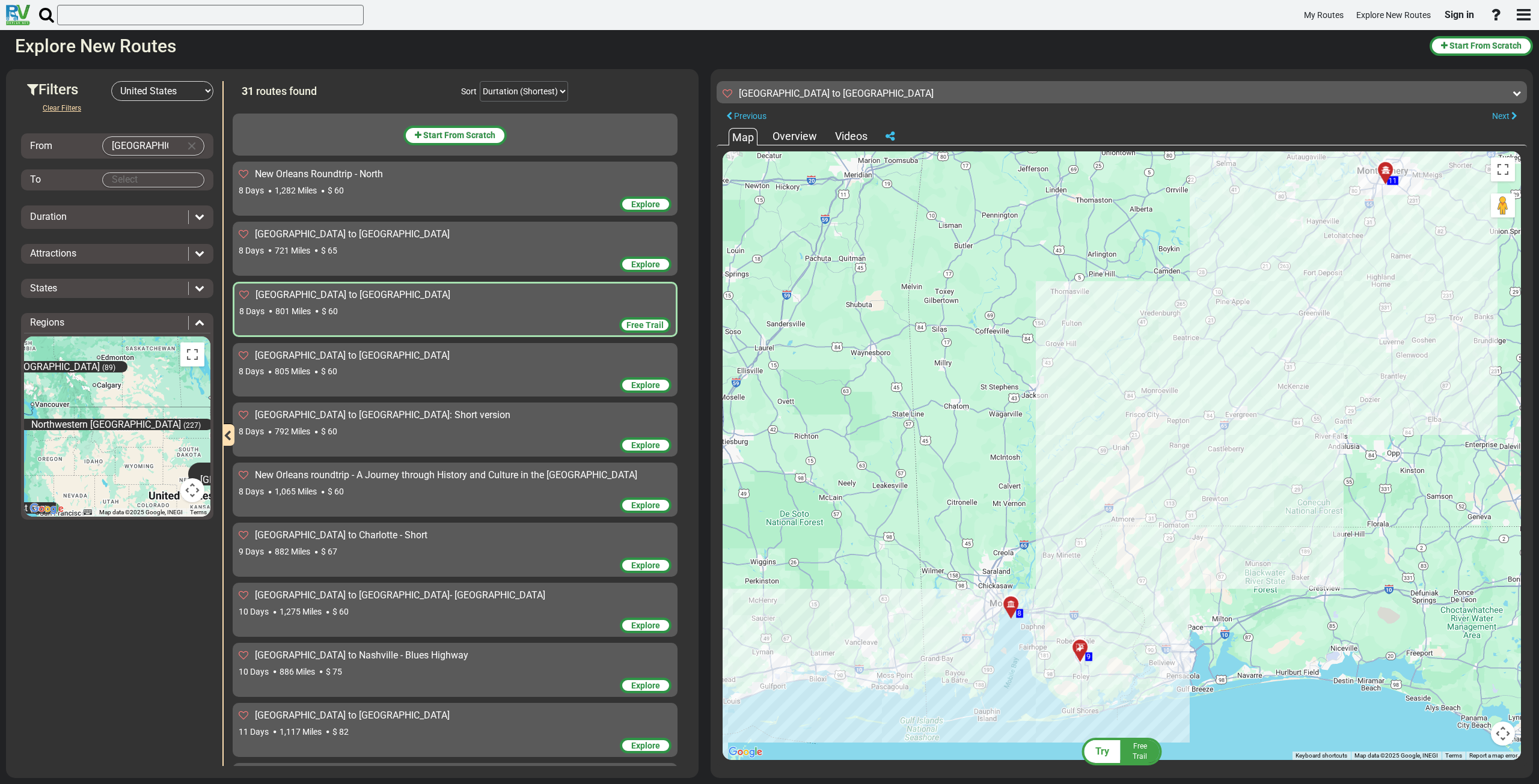
click at [1079, 653] on div at bounding box center [1085, 653] width 20 height 19
click at [1140, 601] on button "Close" at bounding box center [1140, 602] width 14 height 16
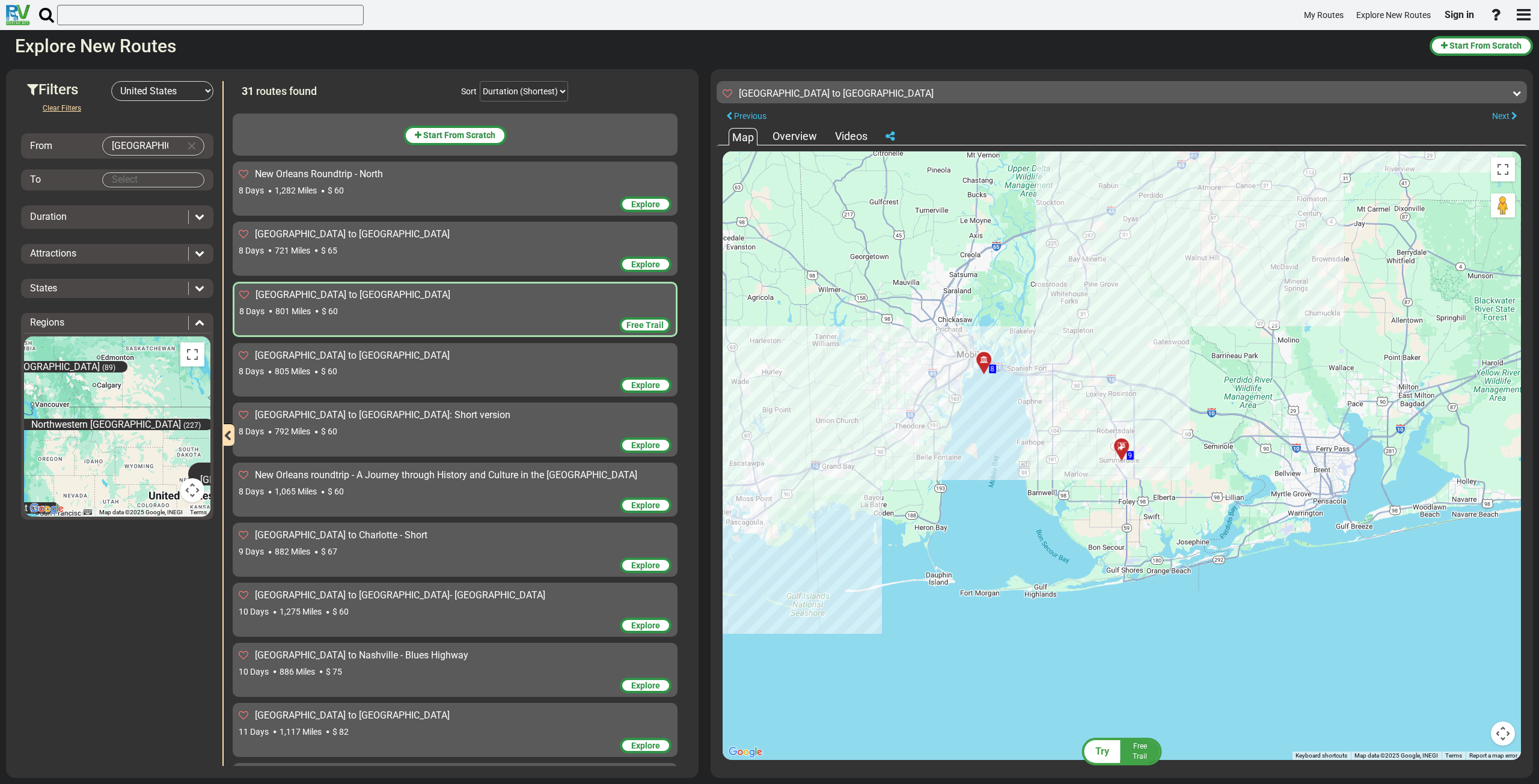
click at [1109, 755] on div "Try" at bounding box center [1102, 752] width 36 height 23
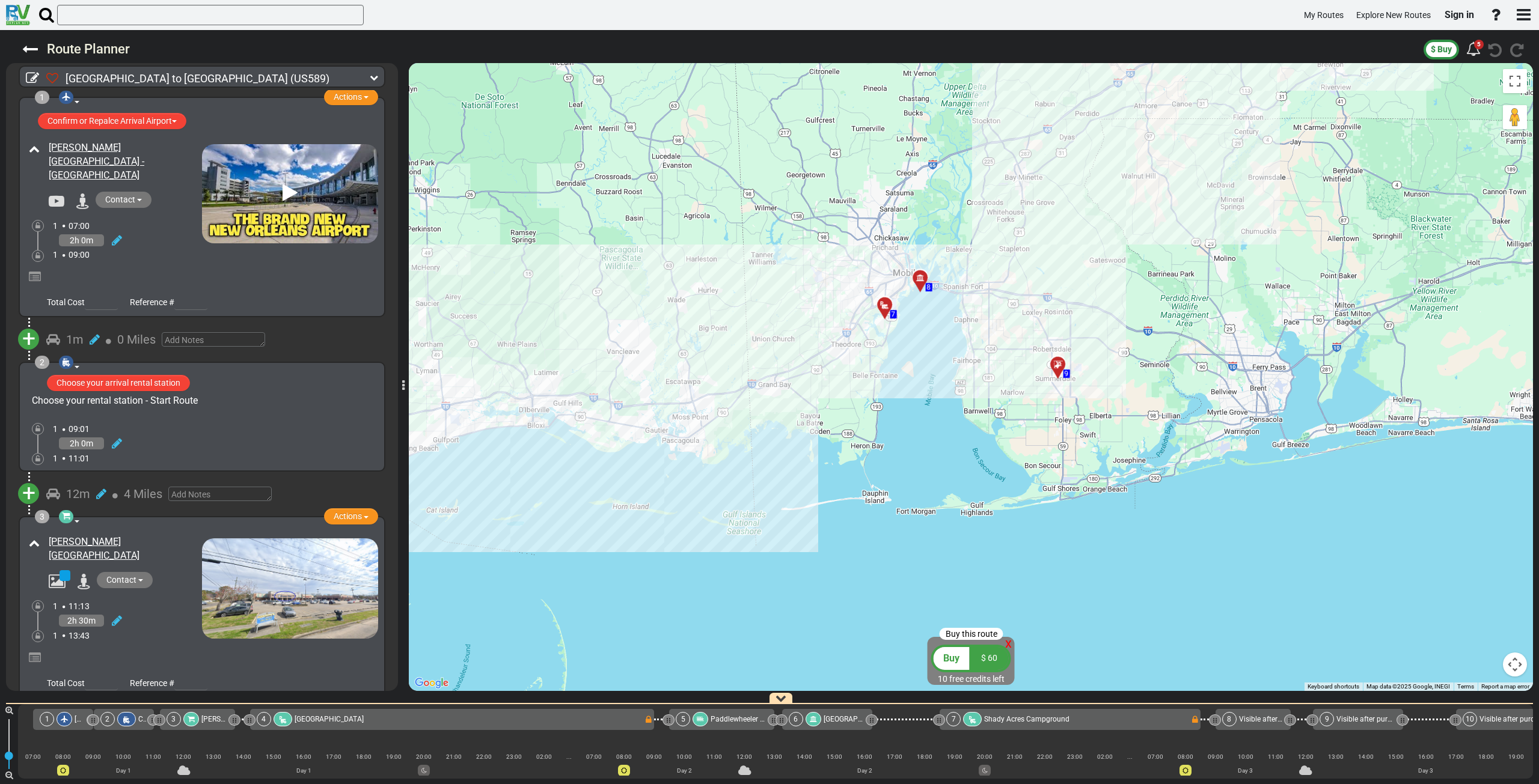
drag, startPoint x: 788, startPoint y: 435, endPoint x: 713, endPoint y: 429, distance: 75.2
click at [713, 434] on div "To activate drag with keyboard, press Alt + Enter. Once in keyboard drag state,…" at bounding box center [971, 377] width 1124 height 628
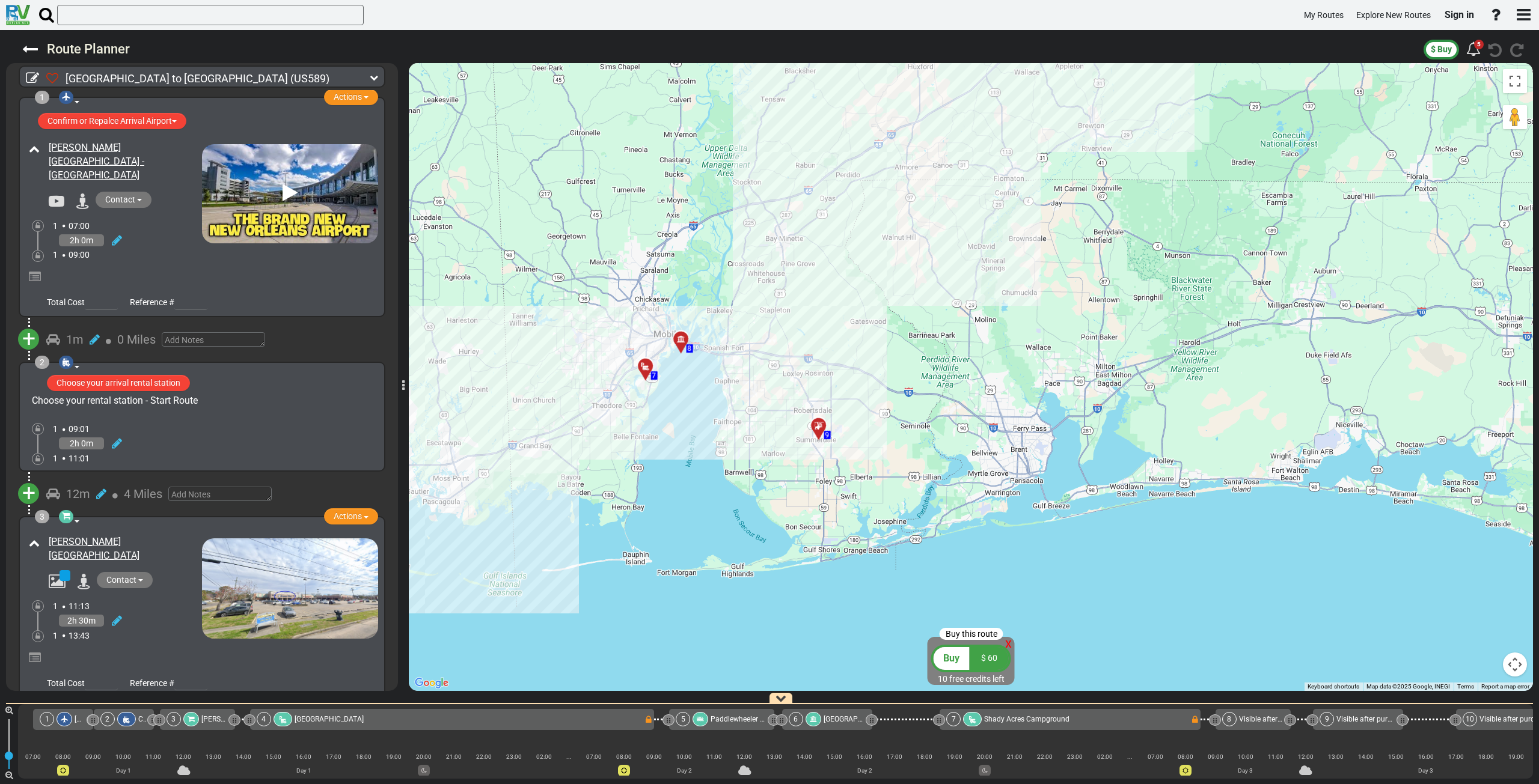
drag, startPoint x: 829, startPoint y: 391, endPoint x: 624, endPoint y: 419, distance: 206.9
click at [612, 451] on div "To activate drag with keyboard, press Alt + Enter. Once in keyboard drag state,…" at bounding box center [971, 377] width 1124 height 628
click at [675, 343] on div at bounding box center [683, 344] width 20 height 19
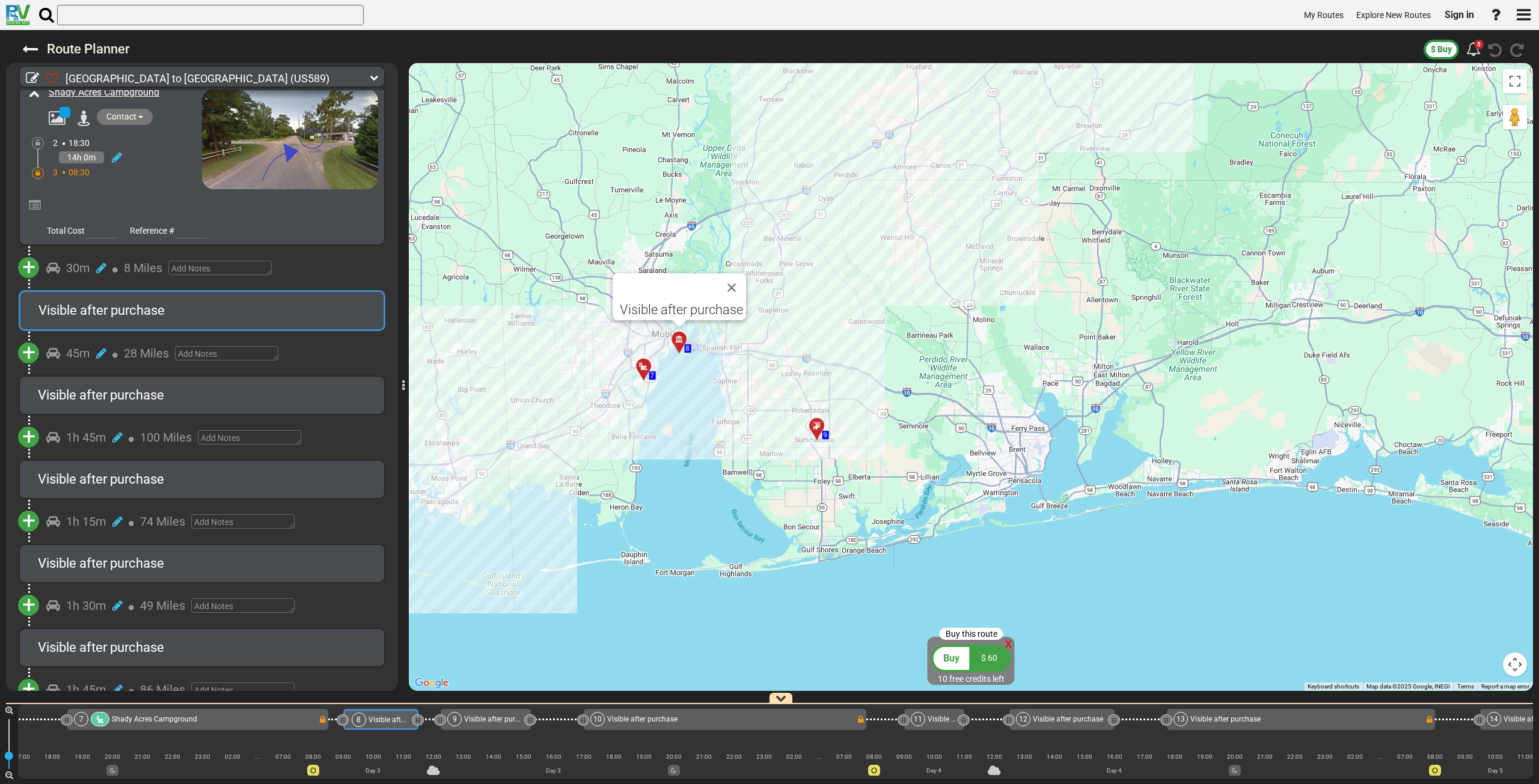
scroll to position [0, 957]
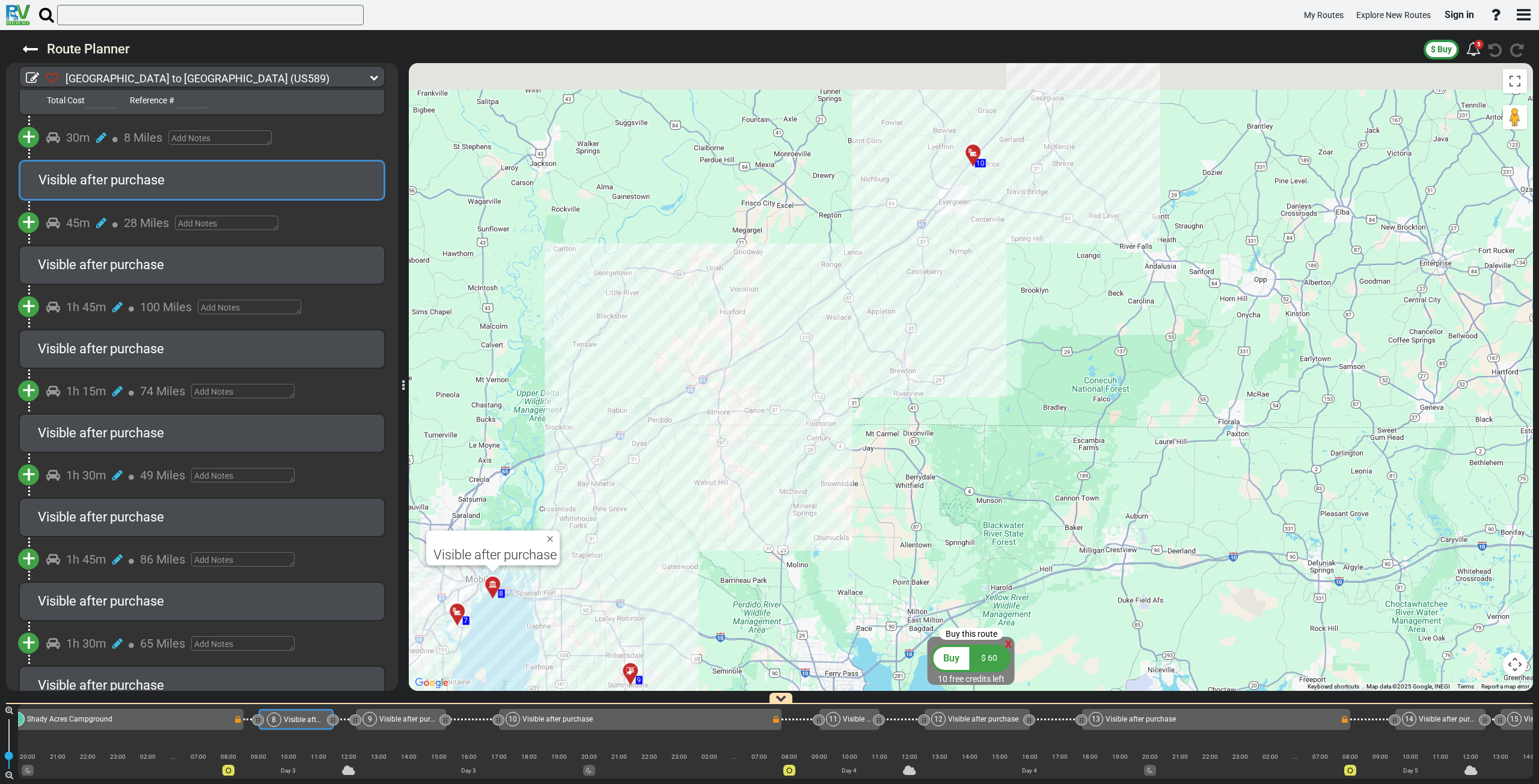
drag, startPoint x: 840, startPoint y: 283, endPoint x: 650, endPoint y: 532, distance: 313.2
click at [650, 532] on div "To activate drag with keyboard, press Alt + Enter. Once in keyboard drag state,…" at bounding box center [971, 377] width 1124 height 628
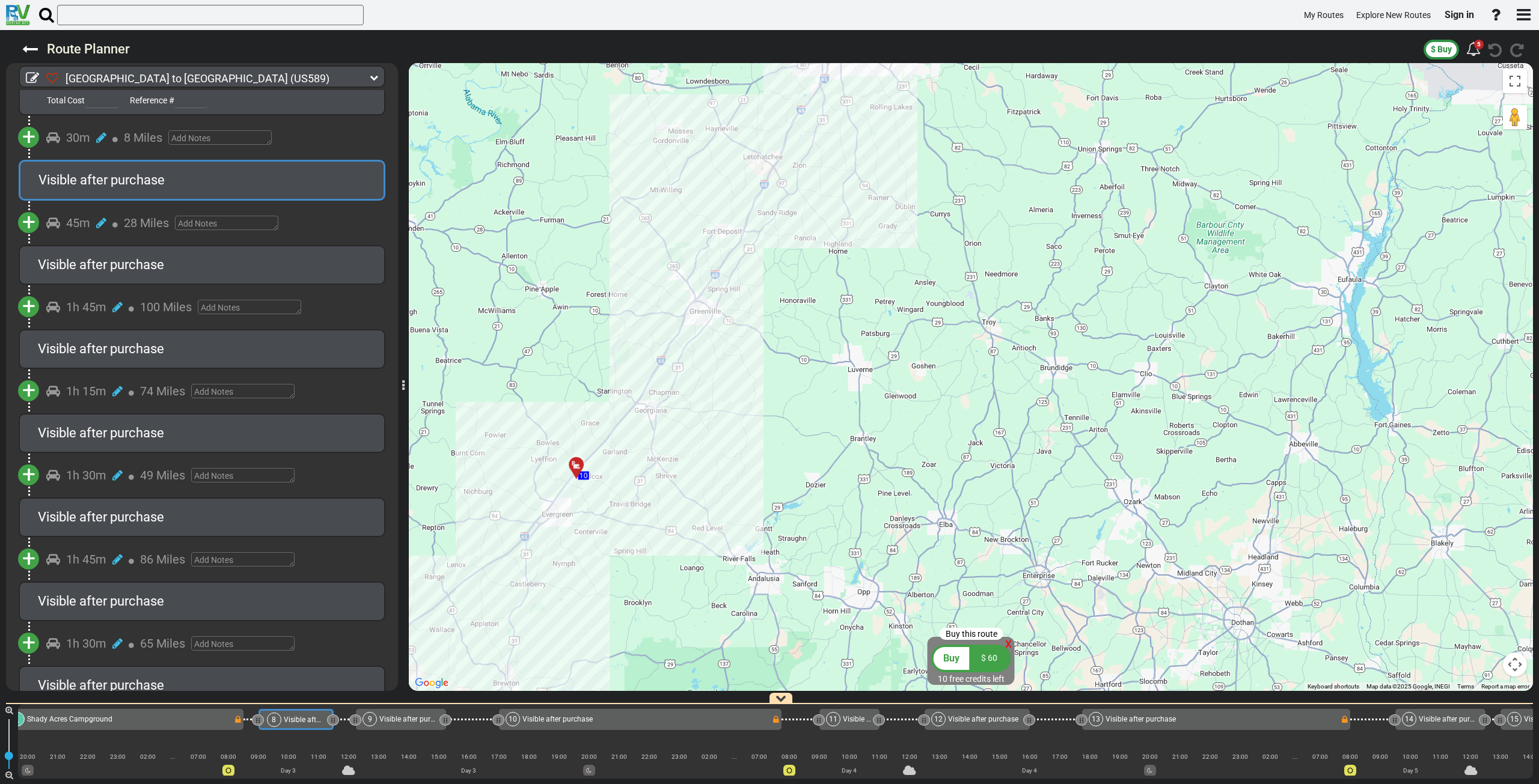
drag, startPoint x: 720, startPoint y: 568, endPoint x: 603, endPoint y: 614, distance: 125.7
click at [603, 614] on div "To activate drag with keyboard, press Alt + Enter. Once in keyboard drag state,…" at bounding box center [971, 377] width 1124 height 628
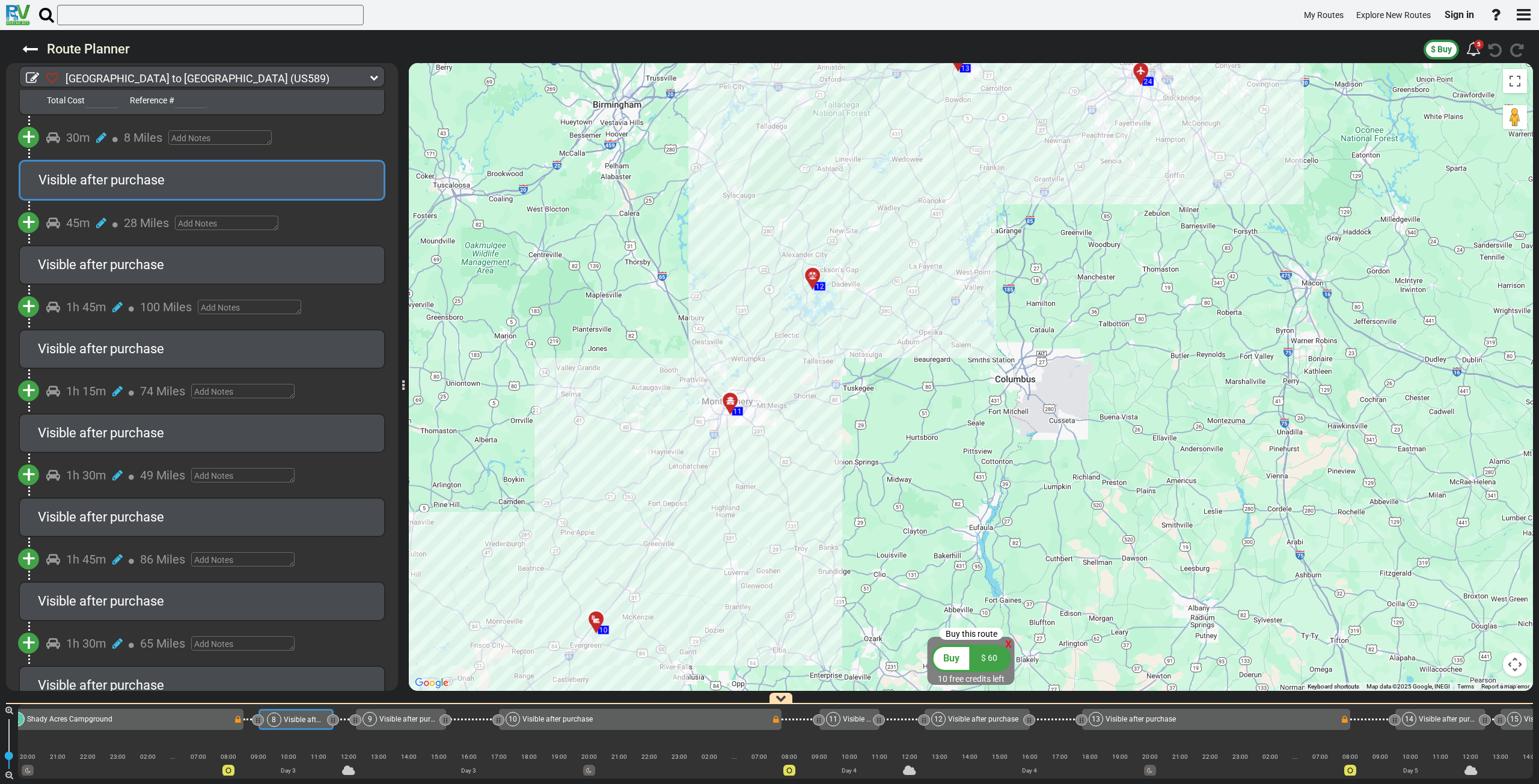
drag, startPoint x: 752, startPoint y: 394, endPoint x: 668, endPoint y: 611, distance: 232.7
click at [668, 611] on div "To activate drag with keyboard, press Alt + Enter. Once in keyboard drag state,…" at bounding box center [971, 377] width 1124 height 628
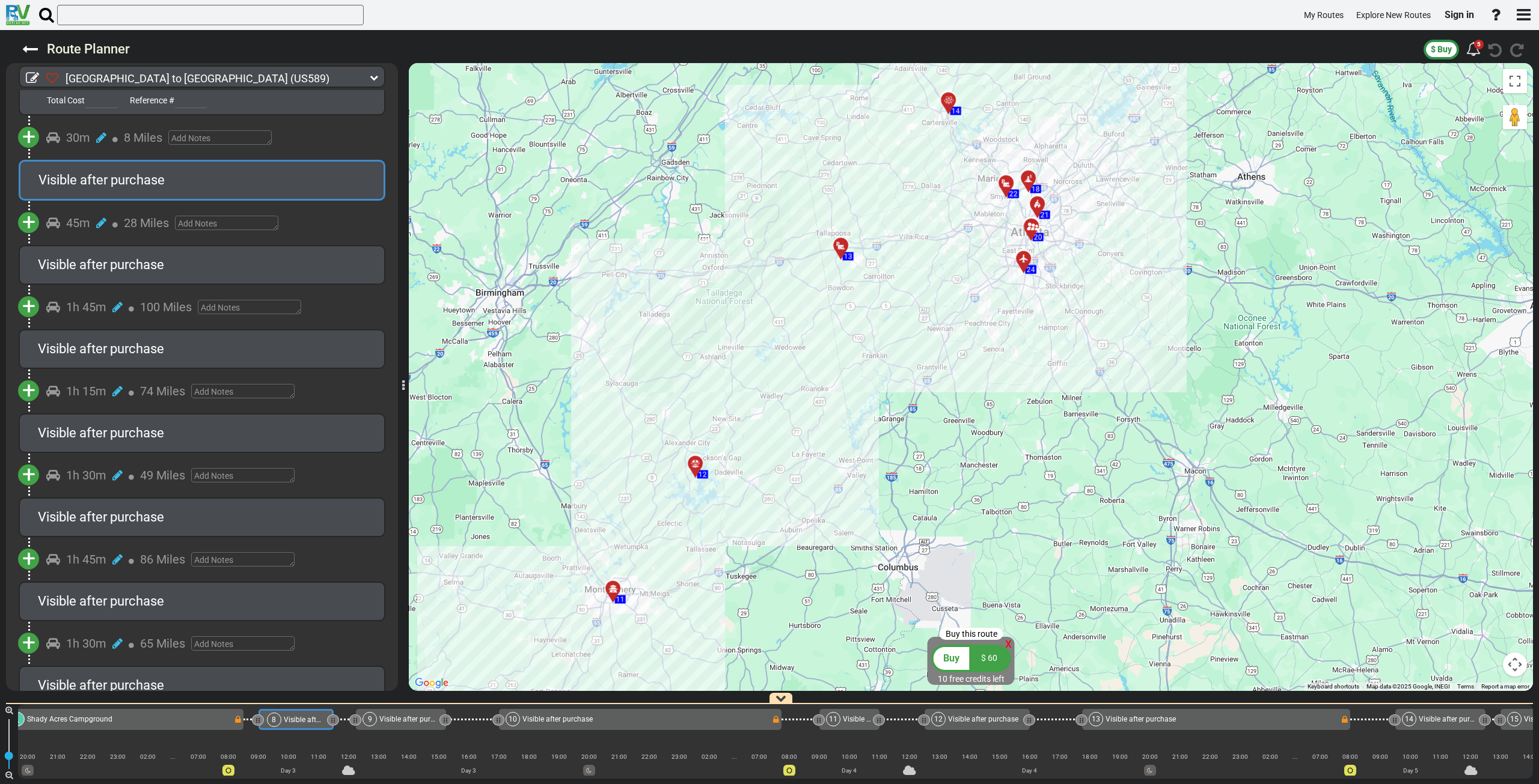
drag, startPoint x: 814, startPoint y: 394, endPoint x: 701, endPoint y: 575, distance: 213.4
click at [699, 582] on div "To activate drag with keyboard, press Alt + Enter. Once in keyboard drag state,…" at bounding box center [971, 377] width 1124 height 628
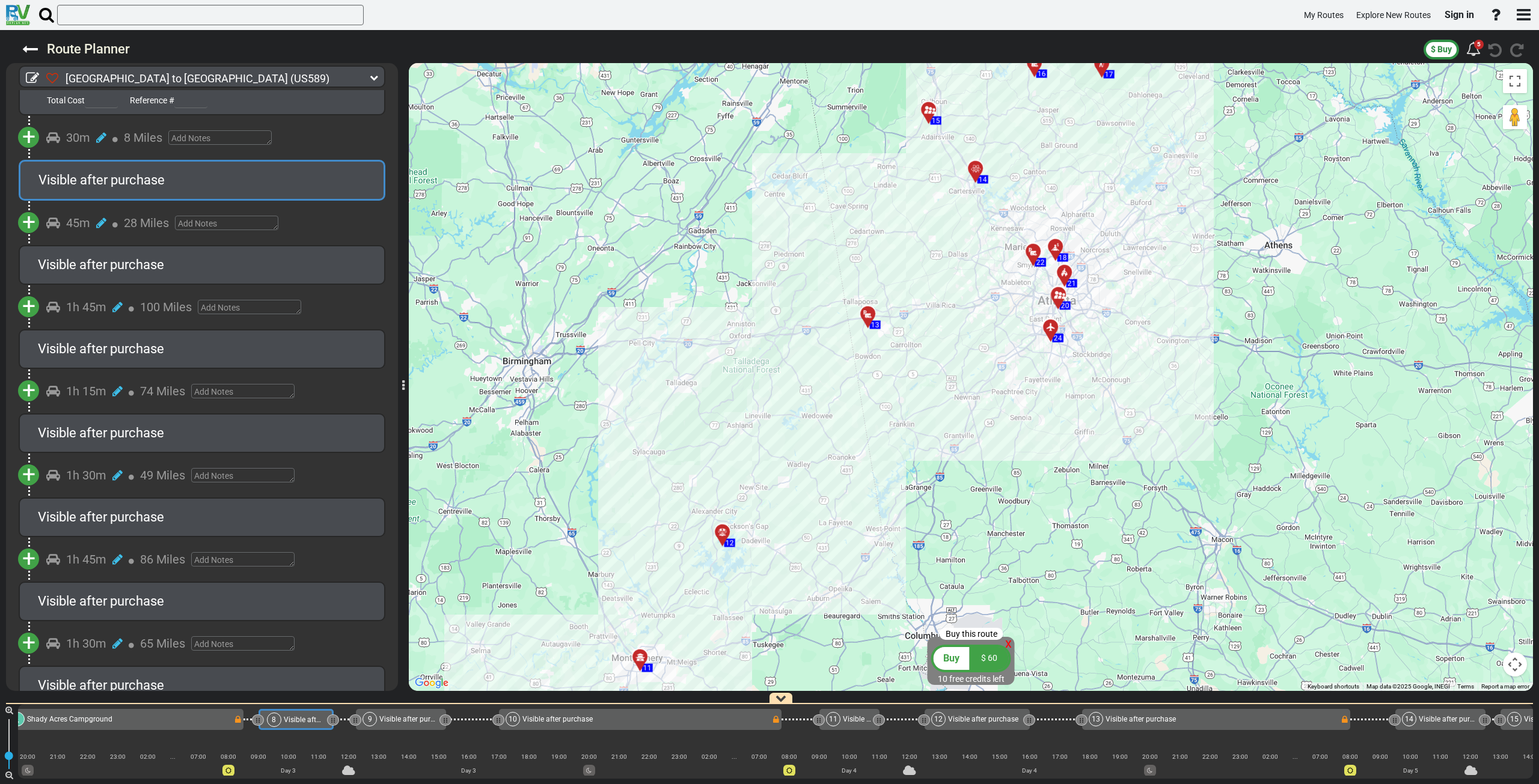
drag, startPoint x: 839, startPoint y: 416, endPoint x: 863, endPoint y: 487, distance: 74.9
click at [863, 487] on div "To activate drag with keyboard, press Alt + Enter. Once in keyboard drag state,…" at bounding box center [971, 377] width 1124 height 628
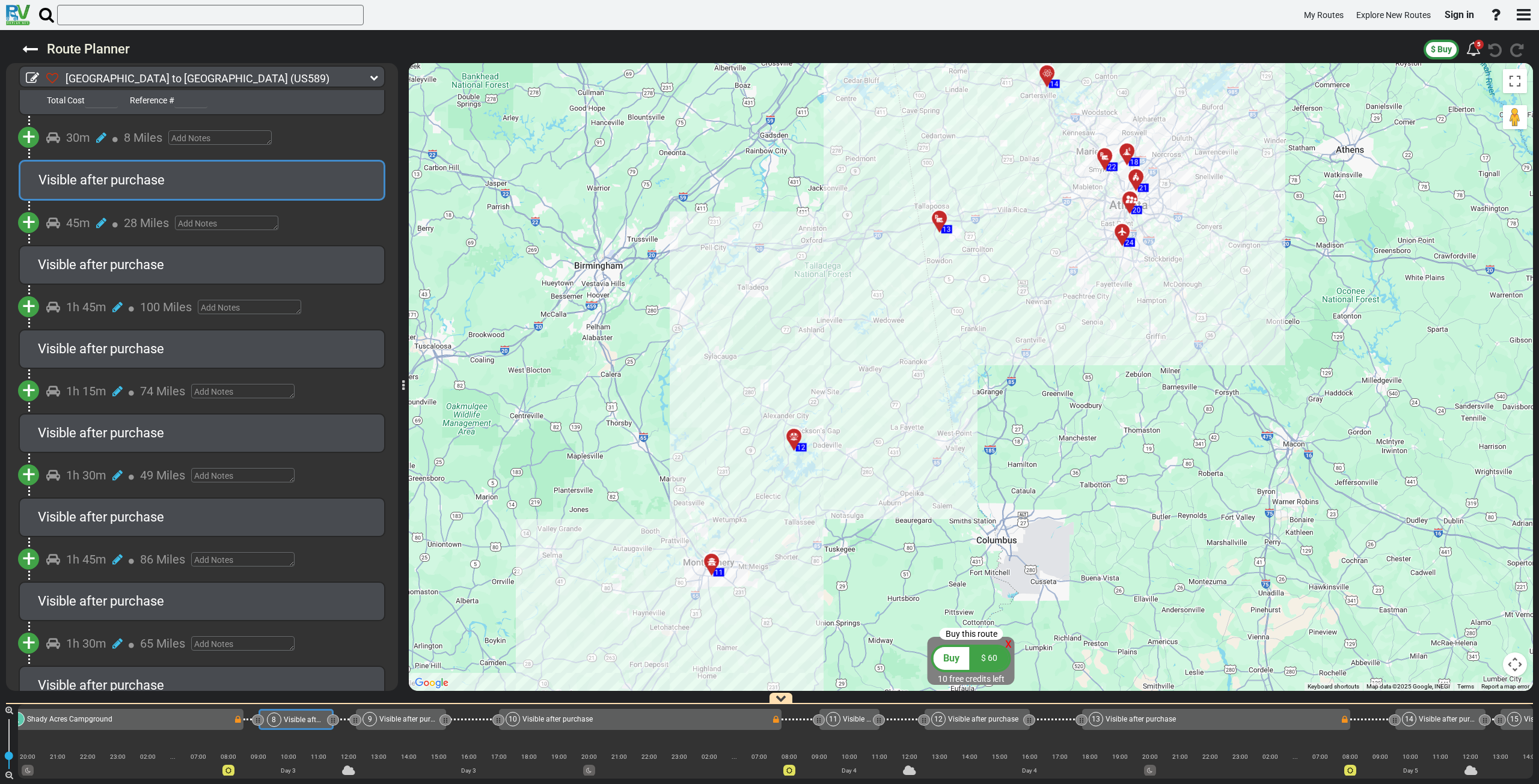
drag, startPoint x: 804, startPoint y: 531, endPoint x: 855, endPoint y: 445, distance: 100.0
click at [855, 457] on div "To activate drag with keyboard, press Alt + Enter. Once in keyboard drag state,…" at bounding box center [971, 377] width 1124 height 628
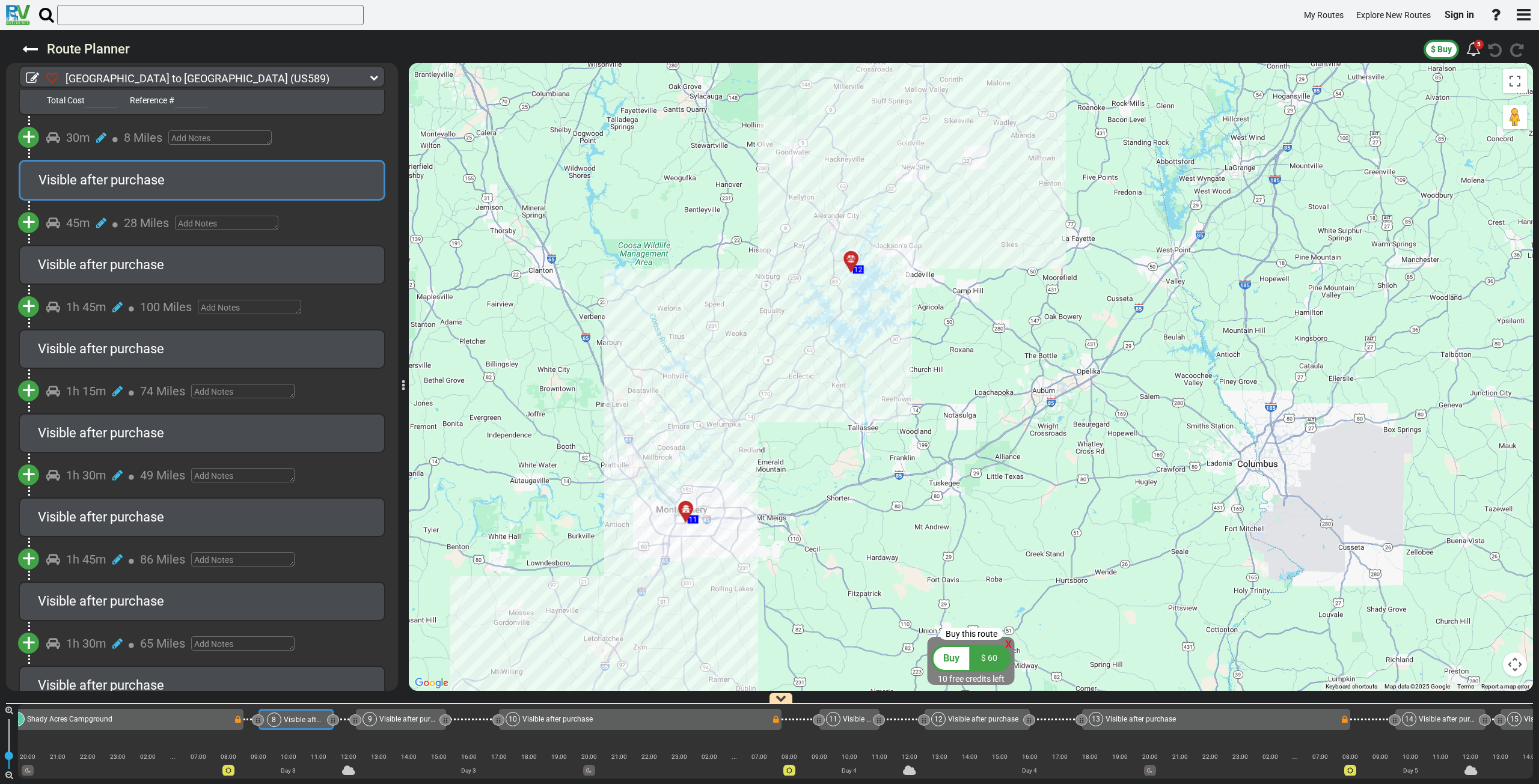
click at [848, 259] on icon at bounding box center [851, 259] width 12 height 9
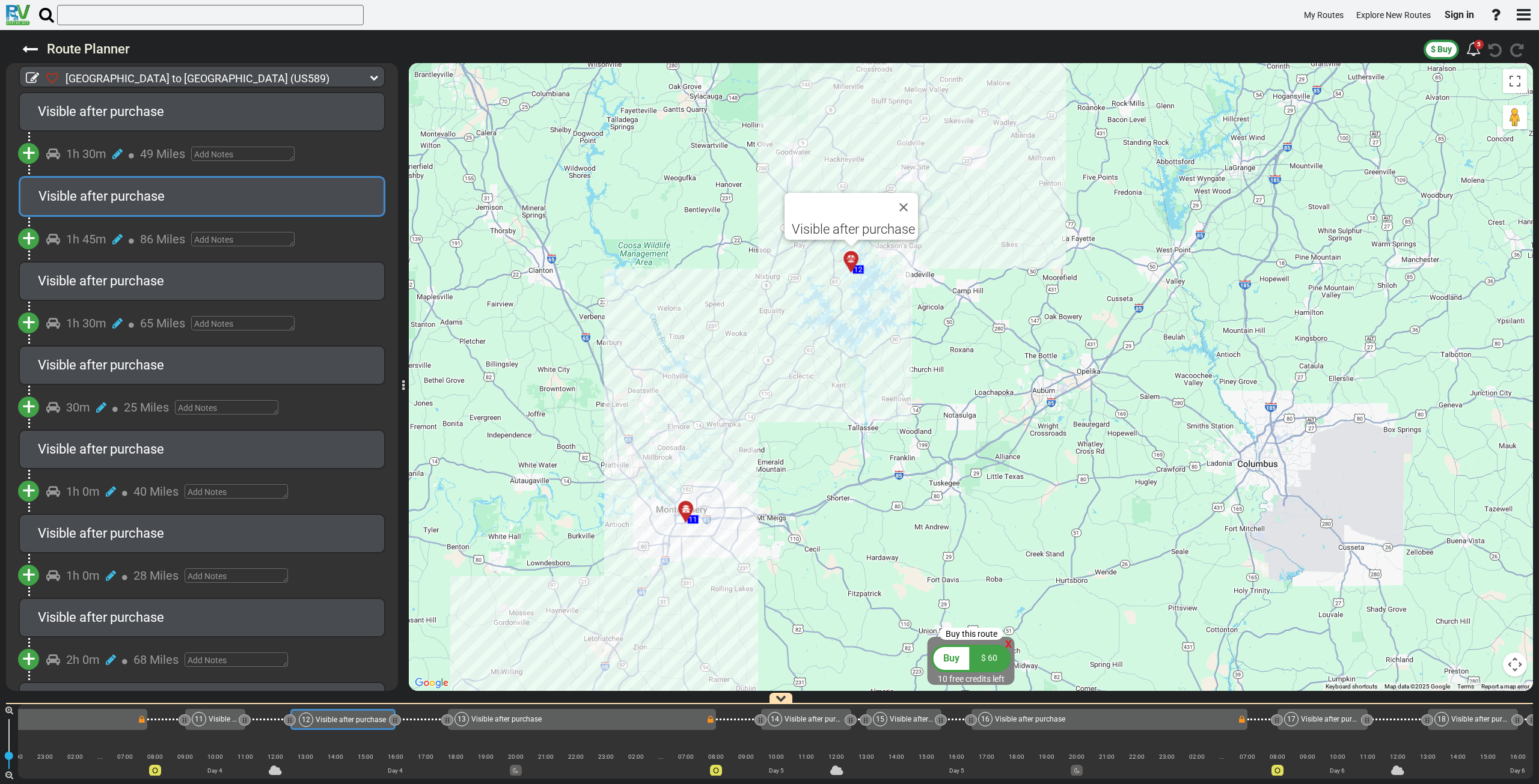
scroll to position [0, 1623]
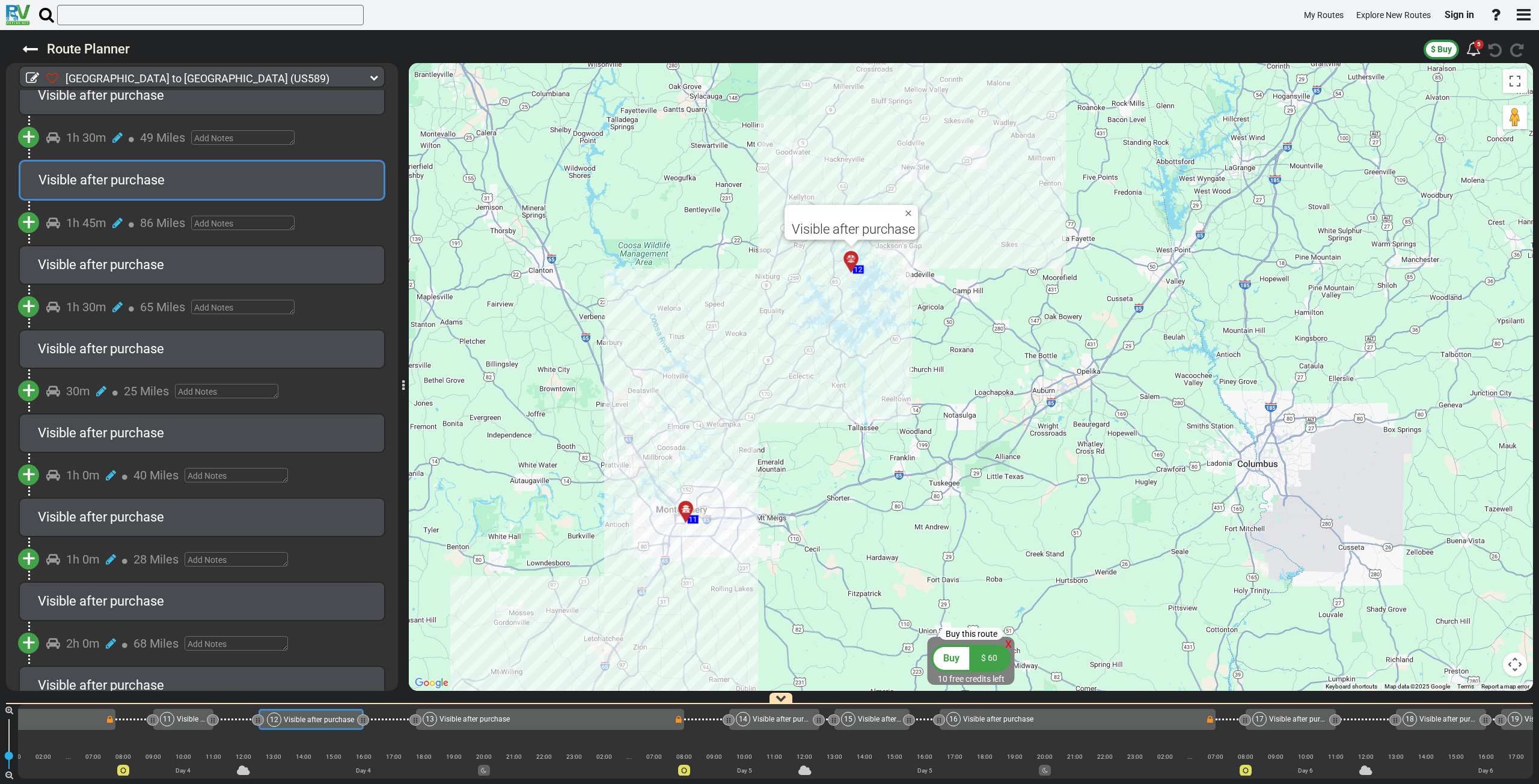
drag, startPoint x: 909, startPoint y: 211, endPoint x: 897, endPoint y: 229, distance: 21.6
click at [908, 212] on button "Close" at bounding box center [911, 213] width 14 height 16
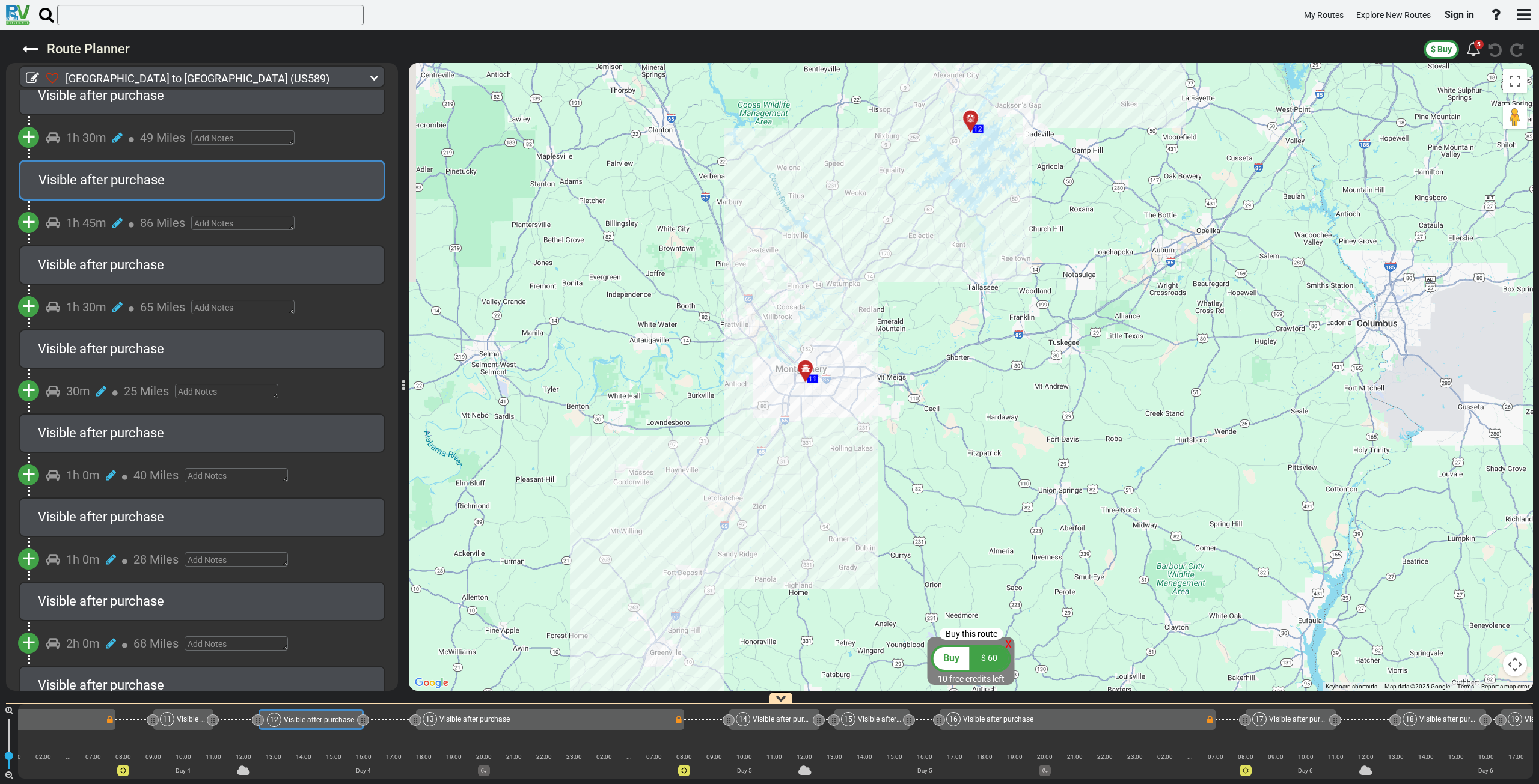
drag, startPoint x: 801, startPoint y: 440, endPoint x: 922, endPoint y: 300, distance: 185.0
click at [922, 300] on div "To activate drag with keyboard, press Alt + Enter. Once in keyboard drag state,…" at bounding box center [971, 377] width 1124 height 628
click at [804, 369] on div at bounding box center [809, 373] width 20 height 19
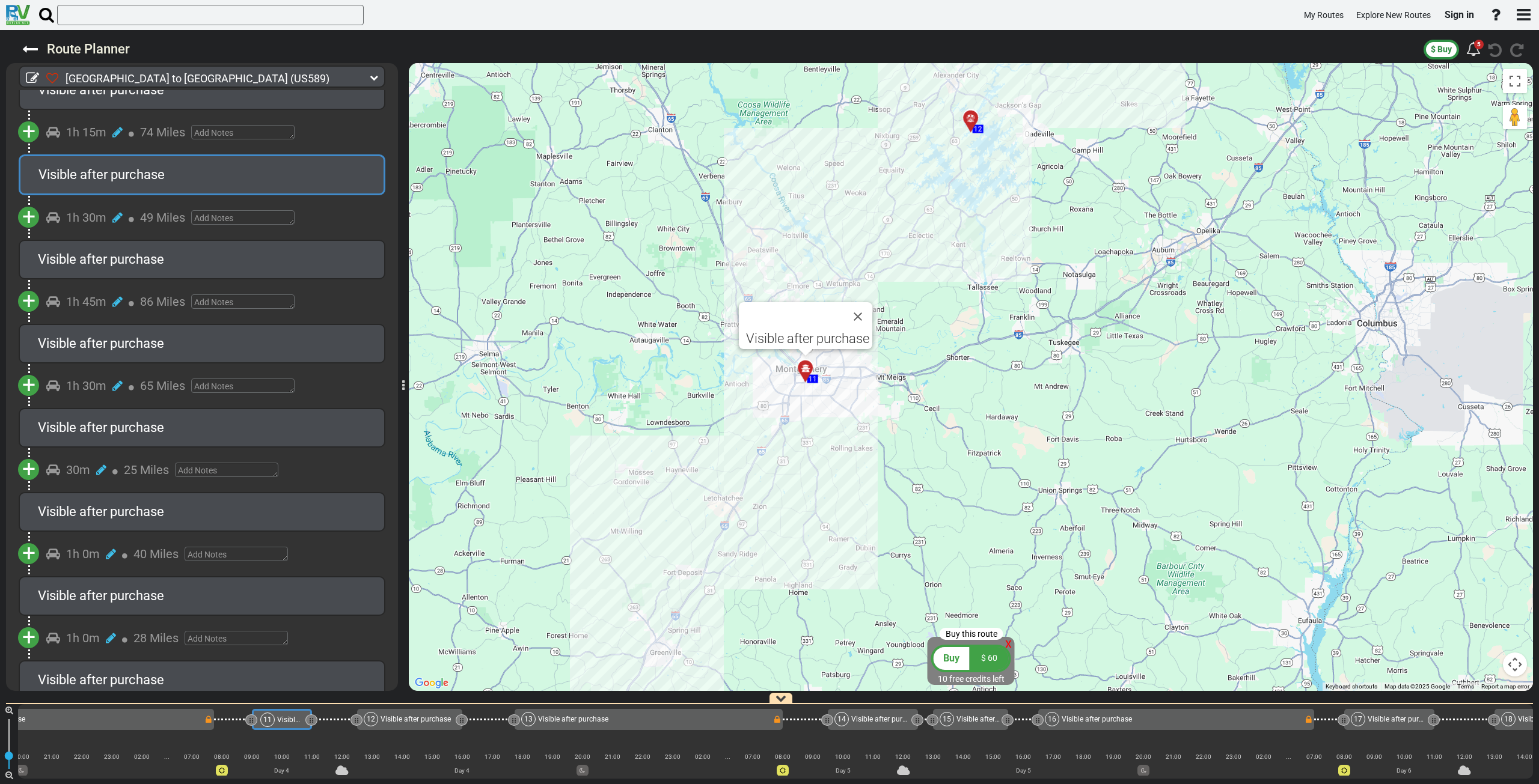
scroll to position [0, 1518]
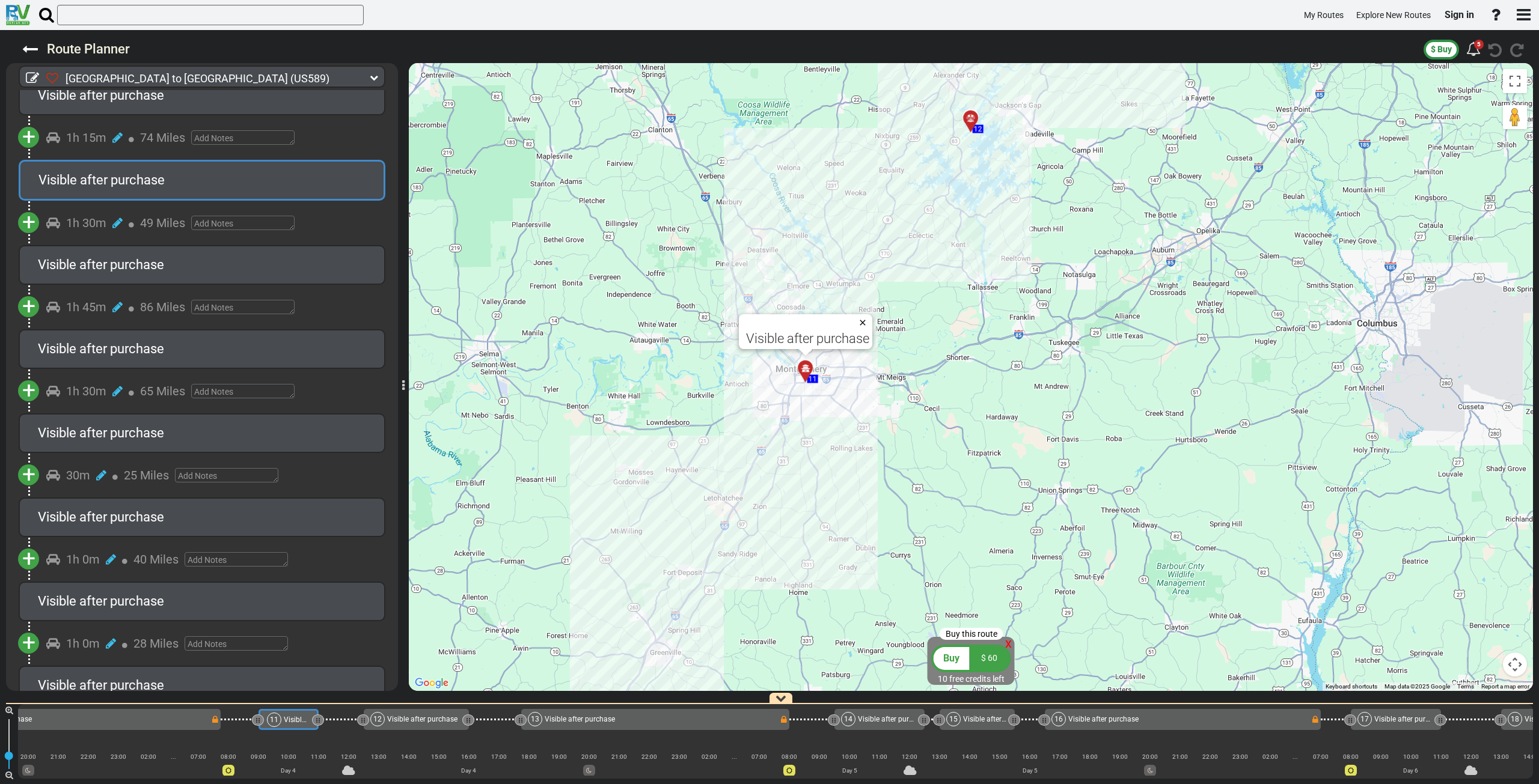
click at [861, 322] on button "Close" at bounding box center [865, 322] width 14 height 16
